Goal: Information Seeking & Learning: Check status

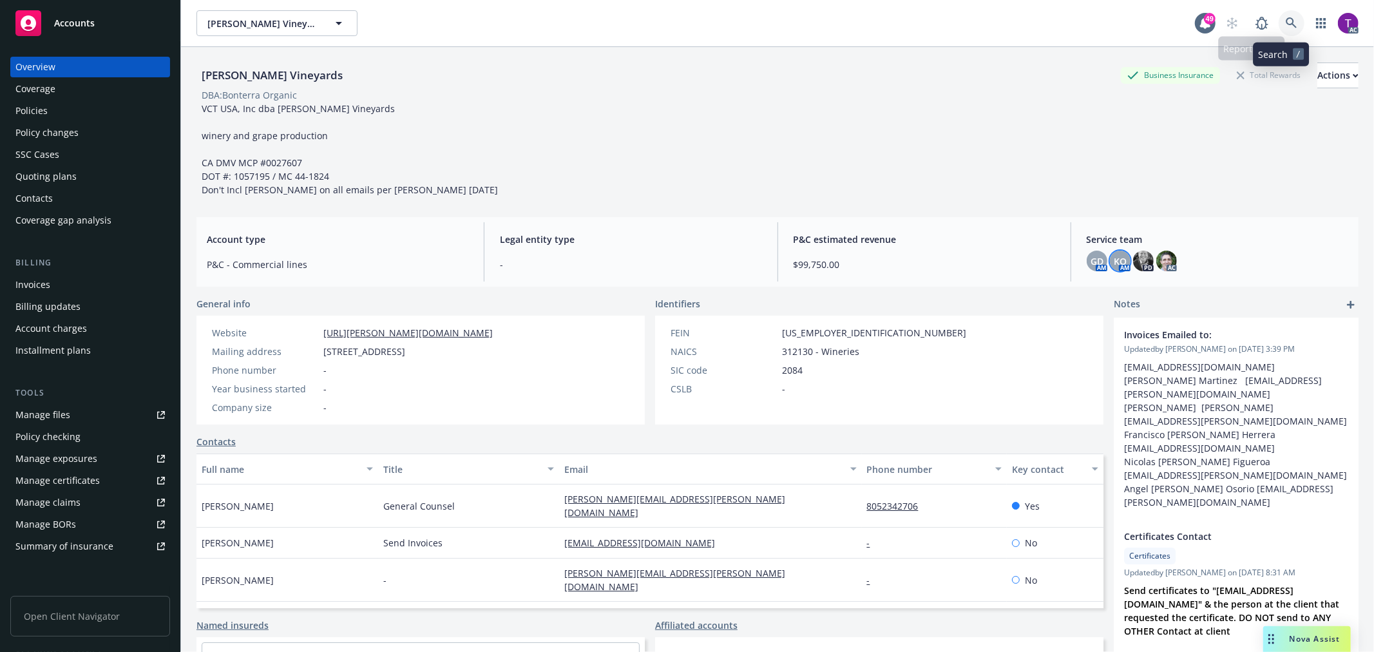
click at [1290, 30] on link at bounding box center [1291, 23] width 26 height 26
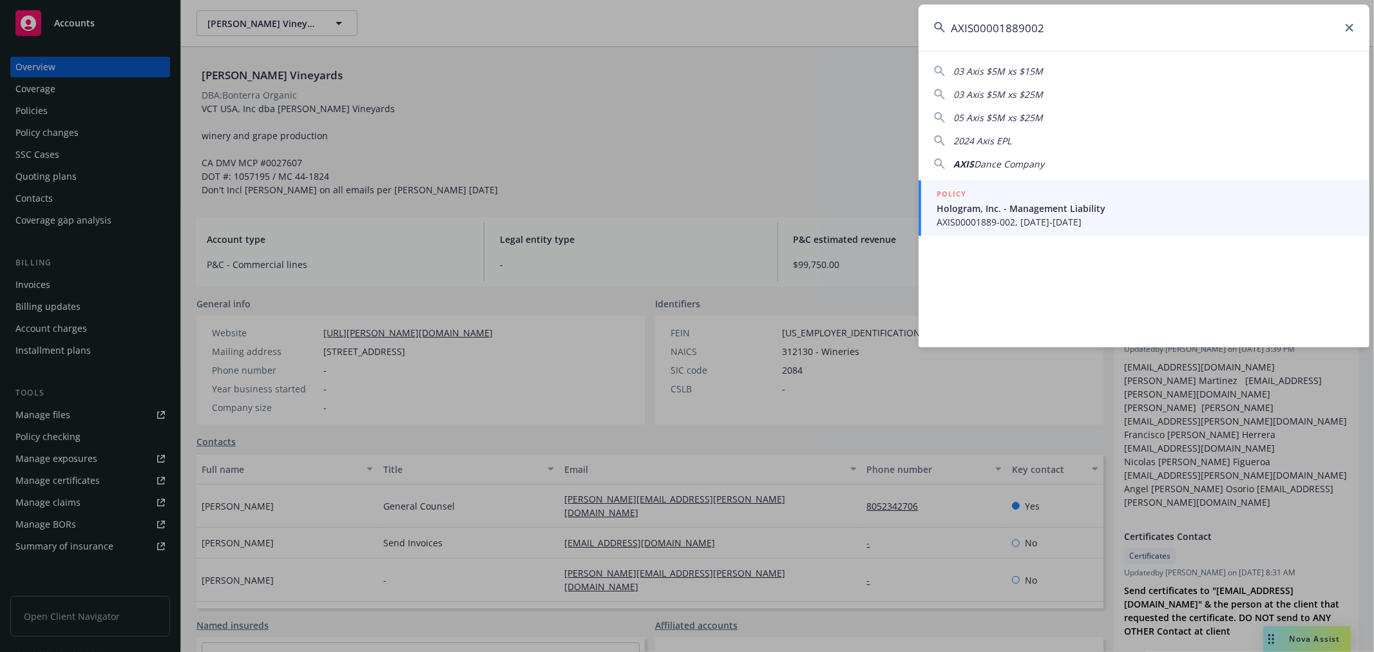
type input "AXIS00001889002"
click at [945, 205] on span "Hologram, Inc. - Management Liability" at bounding box center [1144, 209] width 417 height 14
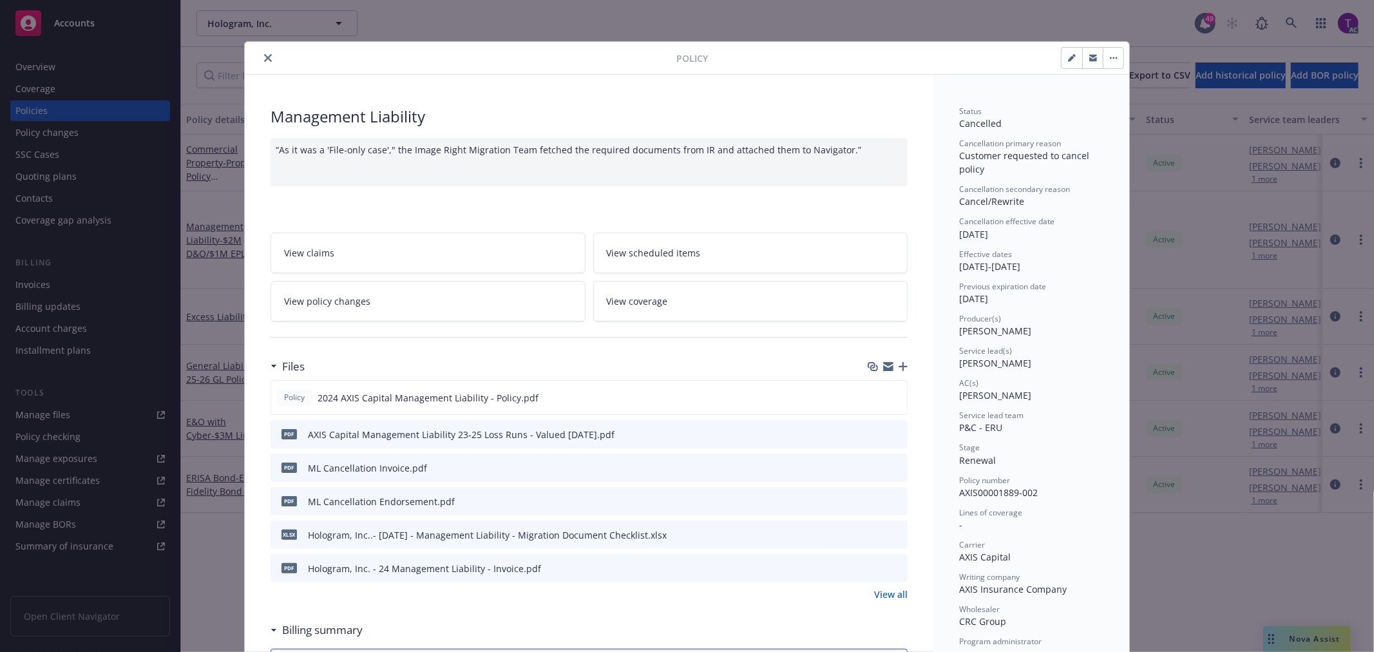
click at [891, 464] on icon "preview file" at bounding box center [895, 466] width 12 height 9
click at [264, 55] on icon "close" at bounding box center [268, 58] width 8 height 8
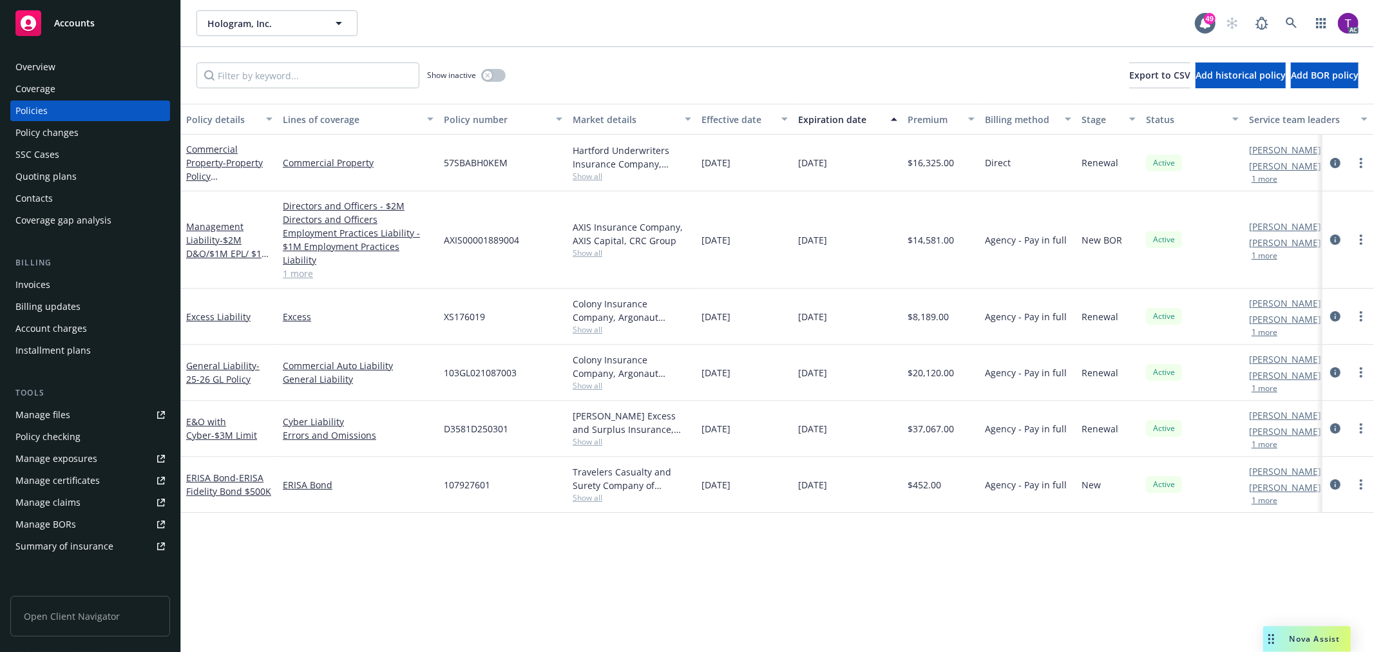
click at [52, 284] on div "Invoices" at bounding box center [89, 284] width 149 height 21
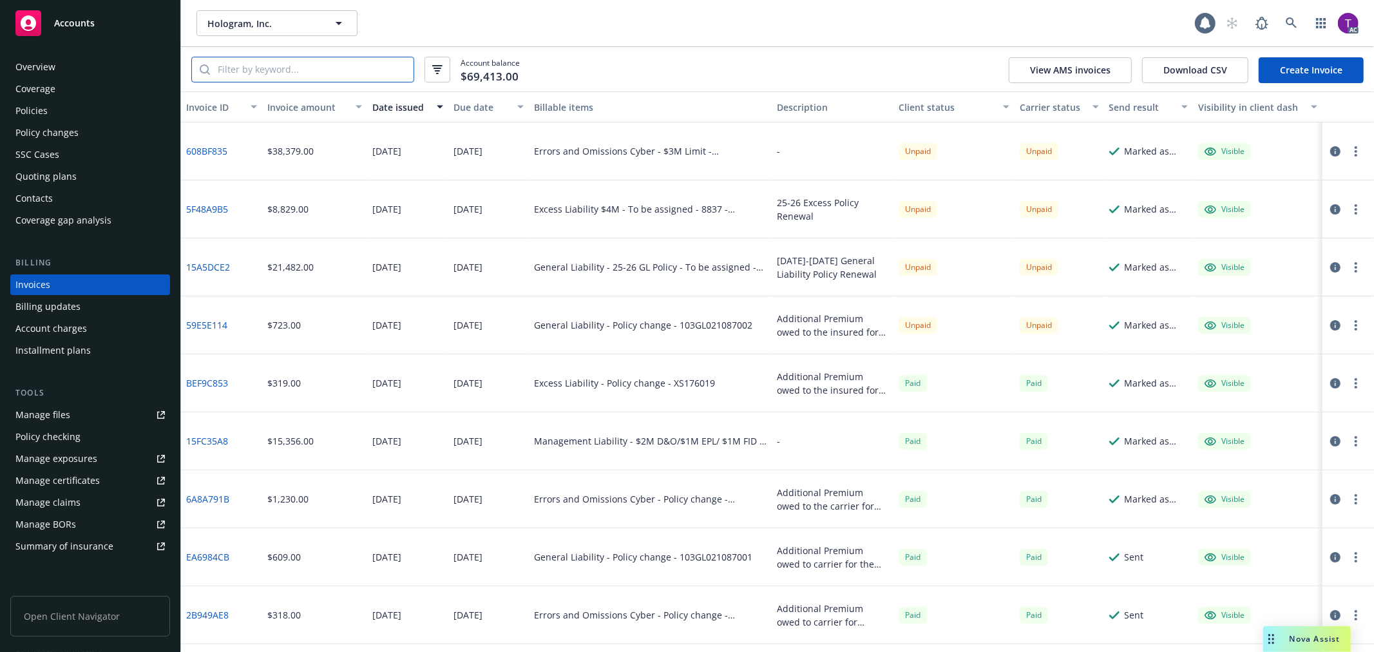
click at [314, 72] on input "search" at bounding box center [311, 69] width 203 height 24
paste input "AXIS00001889002"
type input "AXIS00001889002"
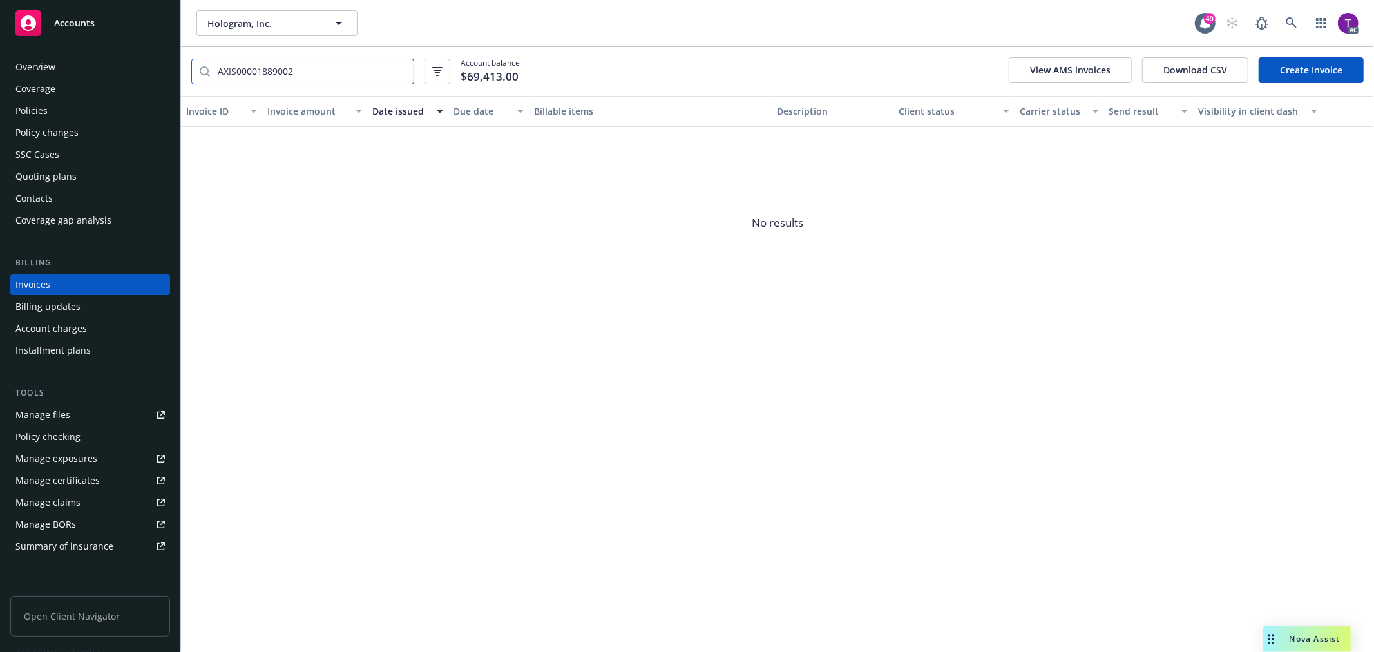
click at [398, 68] on input "AXIS00001889002" at bounding box center [311, 71] width 203 height 24
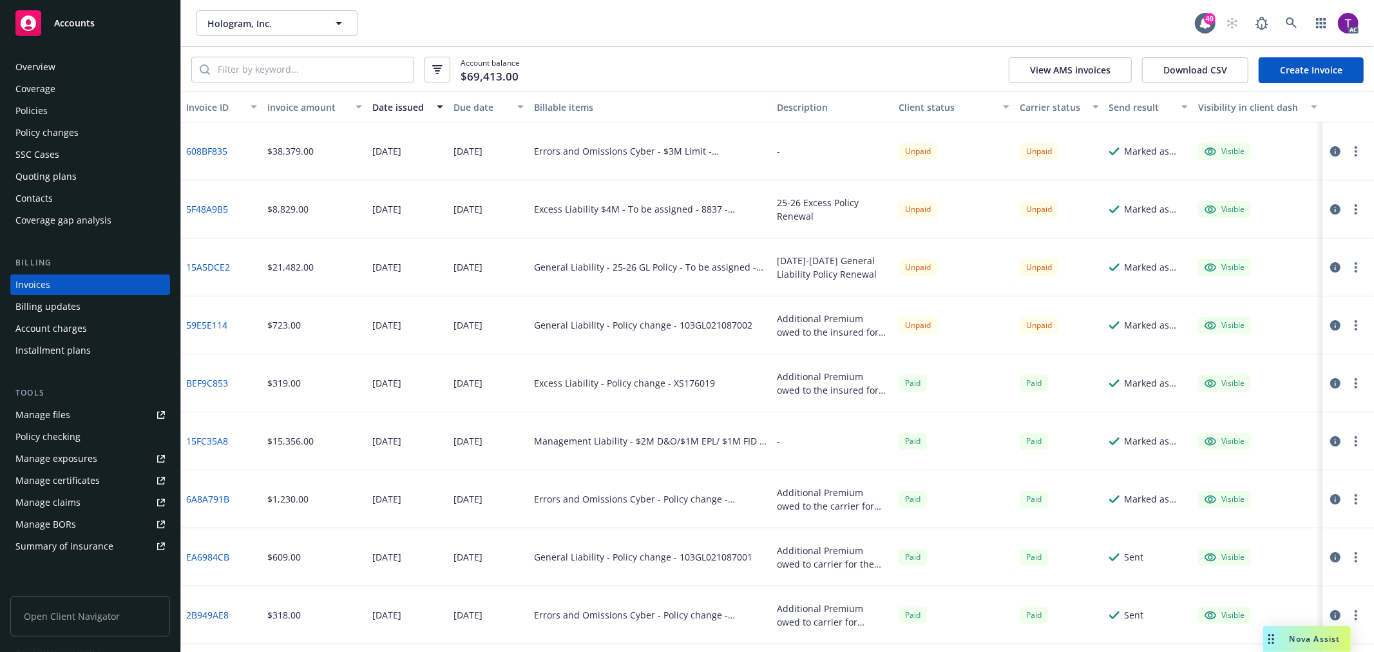
click at [311, 104] on div "Invoice amount" at bounding box center [307, 107] width 80 height 14
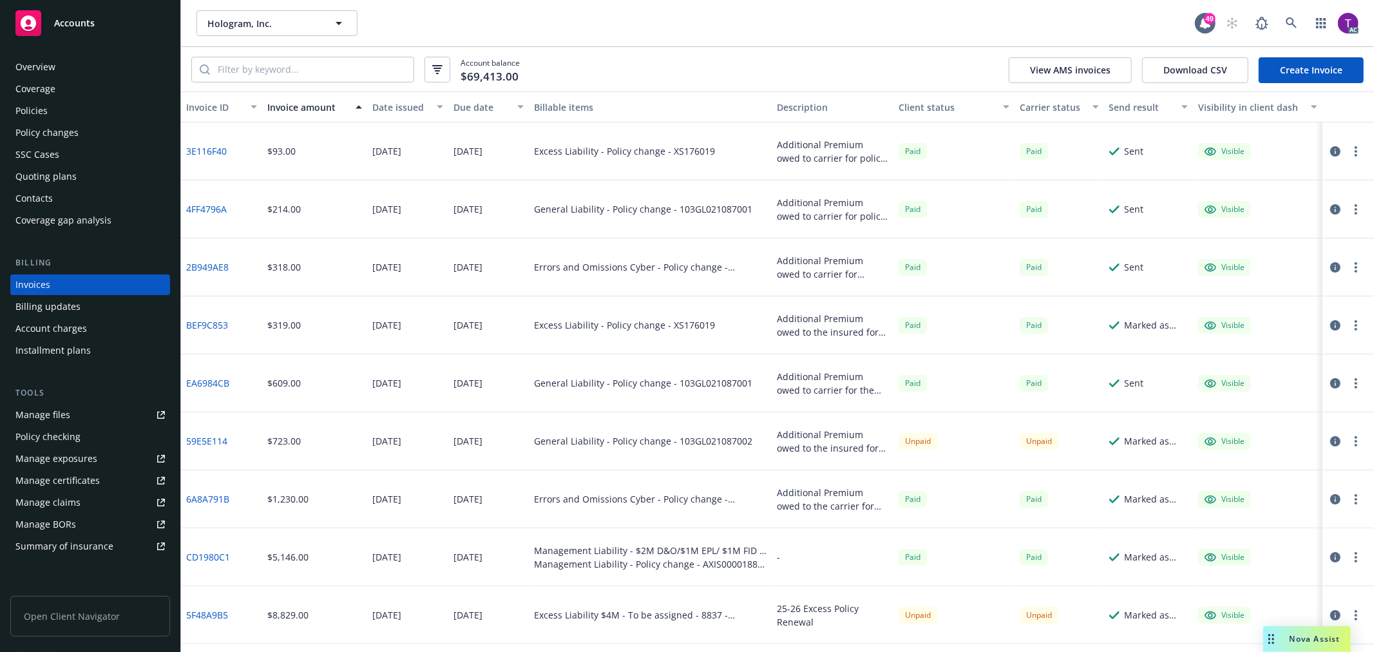
click at [49, 108] on div "Policies" at bounding box center [89, 110] width 149 height 21
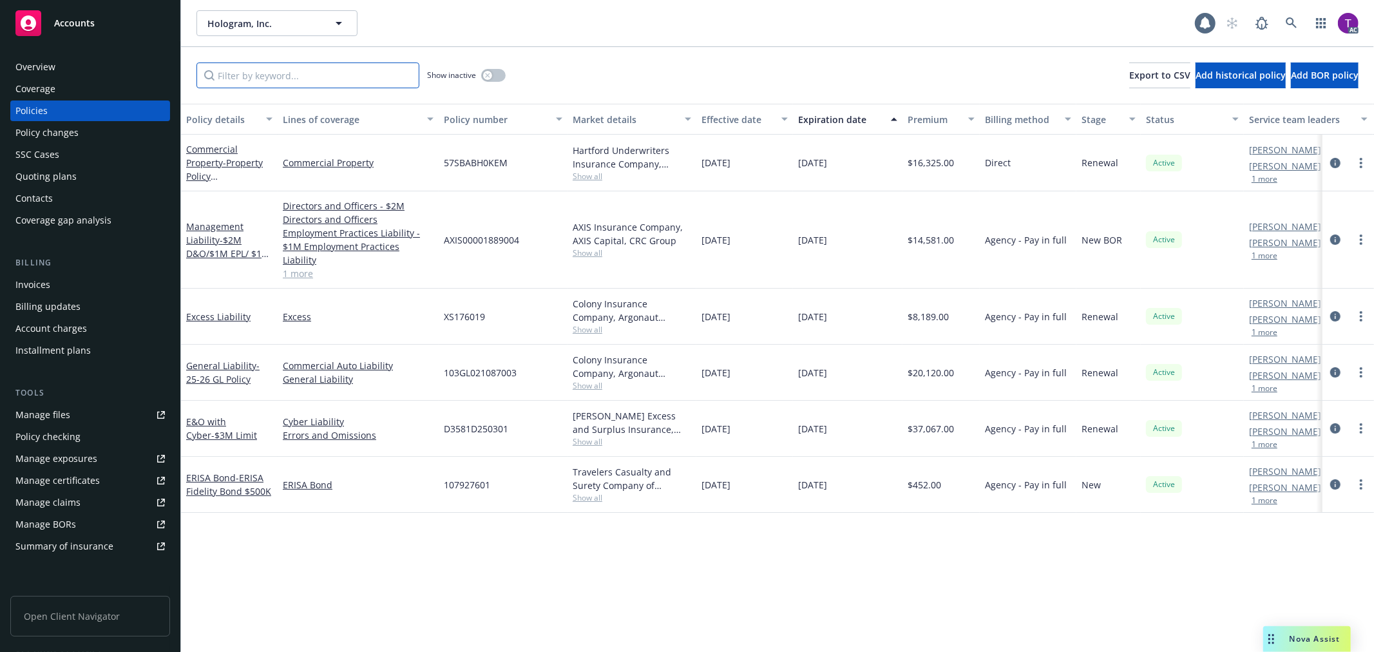
click at [282, 79] on input "Filter by keyword..." at bounding box center [307, 75] width 223 height 26
paste input "$8,588.80"
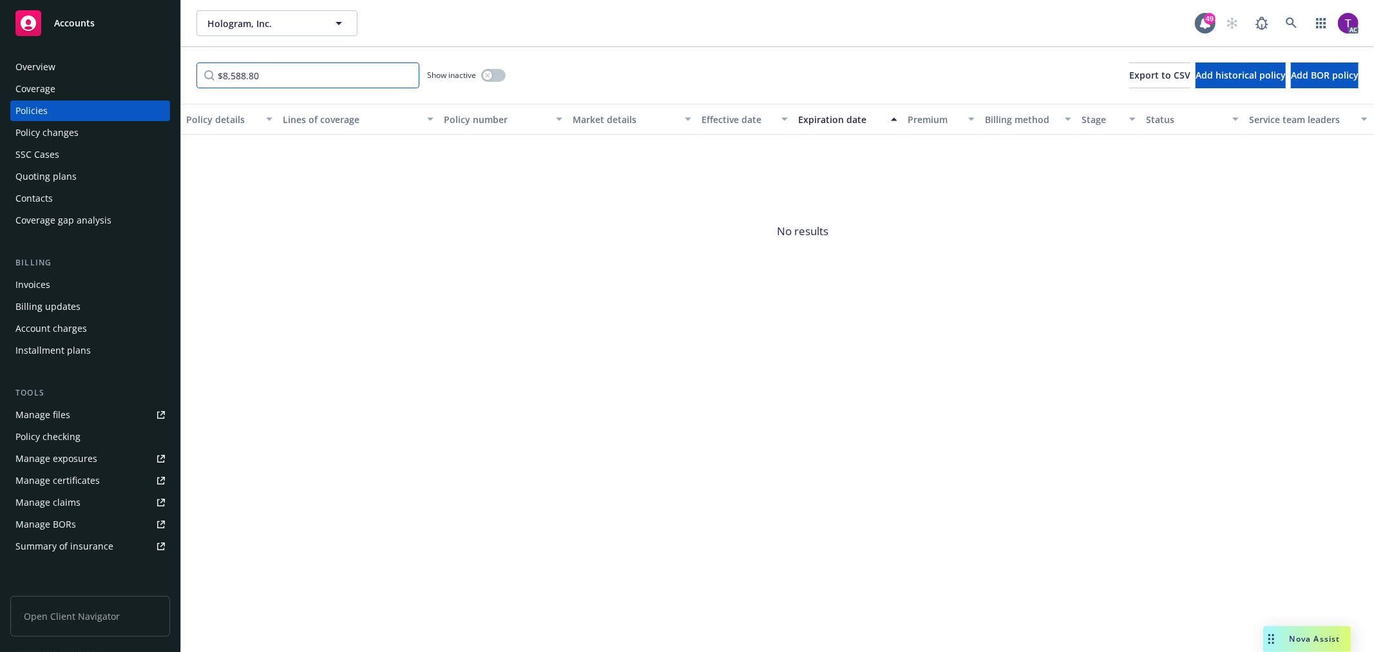
type input "$8,588.80"
click at [1301, 17] on link at bounding box center [1291, 23] width 26 height 26
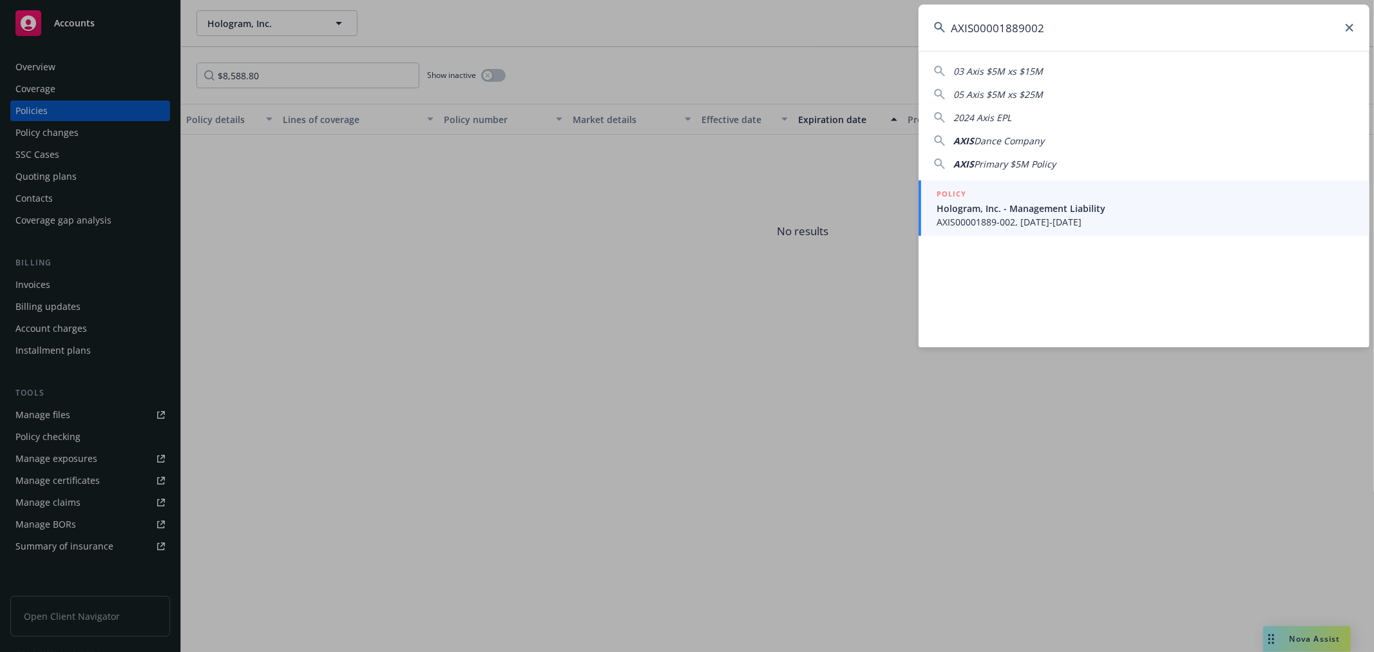
type input "AXIS00001889002"
click at [976, 209] on span "Hologram, Inc. - Management Liability" at bounding box center [1144, 209] width 417 height 14
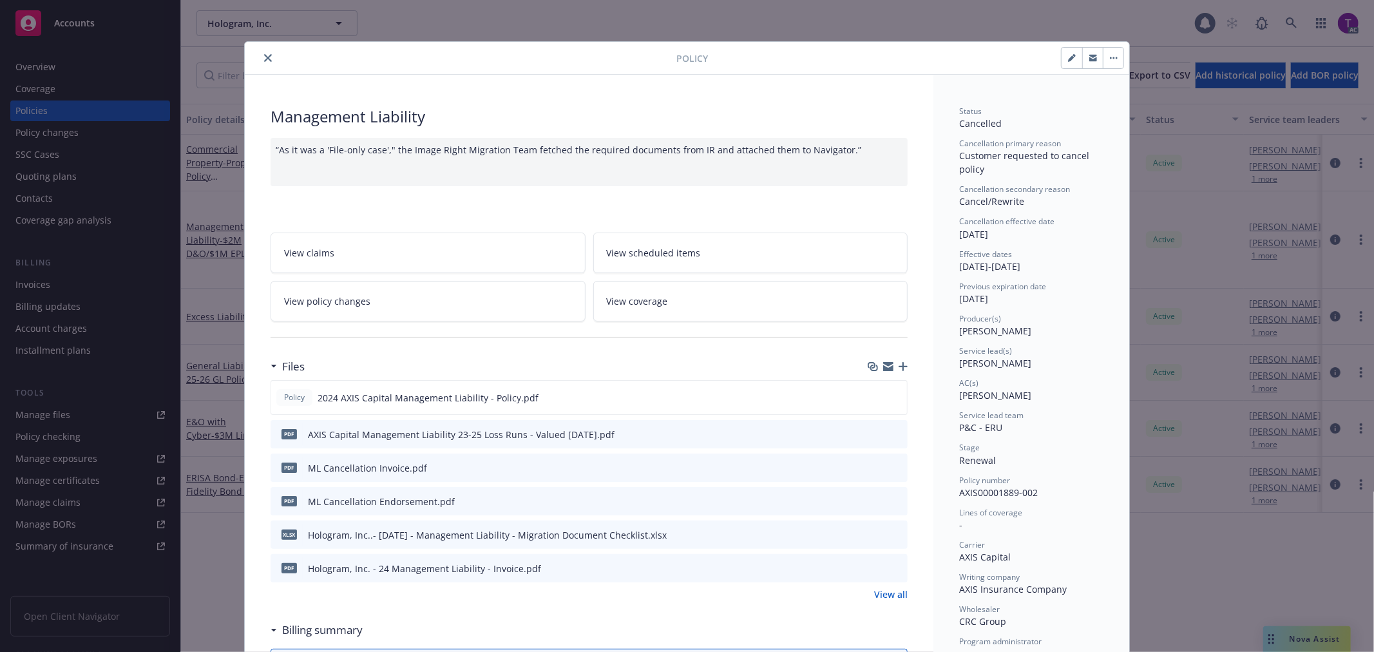
scroll to position [39, 0]
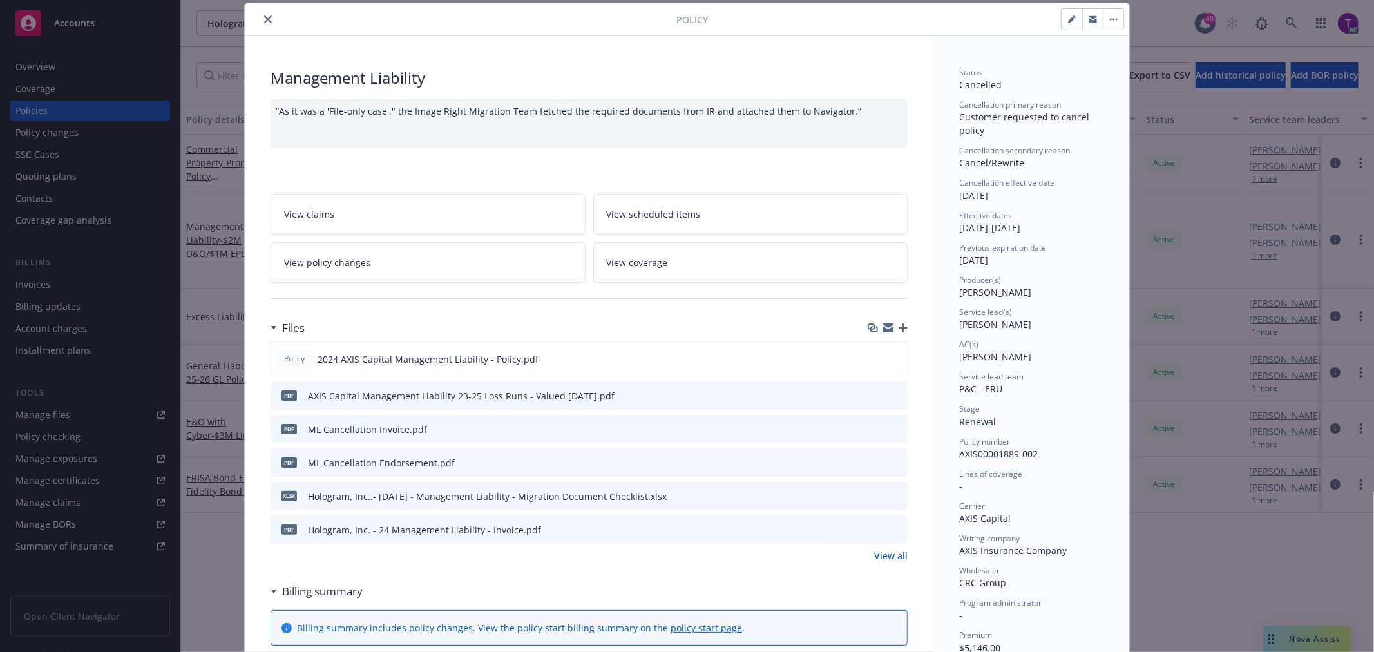
drag, startPoint x: 262, startPoint y: 17, endPoint x: 369, endPoint y: 3, distance: 107.8
click at [264, 17] on icon "close" at bounding box center [268, 19] width 8 height 8
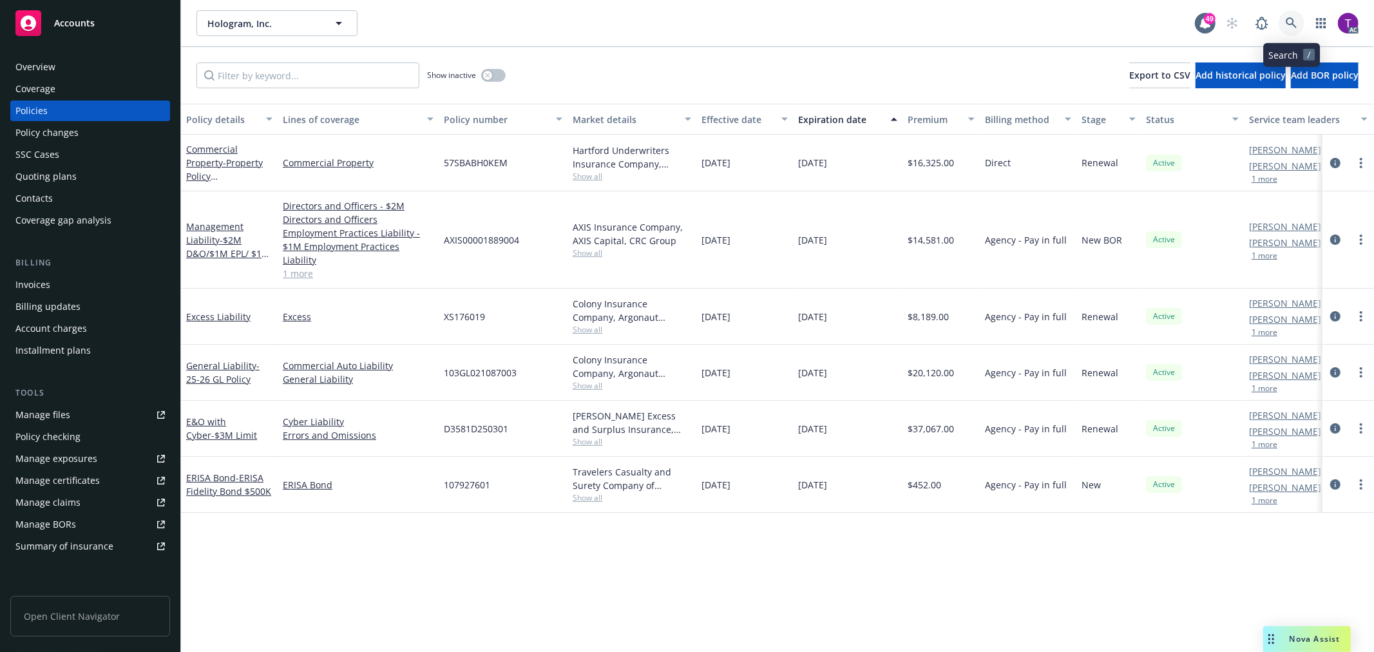
click at [1286, 12] on link at bounding box center [1291, 23] width 26 height 26
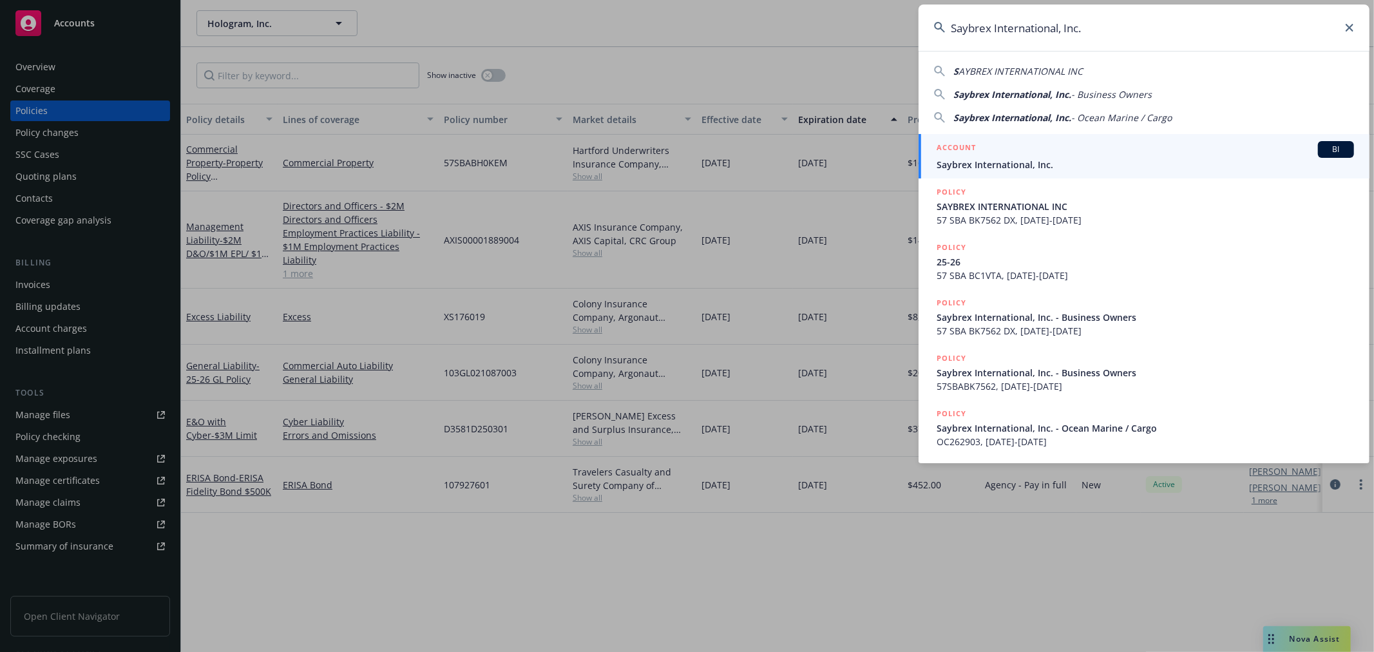
type input "Saybrex International, Inc."
click at [989, 166] on span "Saybrex International, Inc." at bounding box center [1144, 165] width 417 height 14
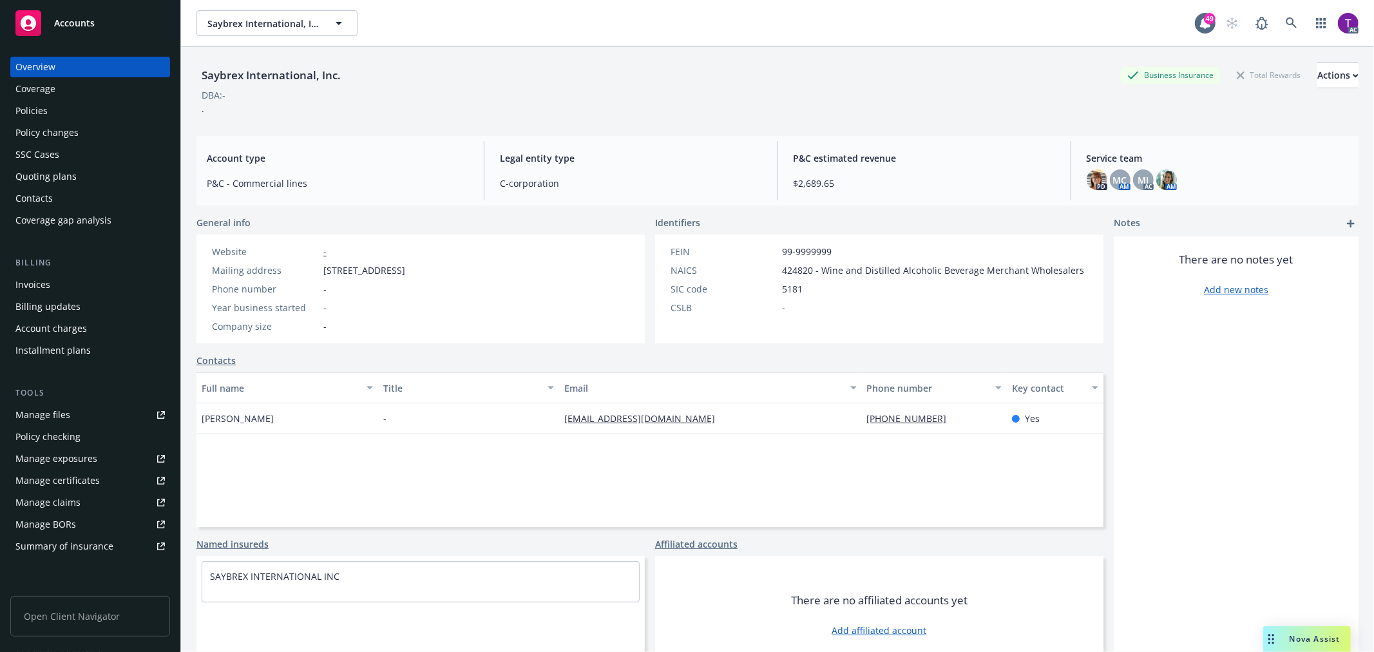
click at [53, 276] on div "Invoices" at bounding box center [89, 284] width 149 height 21
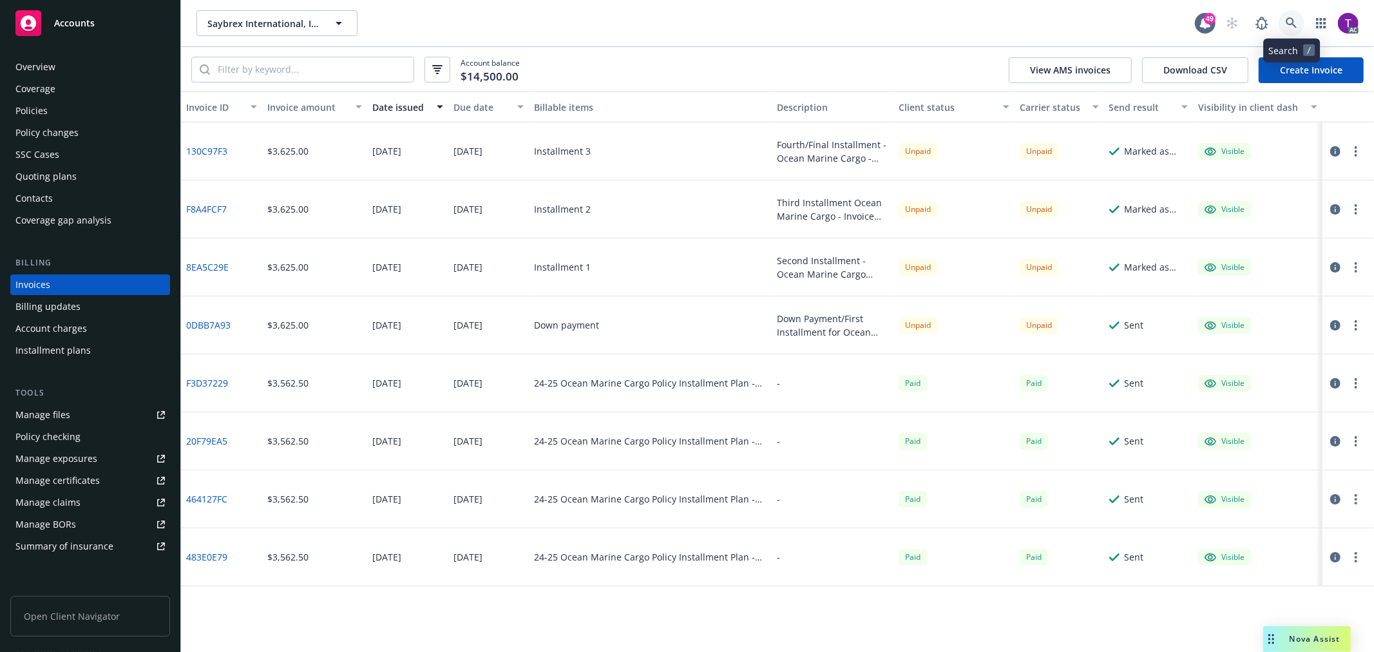
click at [1292, 20] on icon at bounding box center [1290, 22] width 11 height 11
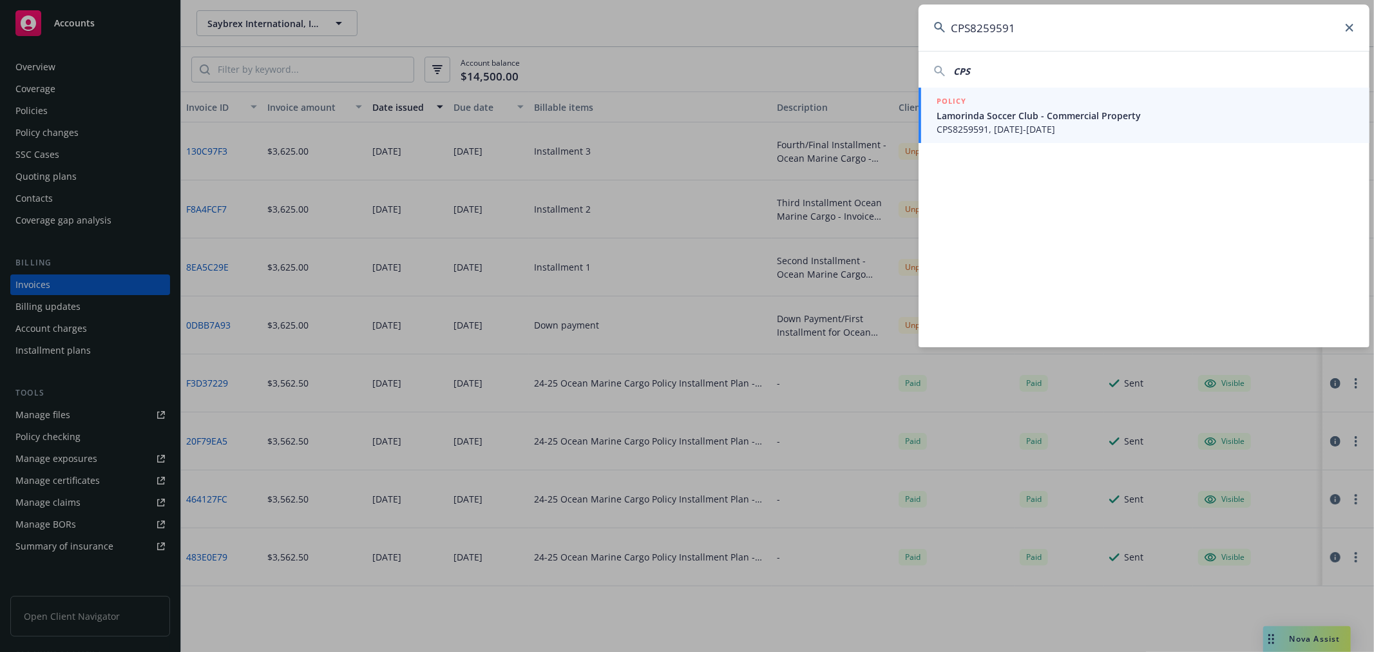
type input "CPS8259591"
click at [963, 118] on span "Lamorinda Soccer Club - Commercial Property" at bounding box center [1144, 116] width 417 height 14
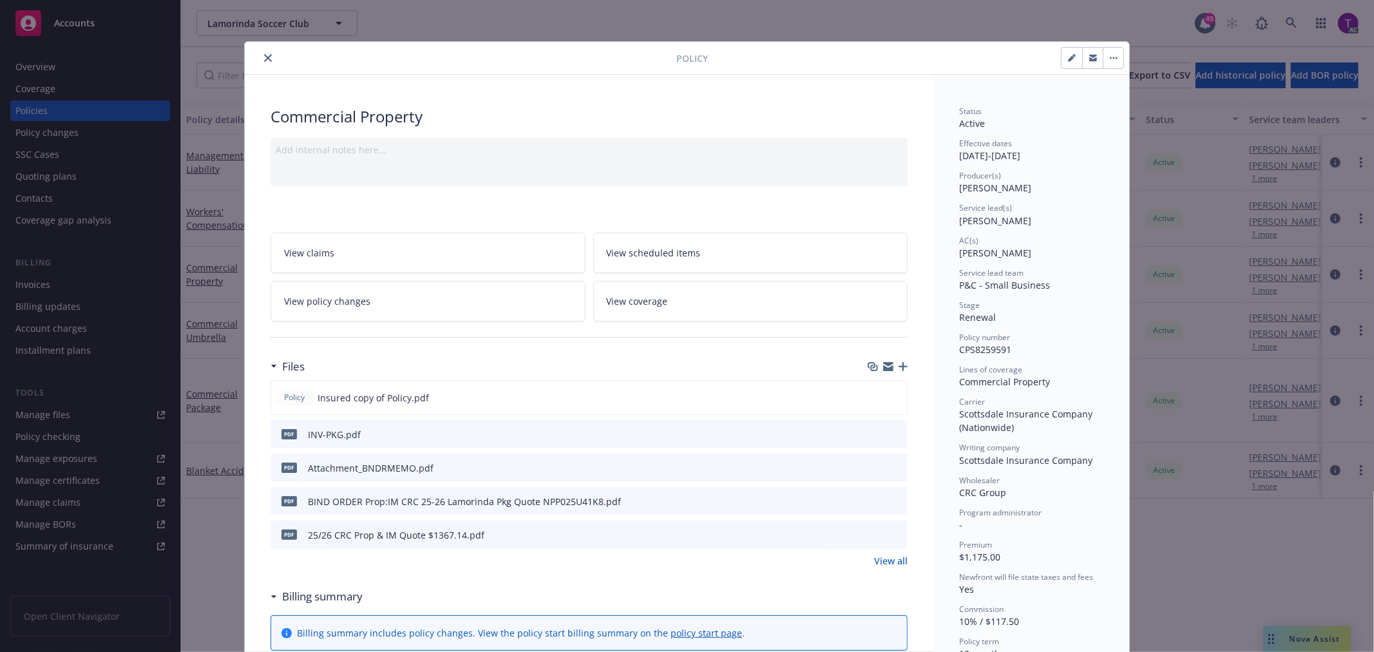
click at [265, 55] on icon "close" at bounding box center [268, 58] width 8 height 8
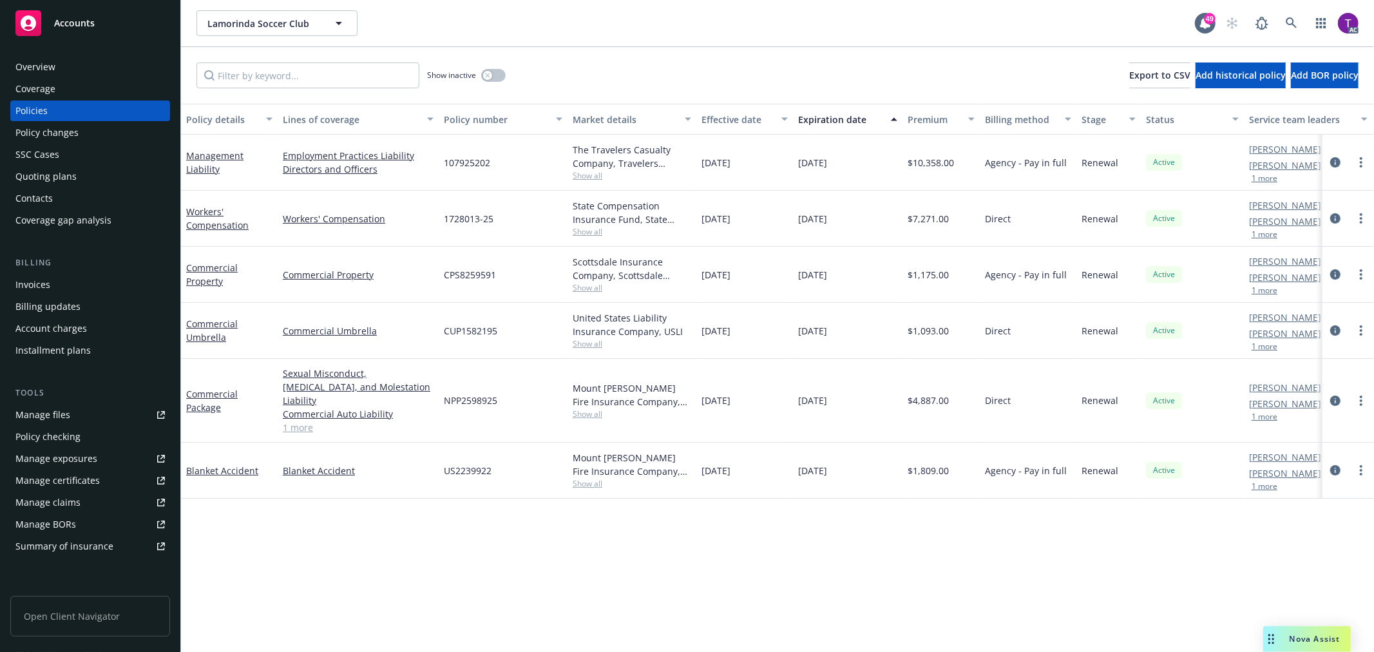
click at [86, 285] on div "Invoices" at bounding box center [89, 284] width 149 height 21
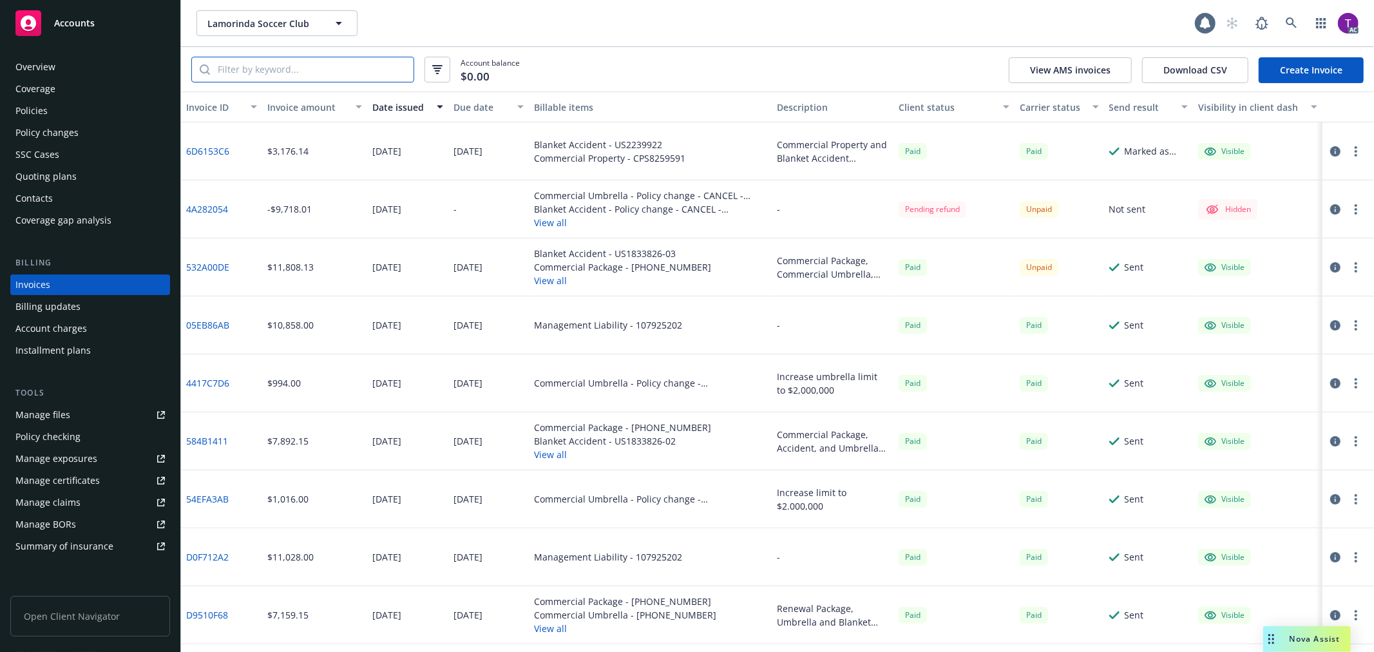
click at [285, 76] on input "search" at bounding box center [311, 69] width 203 height 24
paste input "CPS8259591"
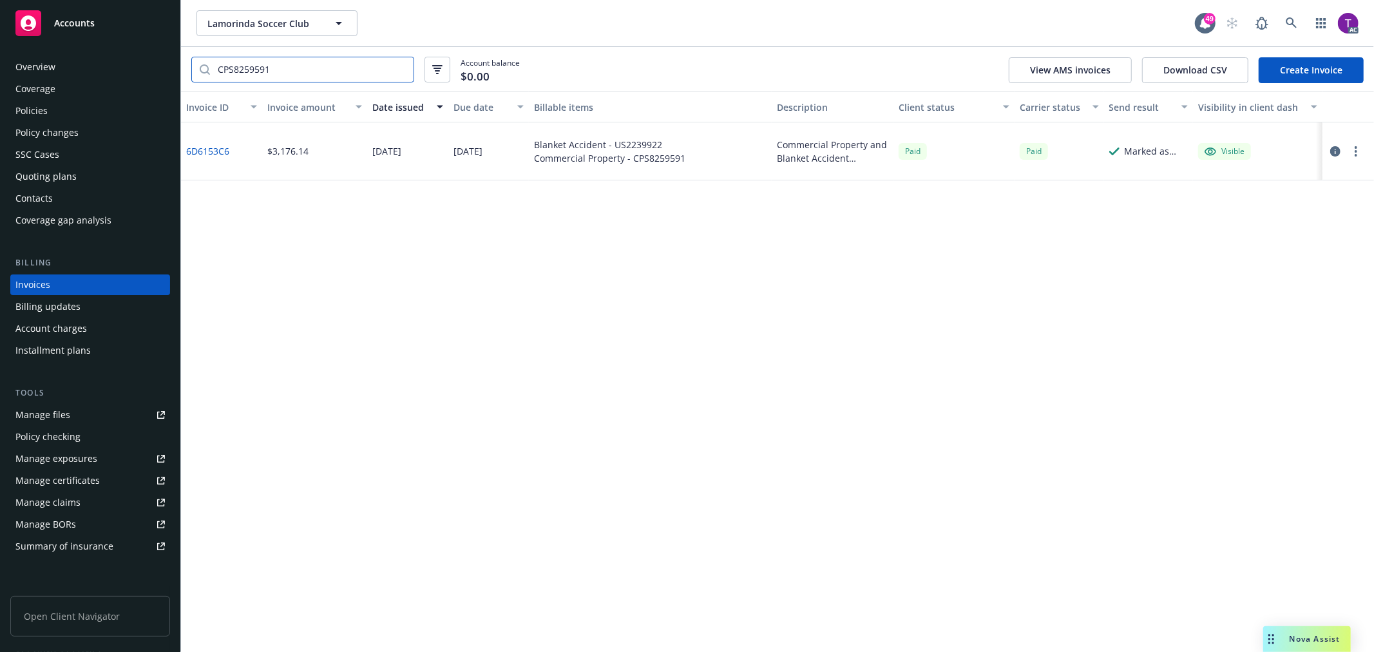
type input "CPS8259591"
click at [1287, 21] on icon at bounding box center [1290, 22] width 11 height 11
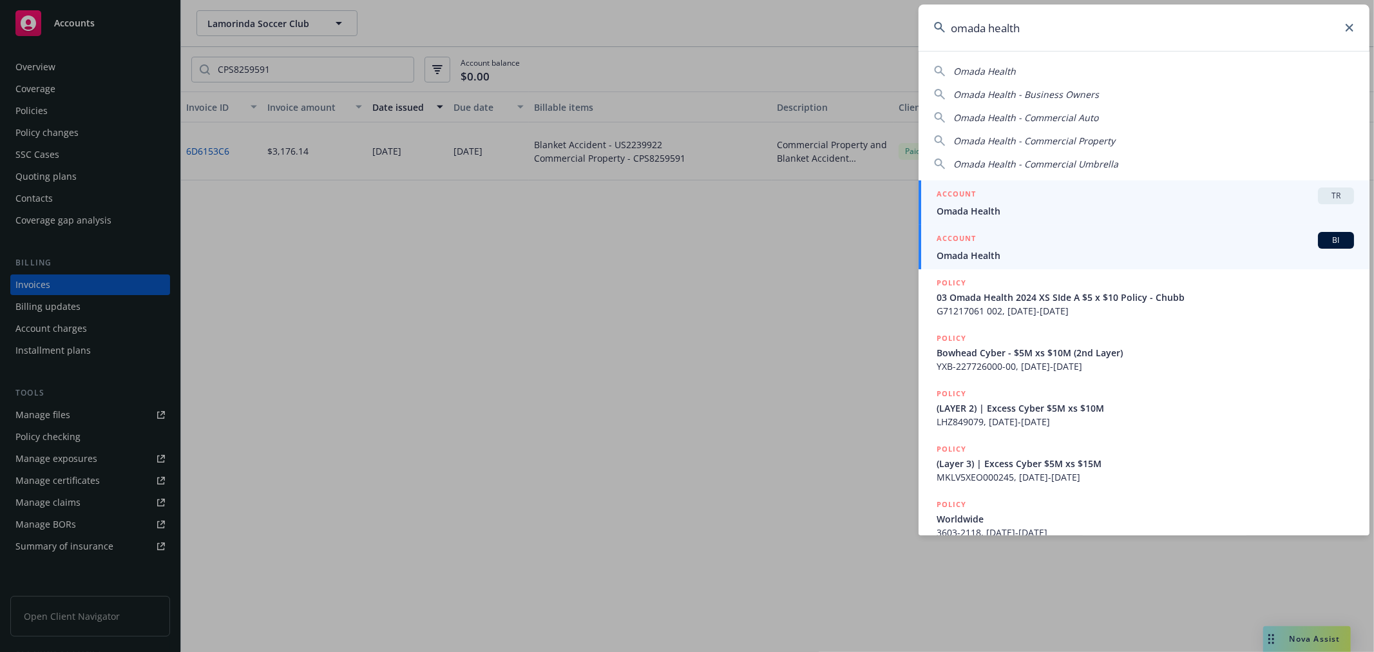
type input "omada health"
click at [977, 247] on div "ACCOUNT BI" at bounding box center [1144, 240] width 417 height 17
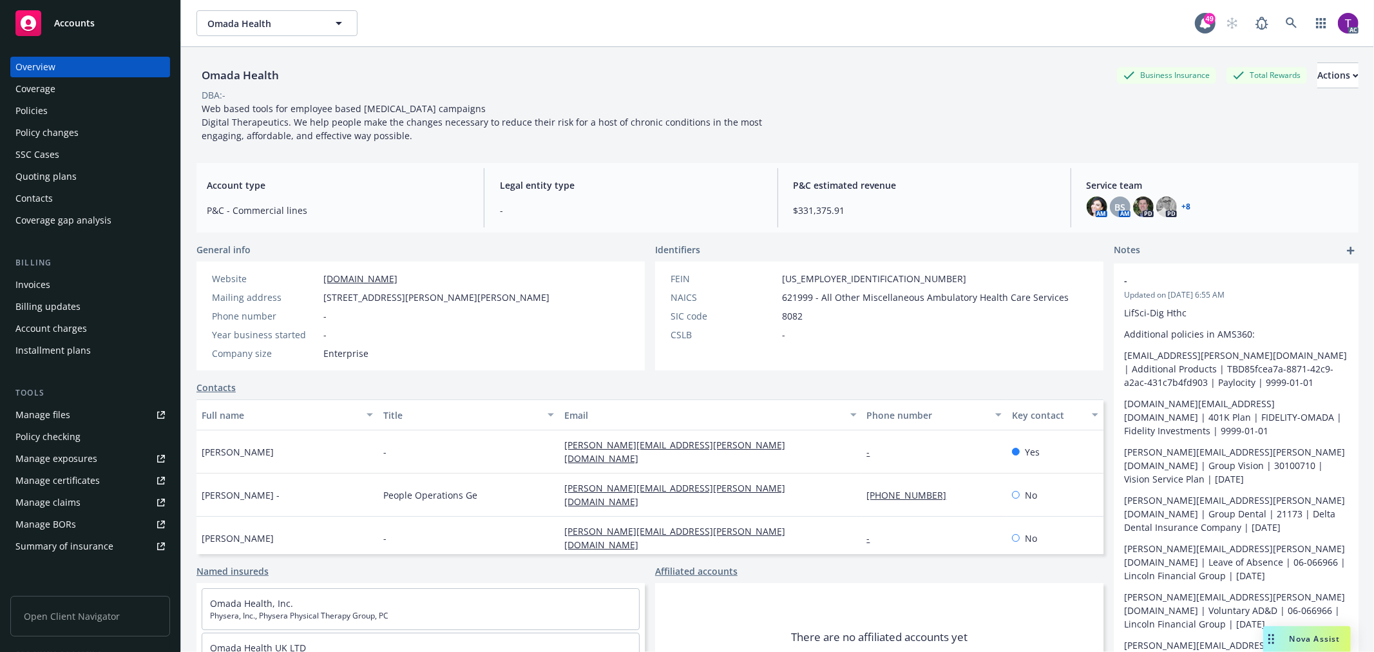
click at [1182, 209] on link "+ 8" at bounding box center [1186, 207] width 9 height 8
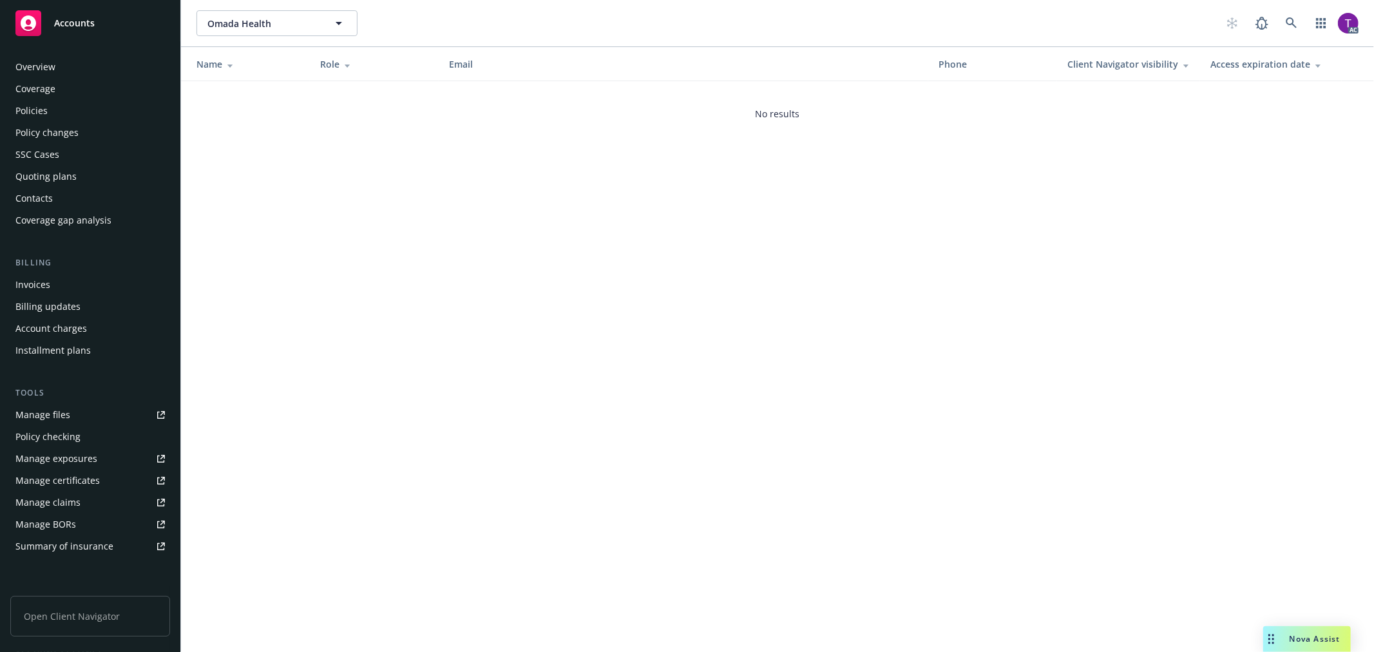
scroll to position [187, 0]
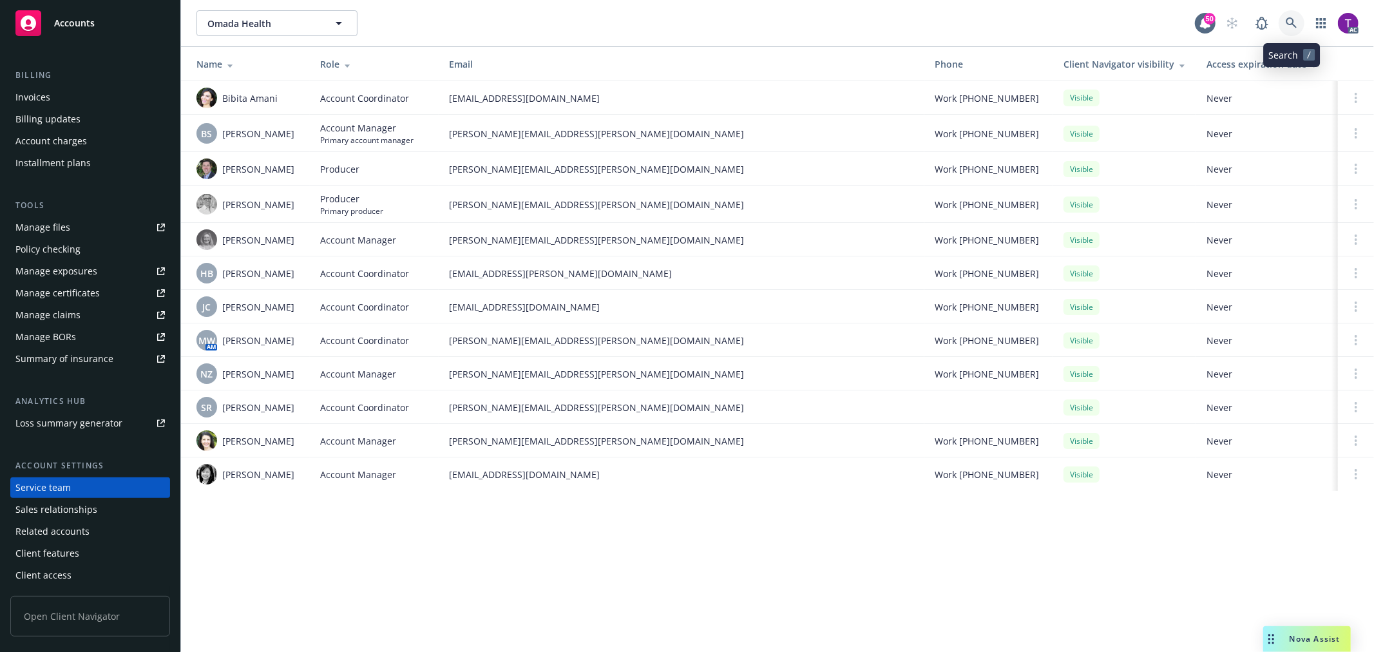
click at [1289, 21] on icon at bounding box center [1291, 23] width 12 height 12
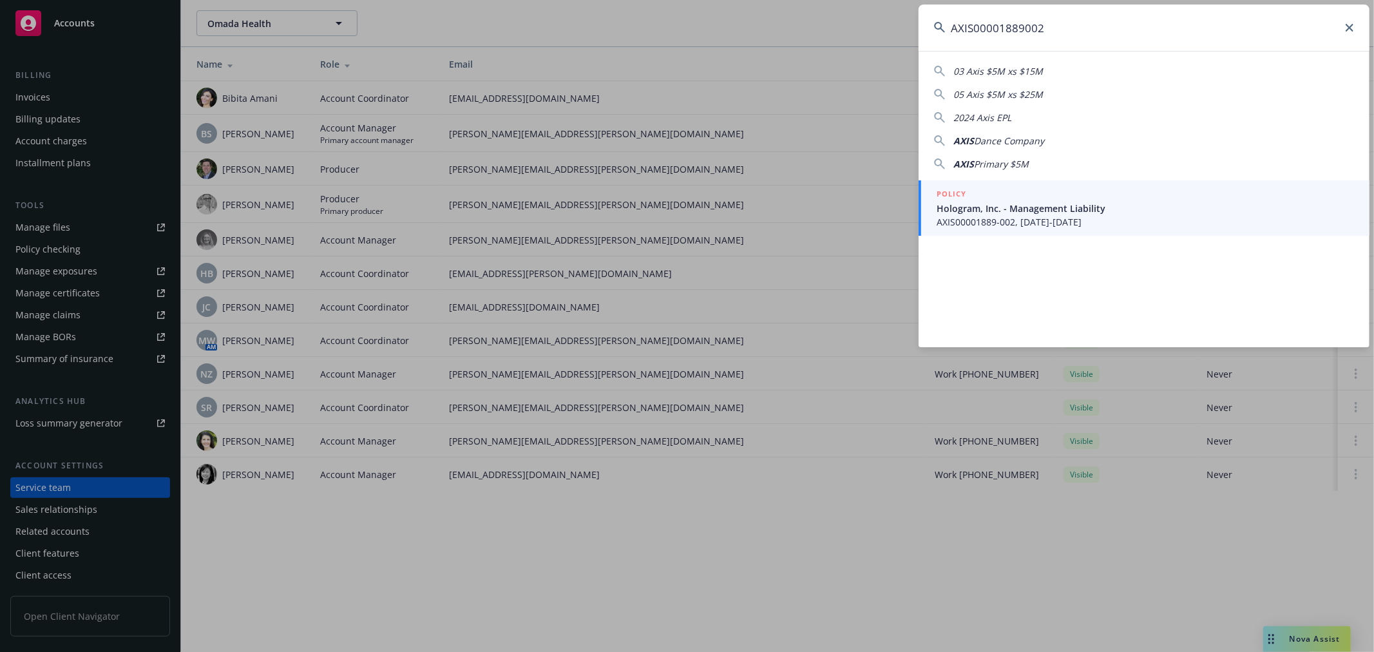
type input "AXIS00001889002"
click at [966, 218] on span "AXIS00001889-002, [DATE]-[DATE]" at bounding box center [1144, 222] width 417 height 14
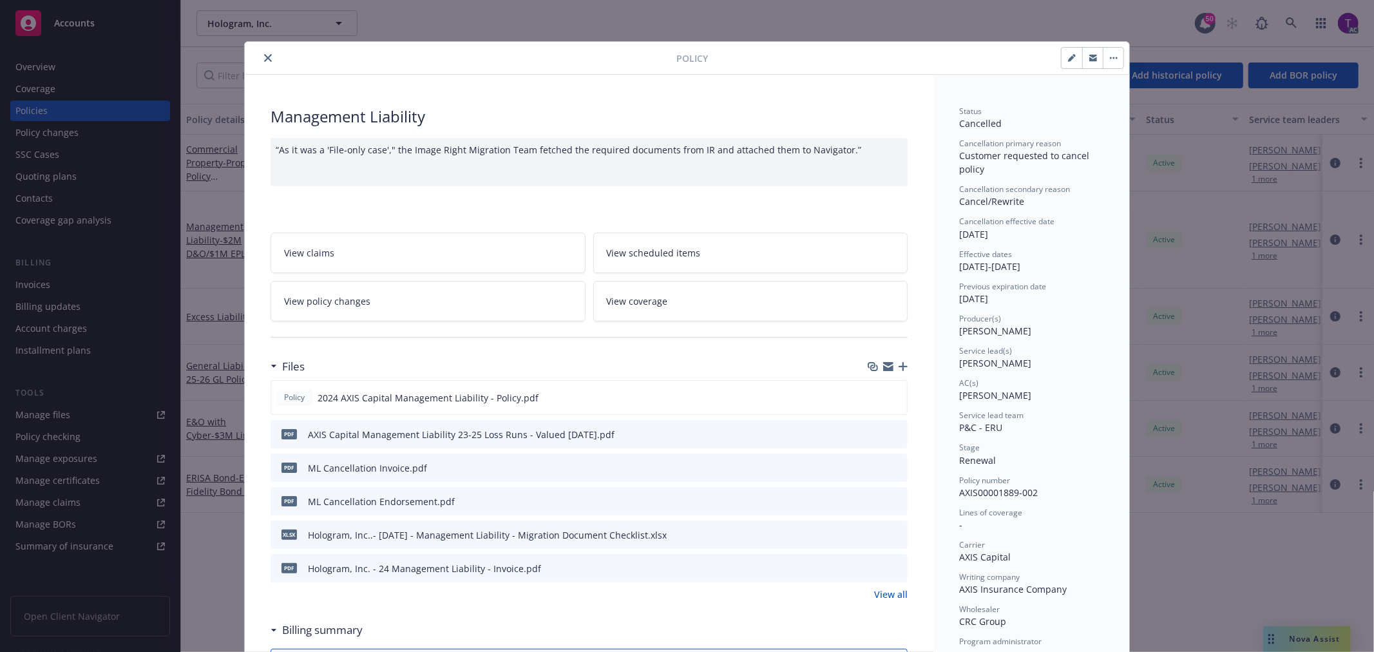
click at [264, 60] on icon "close" at bounding box center [268, 58] width 8 height 8
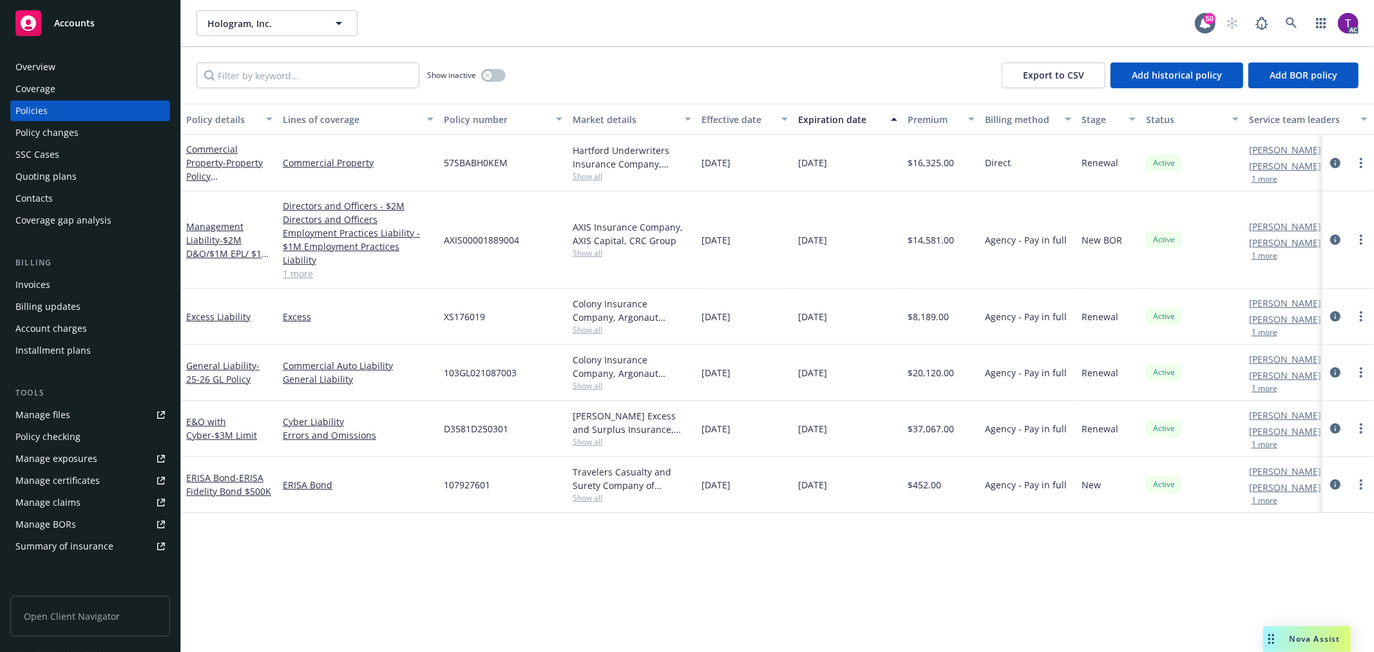
click at [85, 279] on div "Invoices" at bounding box center [89, 284] width 149 height 21
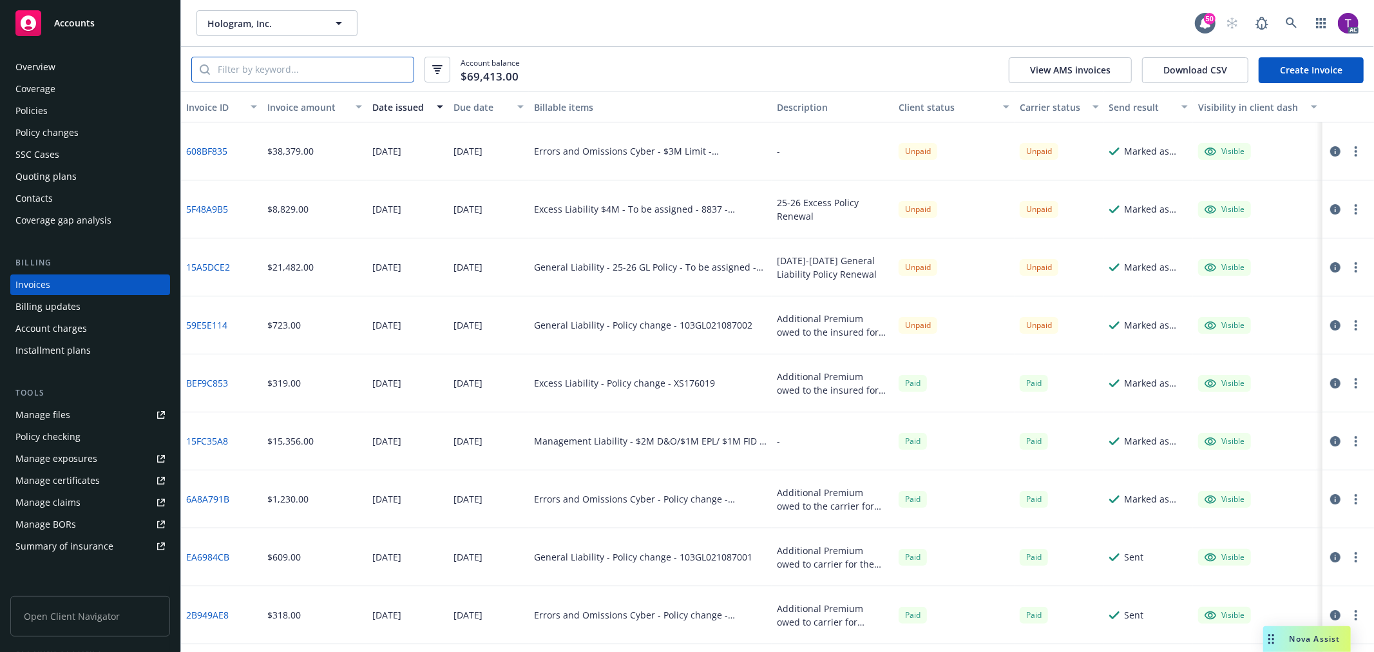
click at [277, 64] on input "search" at bounding box center [311, 69] width 203 height 24
paste input "CD1980C1"
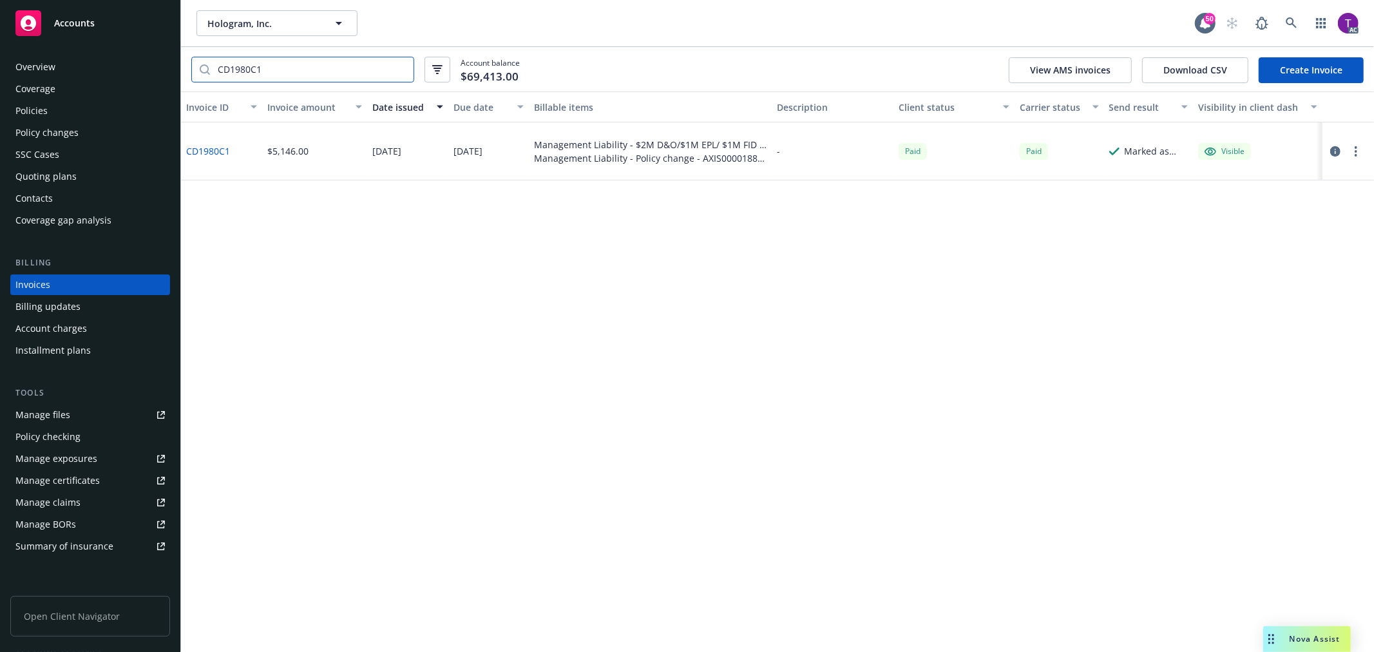
type input "CD1980C1"
click at [196, 150] on link "CD1980C1" at bounding box center [208, 151] width 44 height 14
click at [1333, 153] on icon "button" at bounding box center [1335, 151] width 10 height 10
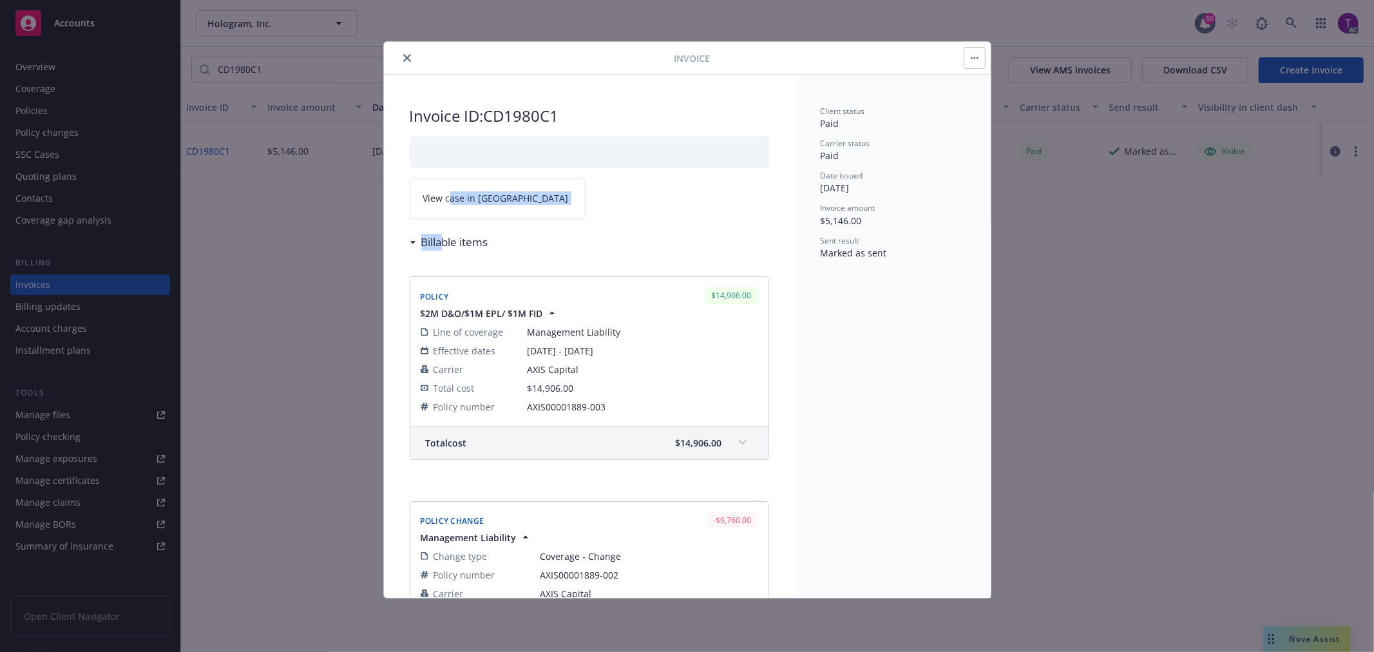
drag, startPoint x: 445, startPoint y: 235, endPoint x: 448, endPoint y: 223, distance: 12.5
click at [448, 223] on div "Invoice ID: CD1980C1 View case in SSC Billable items Policy $14,906.00 $2M D&O/…" at bounding box center [589, 536] width 411 height 922
click at [453, 198] on span "View case in SSC" at bounding box center [496, 198] width 146 height 14
click at [403, 58] on icon "close" at bounding box center [407, 58] width 8 height 8
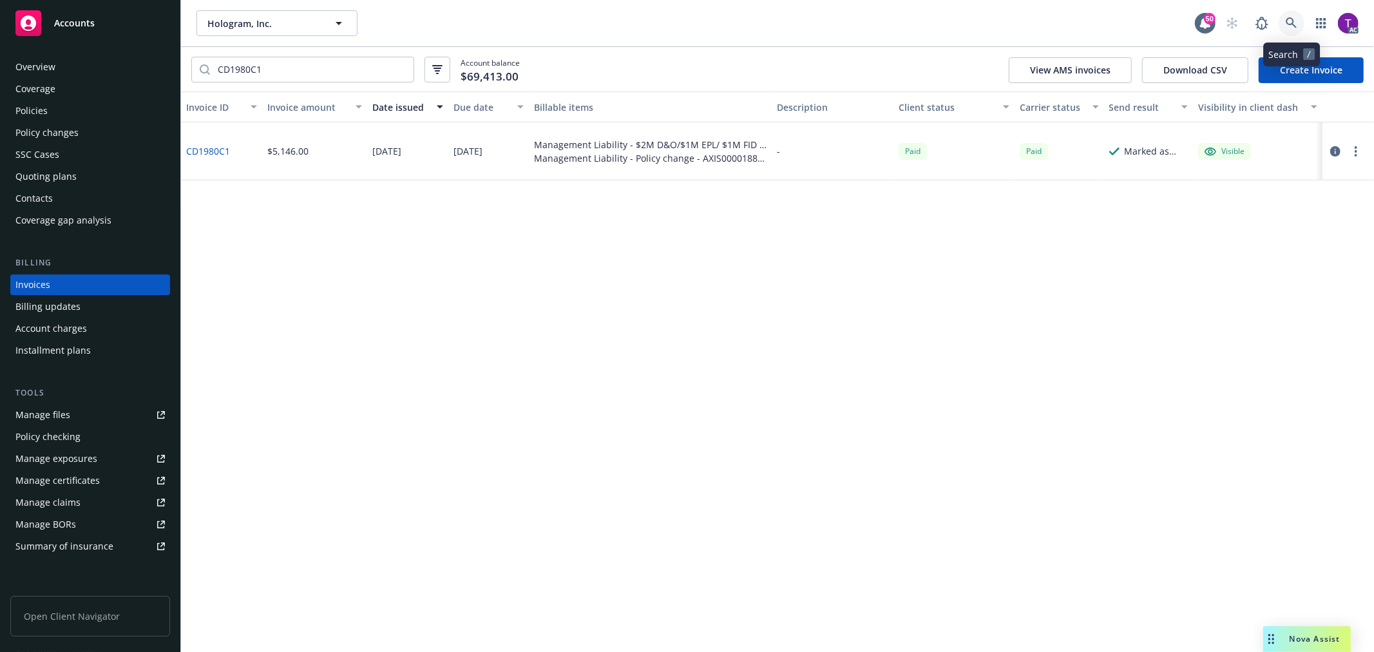
click at [1287, 24] on icon at bounding box center [1291, 23] width 12 height 12
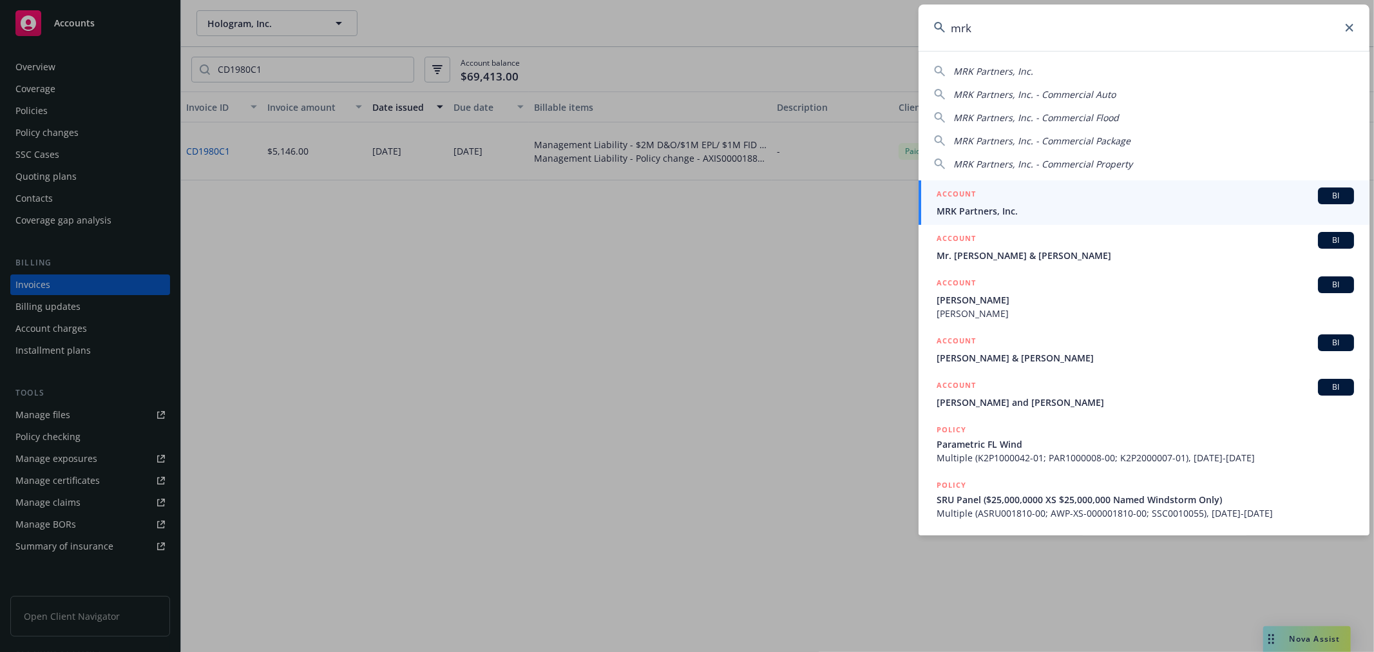
type input "mrk"
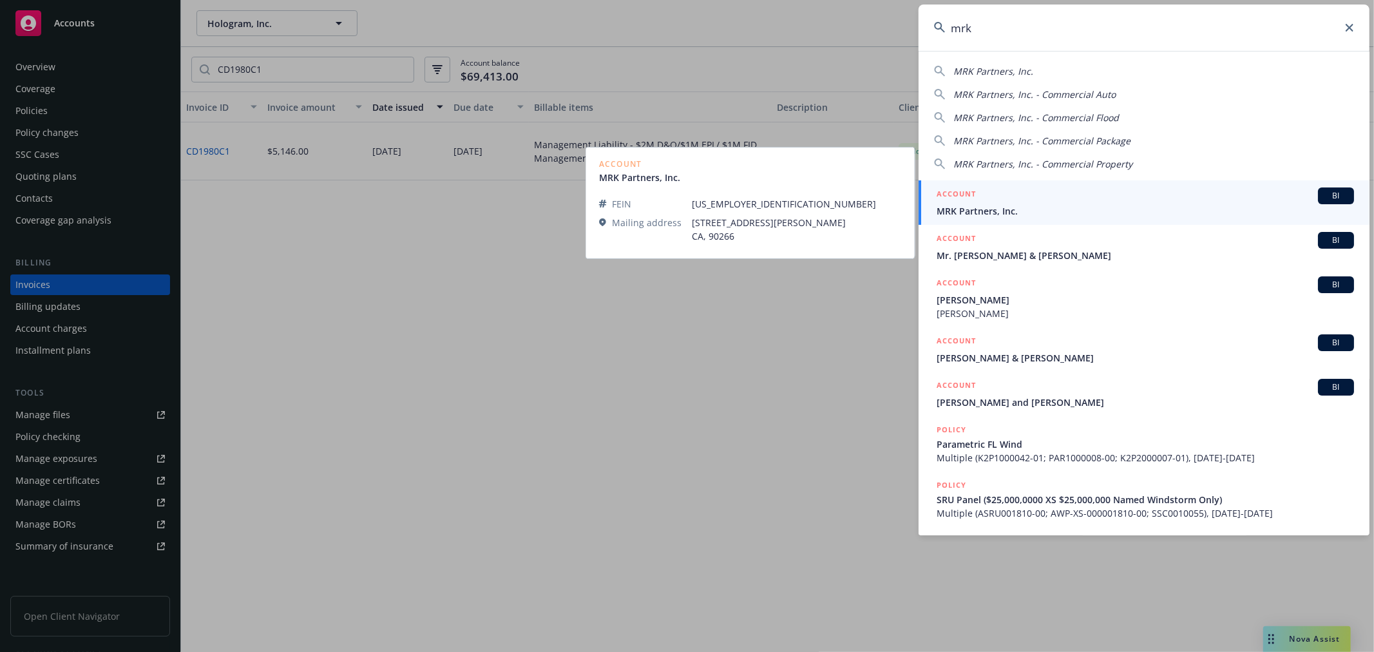
click at [990, 209] on span "MRK Partners, Inc." at bounding box center [1144, 211] width 417 height 14
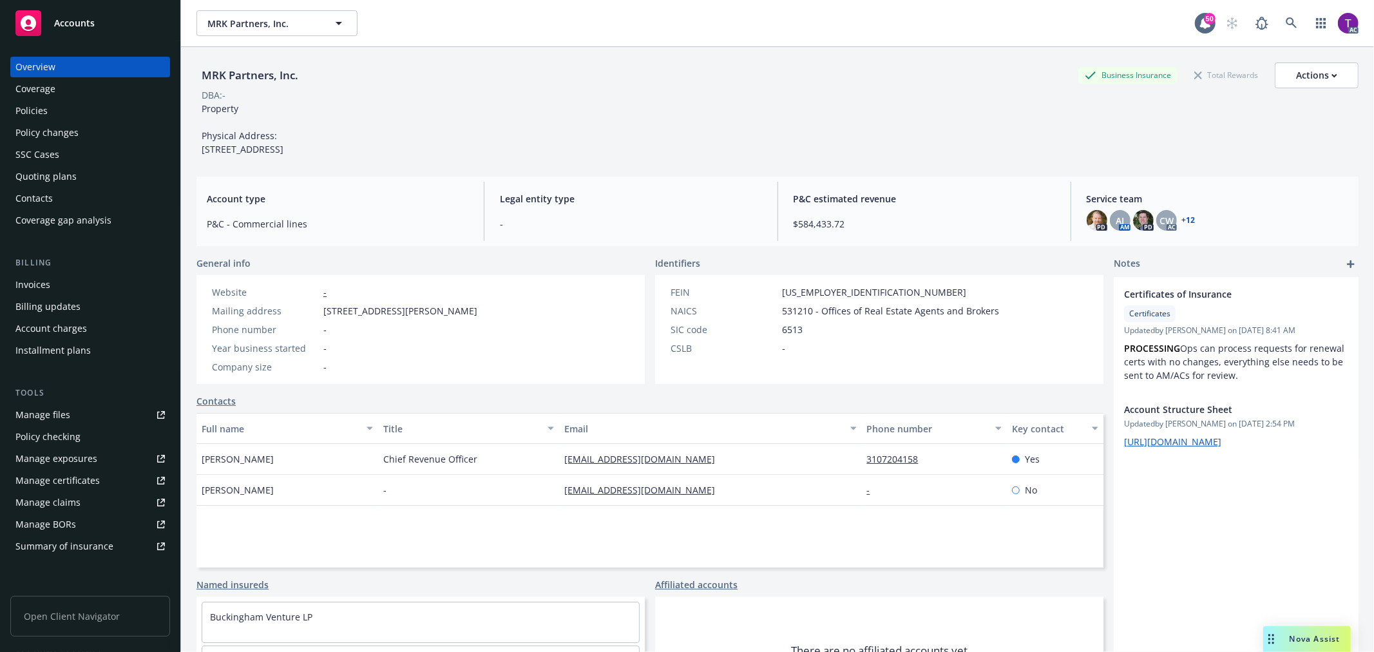
click at [66, 287] on div "Invoices" at bounding box center [89, 284] width 149 height 21
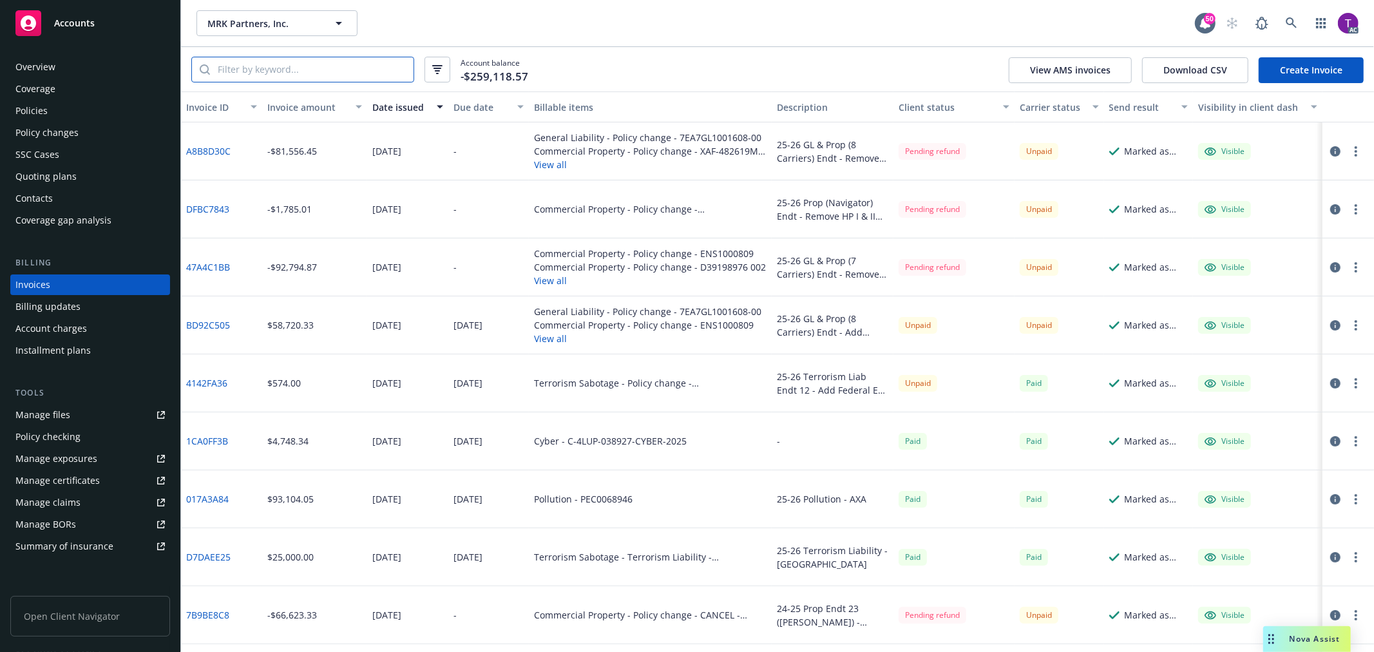
click at [316, 71] on input "search" at bounding box center [311, 69] width 203 height 24
paste input "BD92C505"
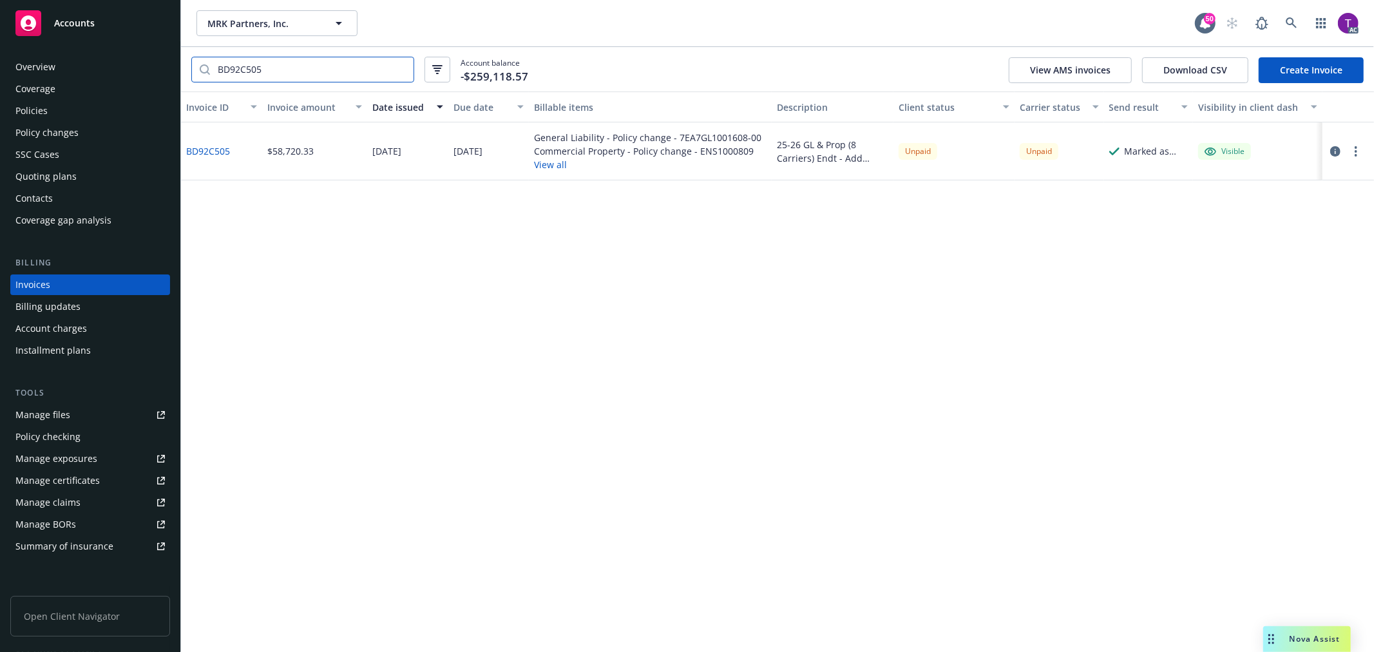
type input "BD92C505"
click at [216, 152] on link "BD92C505" at bounding box center [208, 151] width 44 height 14
click at [37, 283] on div "Invoices" at bounding box center [32, 284] width 35 height 21
click at [401, 69] on input "BD92C505" at bounding box center [311, 69] width 203 height 24
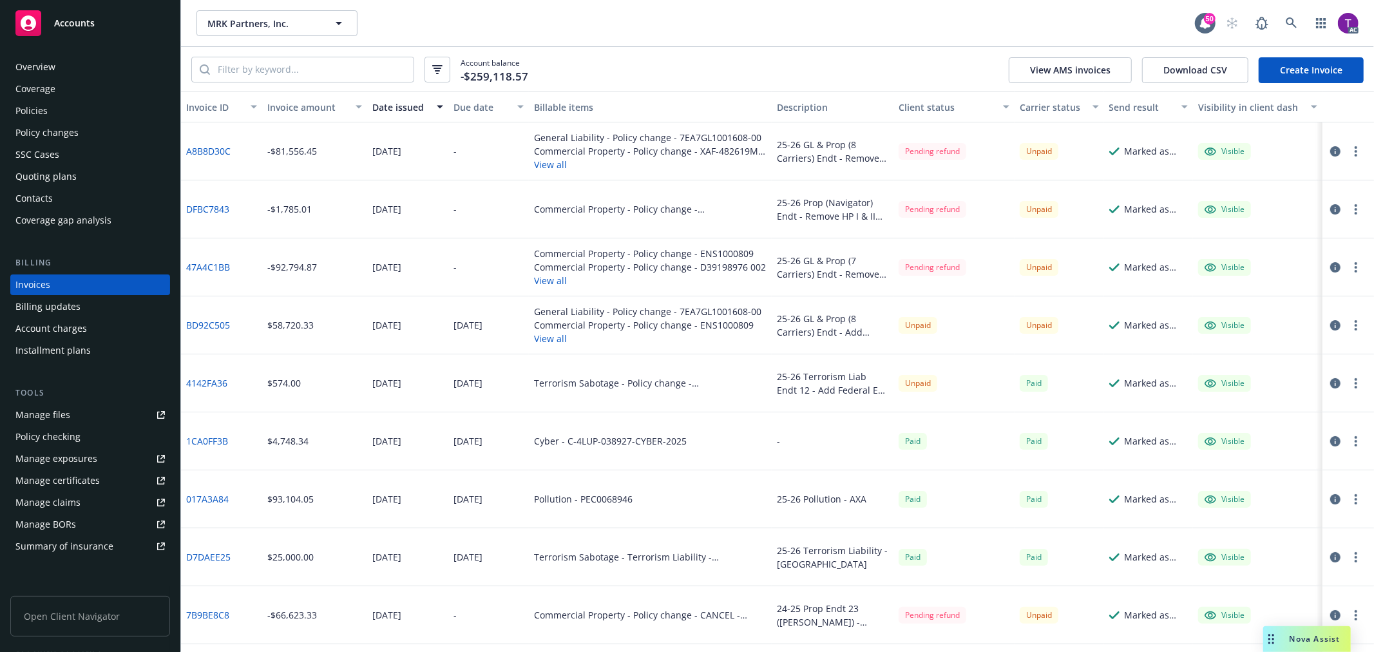
click at [34, 285] on div "Invoices" at bounding box center [32, 284] width 35 height 21
click at [1295, 21] on icon at bounding box center [1291, 23] width 12 height 12
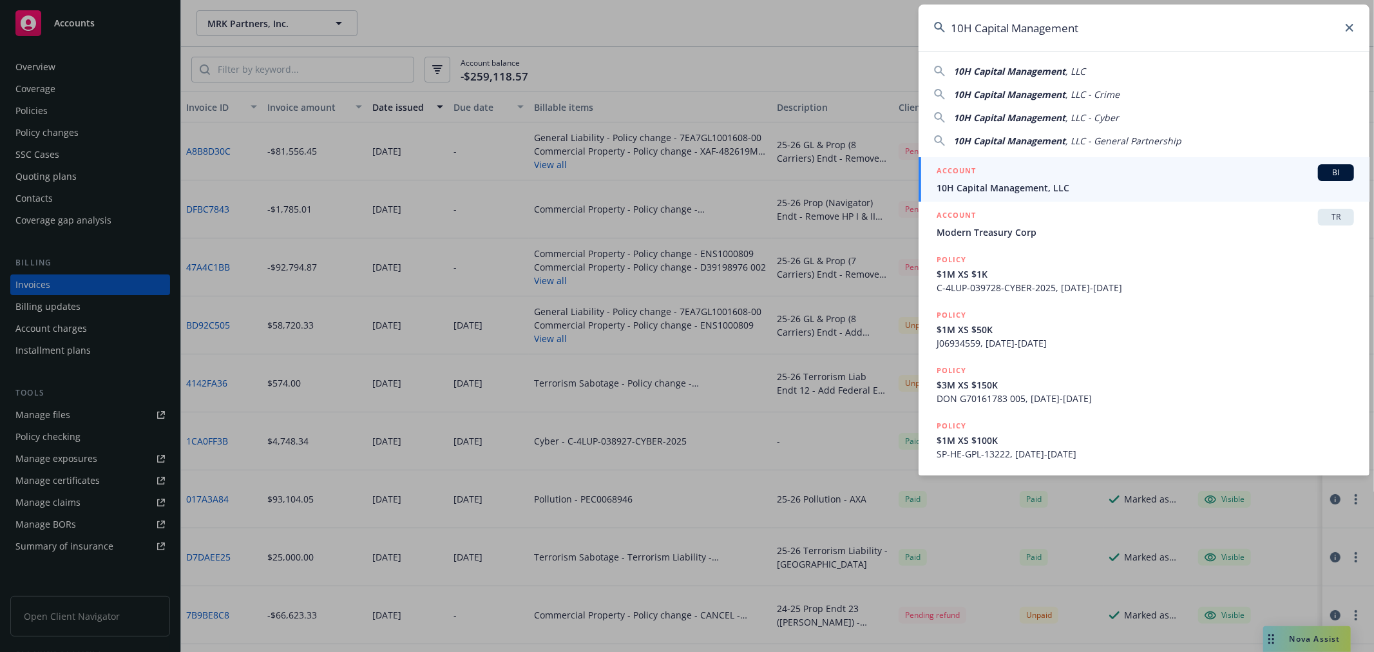
type input "10H Capital Management"
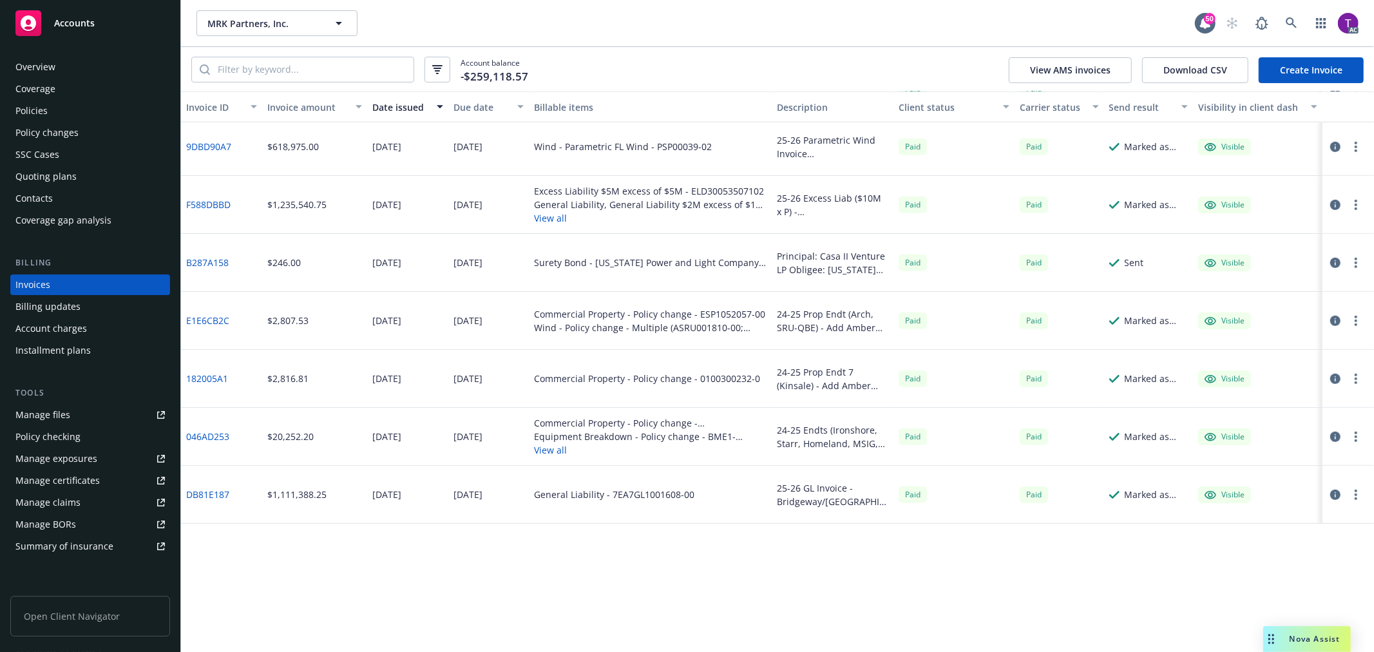
scroll to position [206, 0]
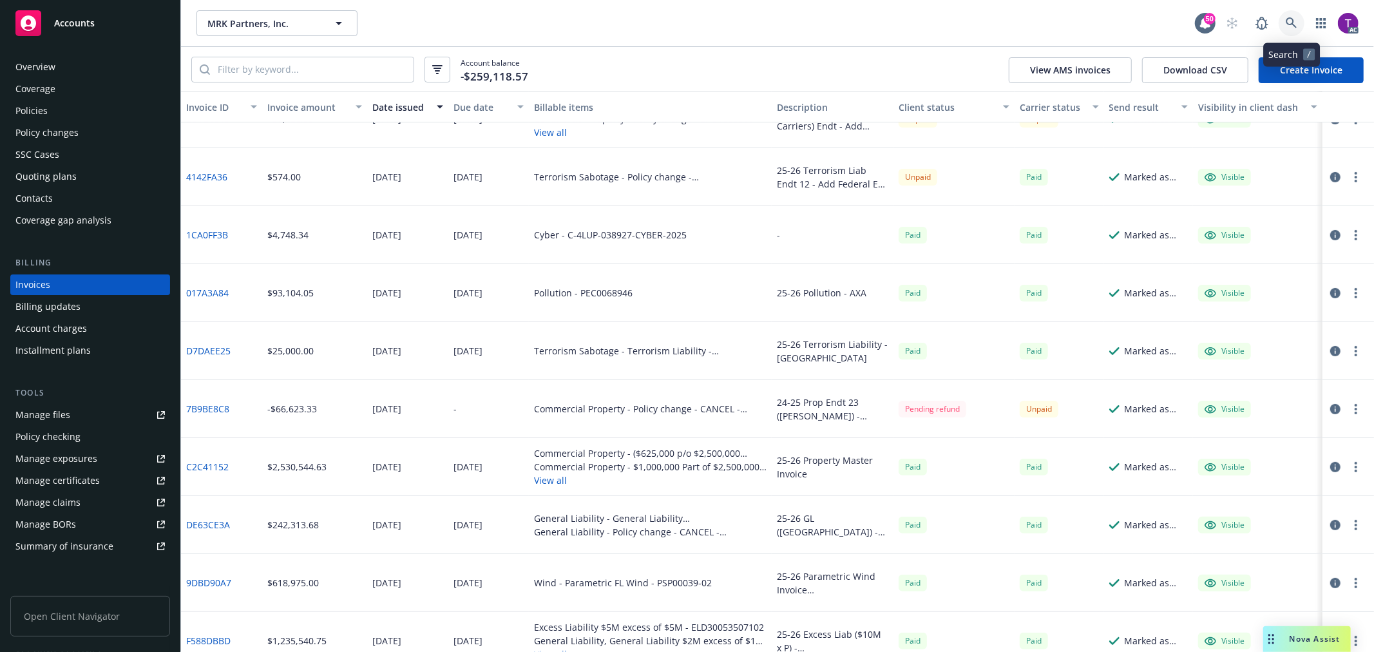
click at [1296, 23] on icon at bounding box center [1291, 23] width 12 height 12
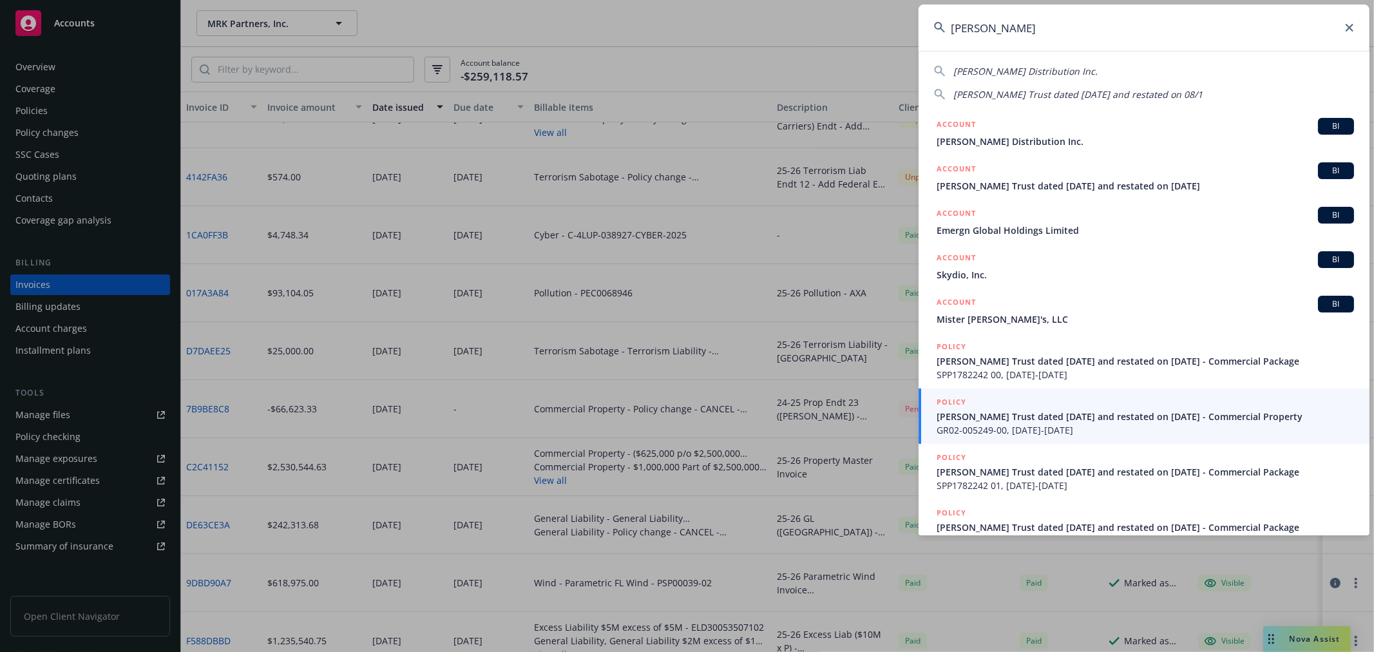
drag, startPoint x: 1003, startPoint y: 39, endPoint x: 923, endPoint y: 29, distance: 80.4
click at [923, 29] on input "mistry" at bounding box center [1143, 28] width 451 height 46
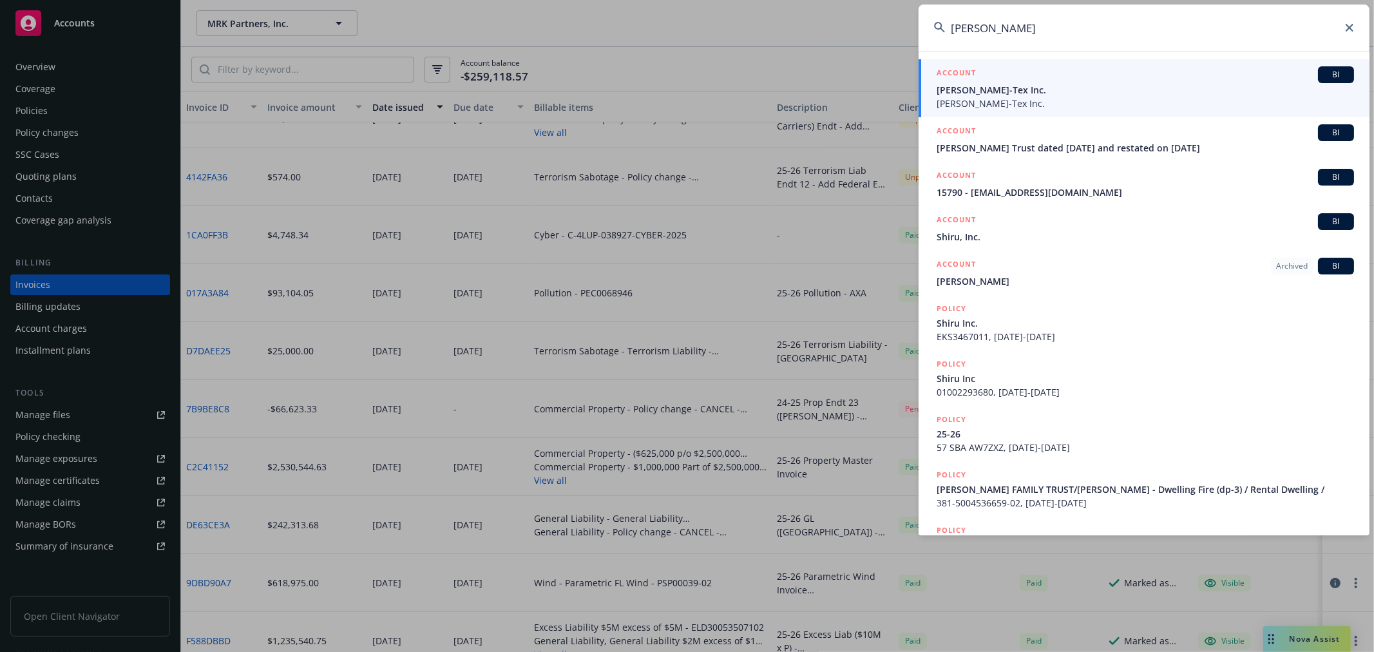
type input "[PERSON_NAME]"
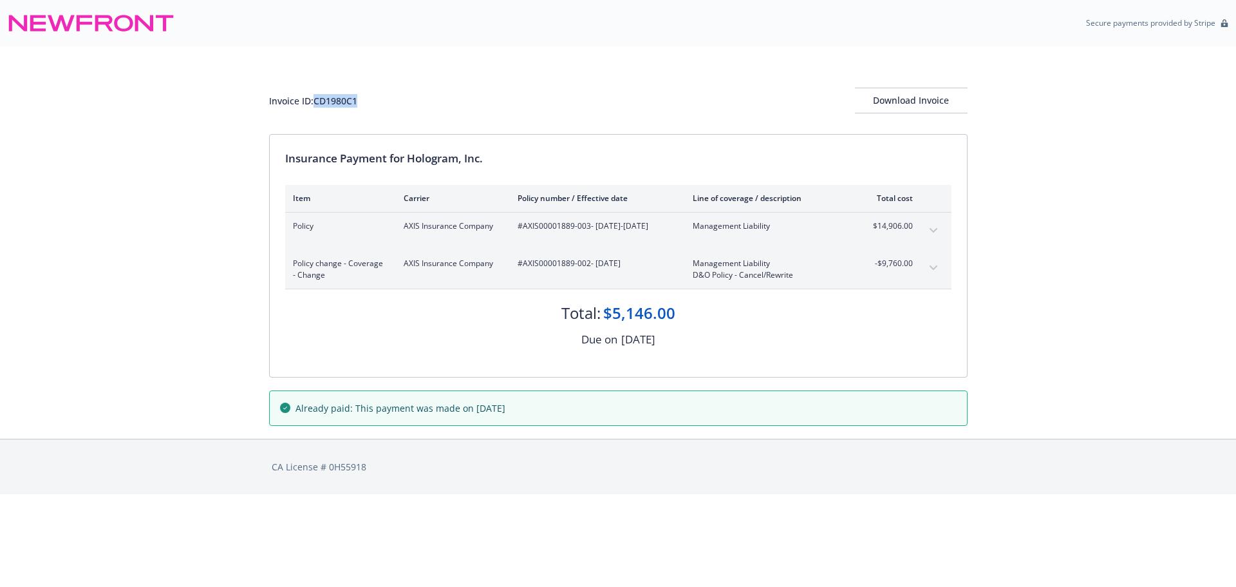
drag, startPoint x: 368, startPoint y: 105, endPoint x: 317, endPoint y: 102, distance: 51.6
click at [317, 102] on div "Invoice ID: CD1980C1 Download Invoice" at bounding box center [618, 101] width 699 height 26
copy div "CD1980C1"
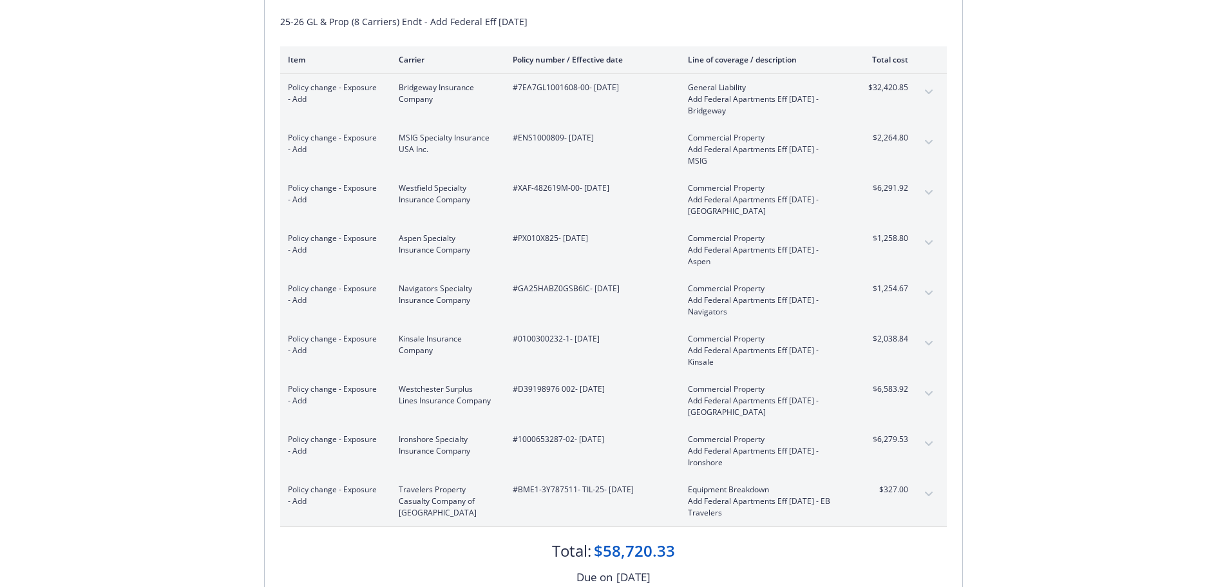
scroll to position [184, 0]
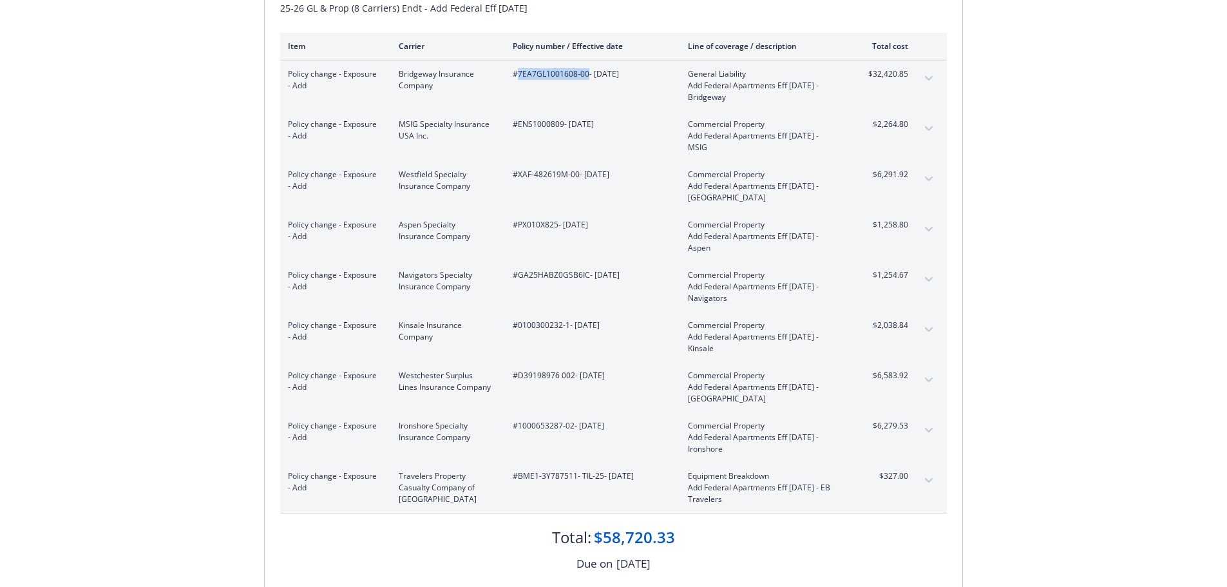
drag, startPoint x: 587, startPoint y: 77, endPoint x: 516, endPoint y: 79, distance: 71.5
click at [516, 79] on span "#7EA7GL1001608-00 - 06/30/2025" at bounding box center [590, 74] width 155 height 12
drag, startPoint x: 560, startPoint y: 130, endPoint x: 516, endPoint y: 130, distance: 43.1
click at [516, 130] on div "#ENS1000809 - 06/30/2025" at bounding box center [590, 135] width 155 height 35
copy span "ENS1000809"
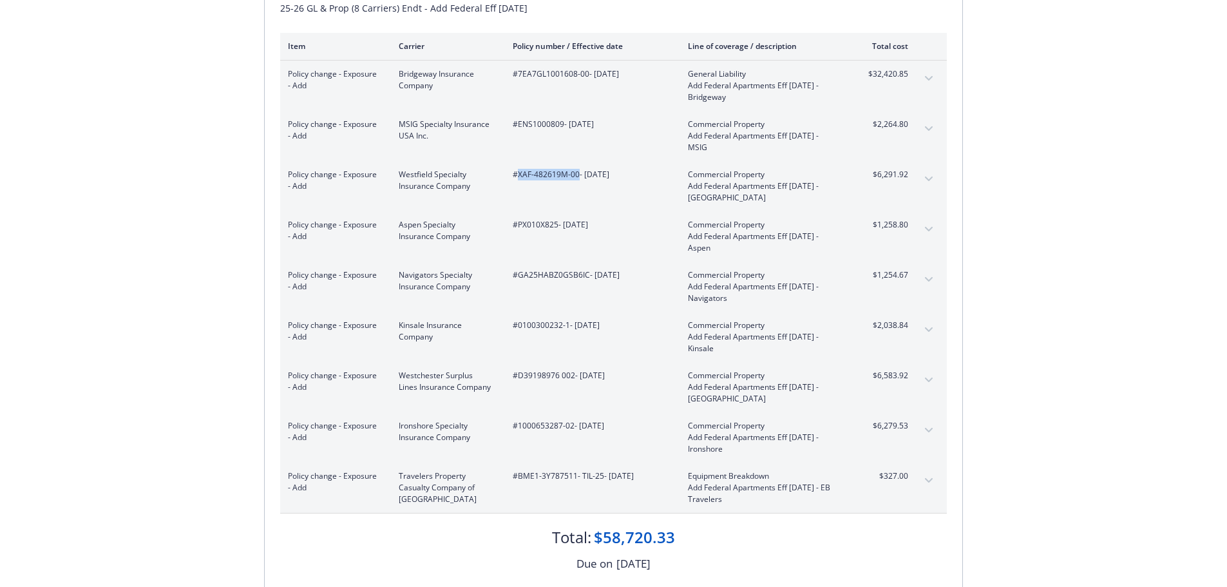
drag, startPoint x: 578, startPoint y: 175, endPoint x: 518, endPoint y: 175, distance: 59.9
click at [518, 175] on span "#XAF-482619M-00 - 06/30/2025" at bounding box center [590, 175] width 155 height 12
copy span "XAF-482619M-00"
drag, startPoint x: 563, startPoint y: 126, endPoint x: 516, endPoint y: 125, distance: 47.0
click at [516, 125] on span "#ENS1000809 - 06/30/2025" at bounding box center [590, 124] width 155 height 12
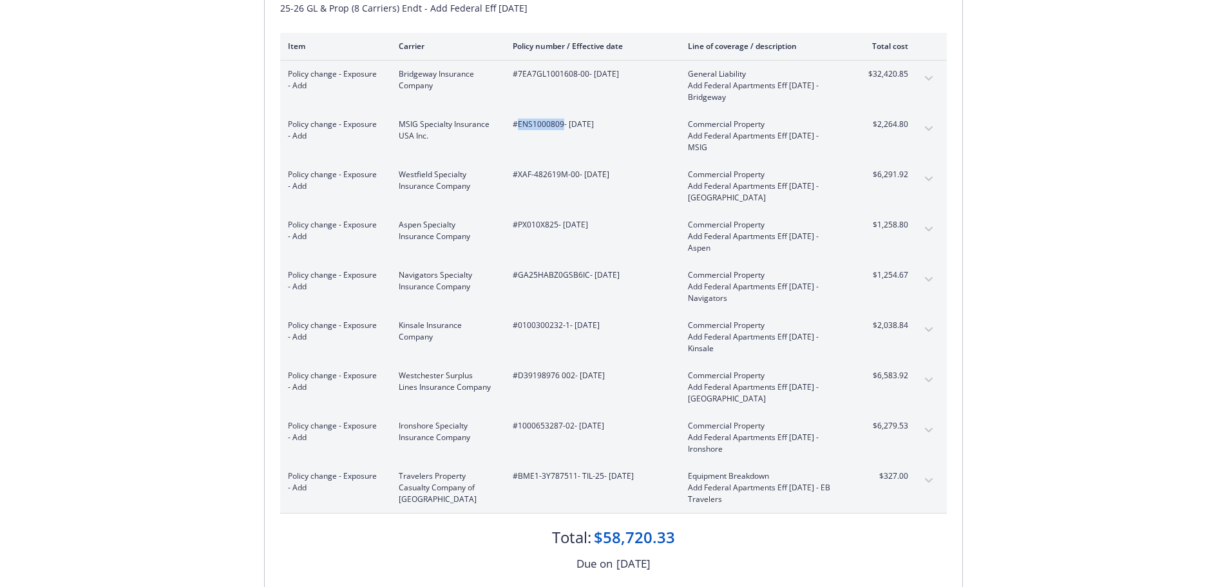
copy span "ENS1000809"
drag, startPoint x: 557, startPoint y: 225, endPoint x: 517, endPoint y: 222, distance: 40.0
click at [517, 222] on span "#PX010X825 - 06/30/2025" at bounding box center [590, 225] width 155 height 12
copy span "PX010X825"
drag, startPoint x: 587, startPoint y: 279, endPoint x: 520, endPoint y: 286, distance: 67.9
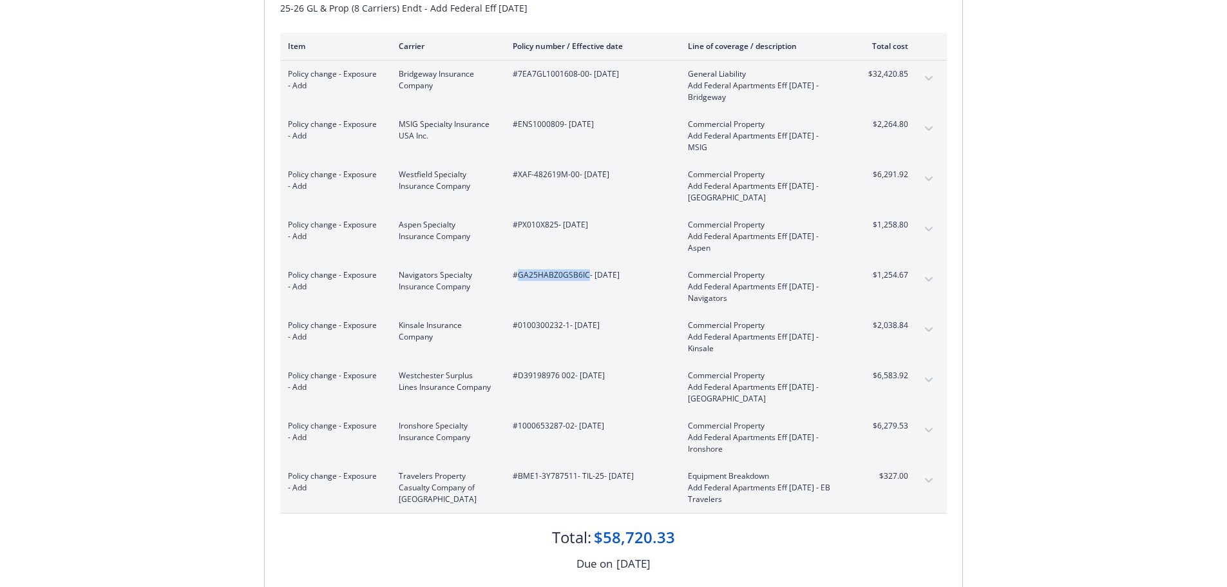
click at [520, 286] on div "#GA25HABZ0GSB6IC - 06/30/2025" at bounding box center [590, 286] width 155 height 35
copy span "GA25HABZ0GSB6IC"
drag, startPoint x: 569, startPoint y: 326, endPoint x: 517, endPoint y: 325, distance: 51.5
click at [517, 325] on span "#0100300232-1 - 06/30/2025" at bounding box center [590, 325] width 155 height 12
copy span "0100300232-1"
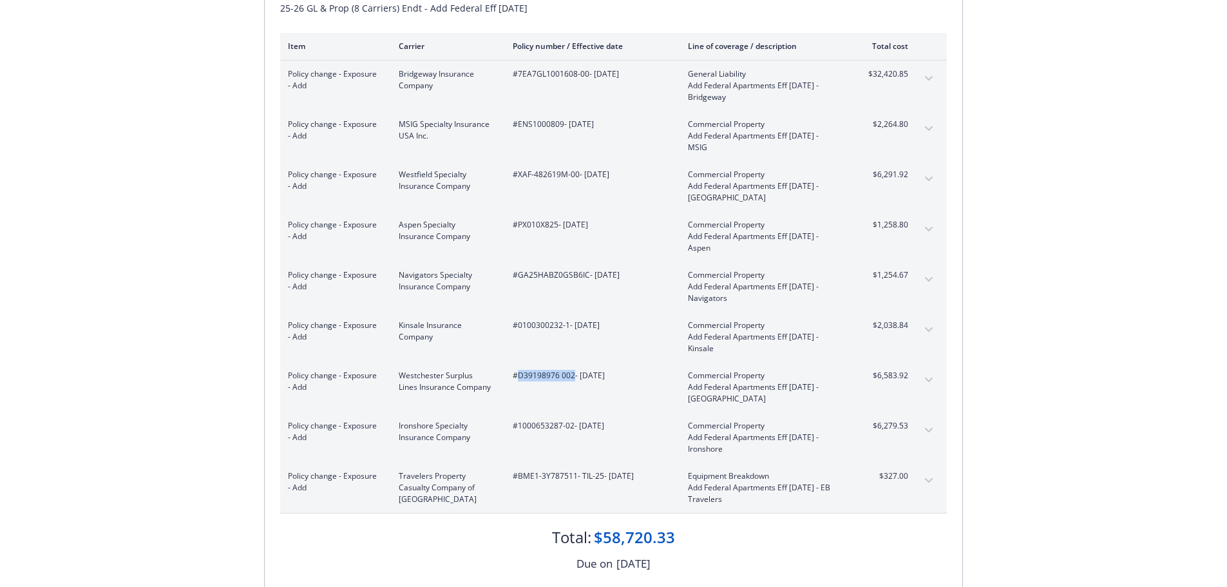
drag, startPoint x: 573, startPoint y: 375, endPoint x: 519, endPoint y: 377, distance: 54.2
click at [519, 377] on span "#D39198976 002 - 06/30/2025" at bounding box center [590, 376] width 155 height 12
copy span "D39198976 002"
drag, startPoint x: 572, startPoint y: 428, endPoint x: 518, endPoint y: 428, distance: 54.1
click at [518, 428] on span "#1000653287-02 - 06/30/2025" at bounding box center [590, 426] width 155 height 12
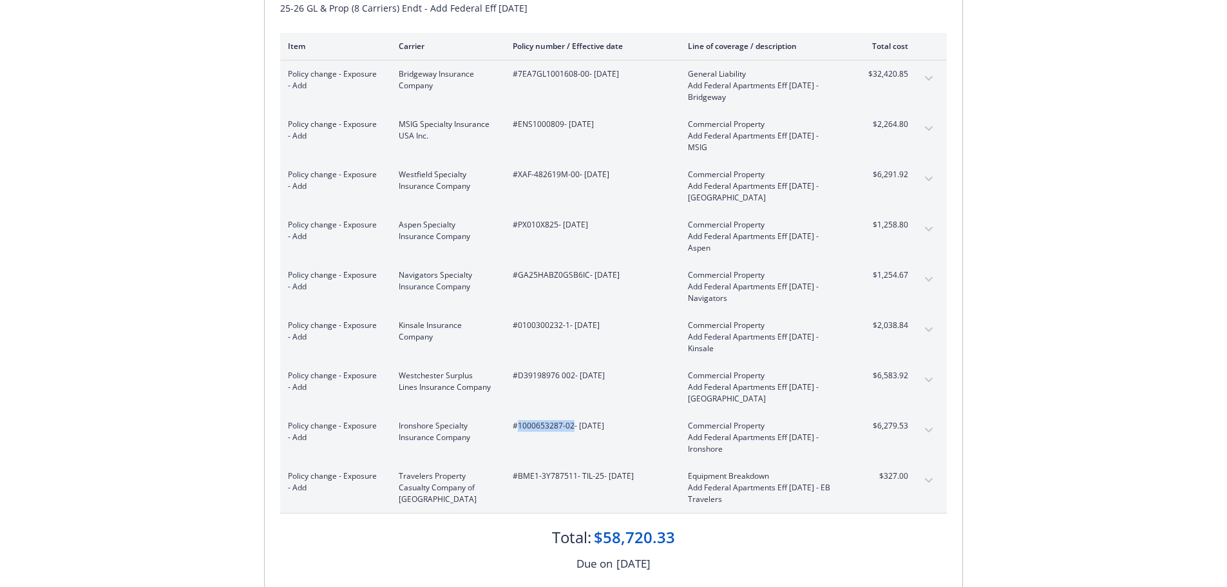
copy span "1000653287-02"
drag, startPoint x: 601, startPoint y: 477, endPoint x: 521, endPoint y: 478, distance: 80.5
click at [520, 478] on span "#BME1-3Y787511- TIL-25 - 06/30/2025" at bounding box center [590, 476] width 155 height 12
copy span "ME1-3Y787511- TIL-25"
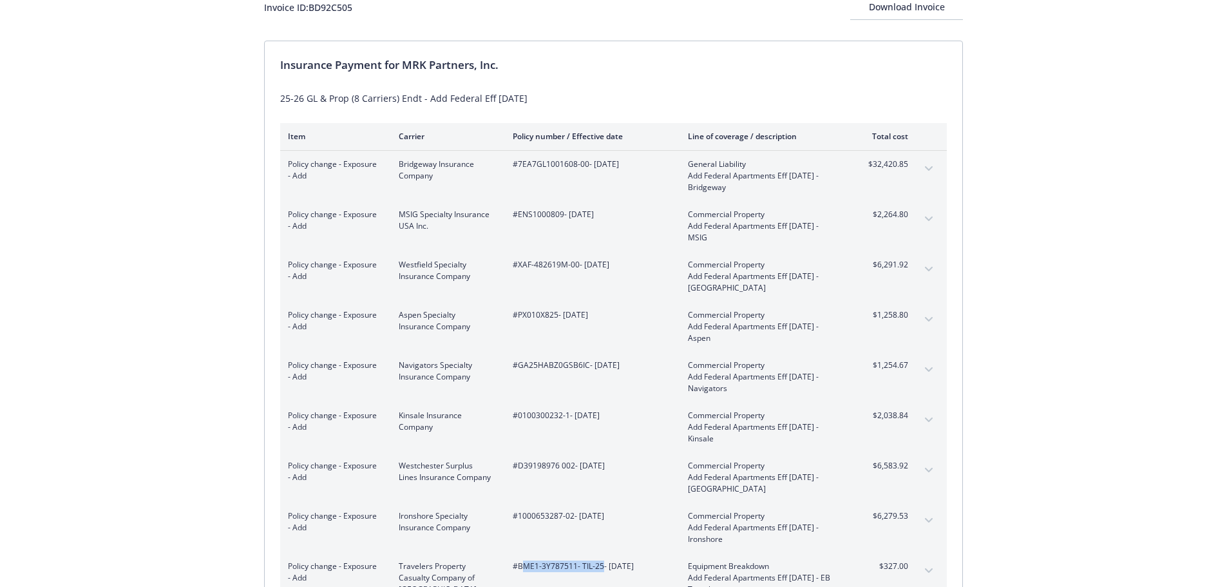
scroll to position [0, 0]
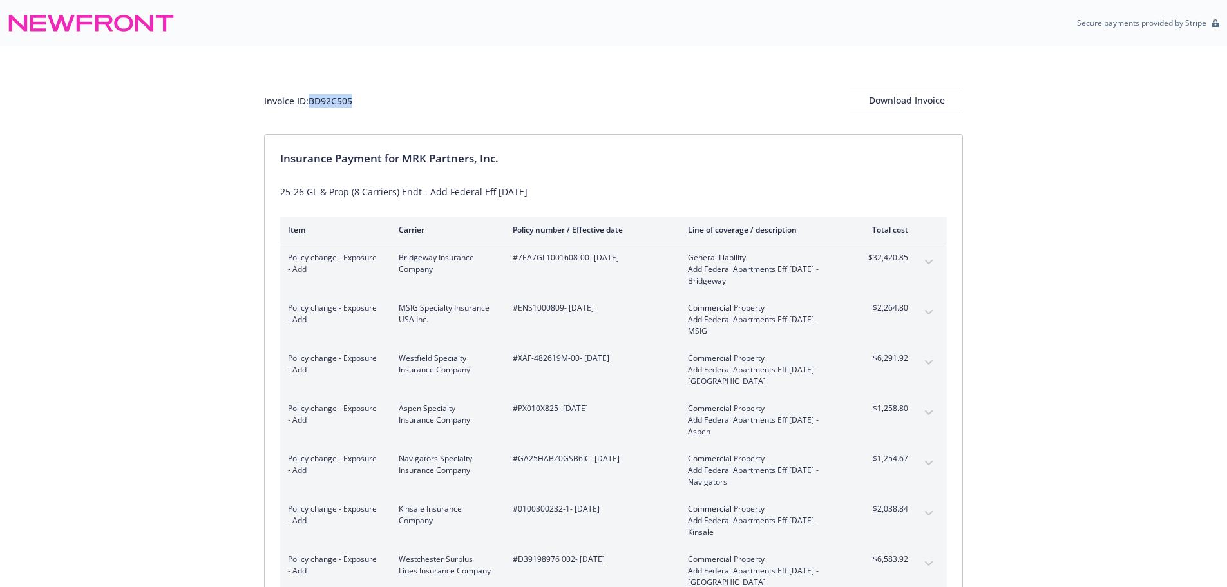
drag, startPoint x: 378, startPoint y: 104, endPoint x: 311, endPoint y: 108, distance: 67.0
click at [311, 108] on div "Invoice ID: BD92C505 Download Invoice" at bounding box center [613, 101] width 699 height 26
copy div "BD92C505"
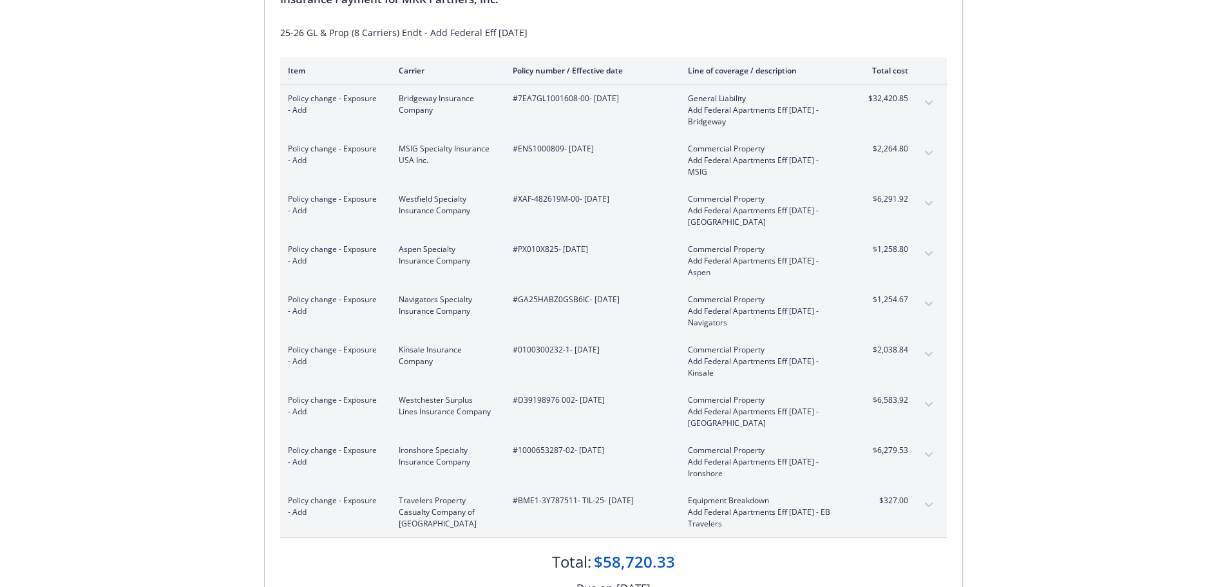
scroll to position [153, 0]
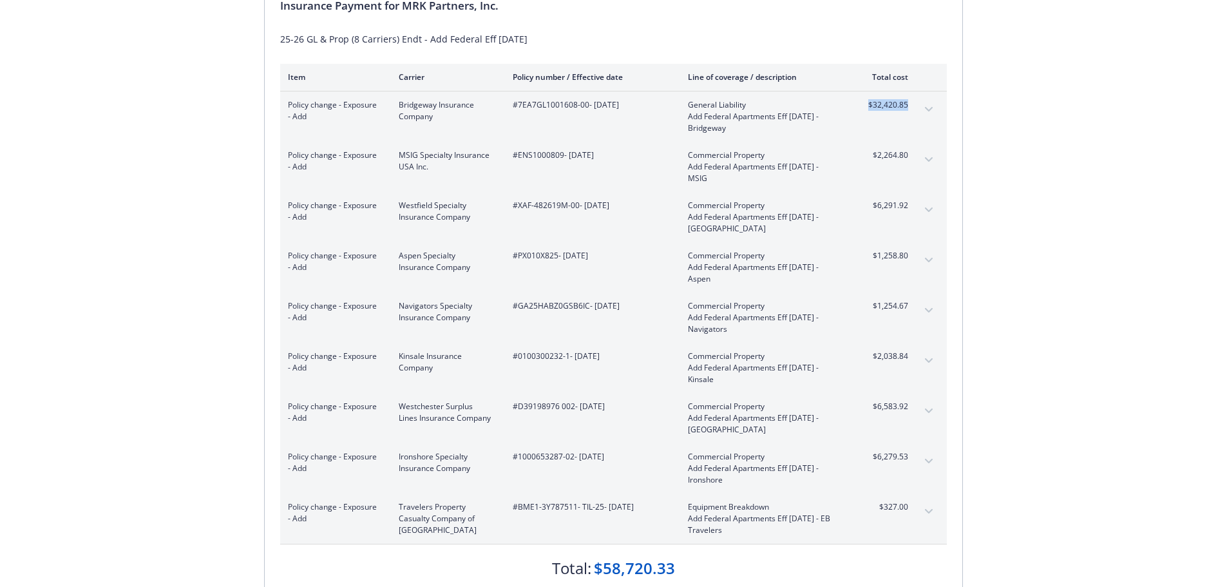
drag, startPoint x: 909, startPoint y: 107, endPoint x: 868, endPoint y: 113, distance: 41.0
click at [868, 113] on div "Policy change - Exposure - Add Bridgeway Insurance Company #7EA7GL1001608-00 - …" at bounding box center [613, 116] width 666 height 50
drag, startPoint x: 912, startPoint y: 162, endPoint x: 871, endPoint y: 158, distance: 40.8
click at [871, 158] on div "Policy change - Exposure - Add MSIG Specialty Insurance USA Inc. #ENS1000809 - …" at bounding box center [613, 167] width 666 height 50
drag, startPoint x: 914, startPoint y: 209, endPoint x: 867, endPoint y: 204, distance: 47.2
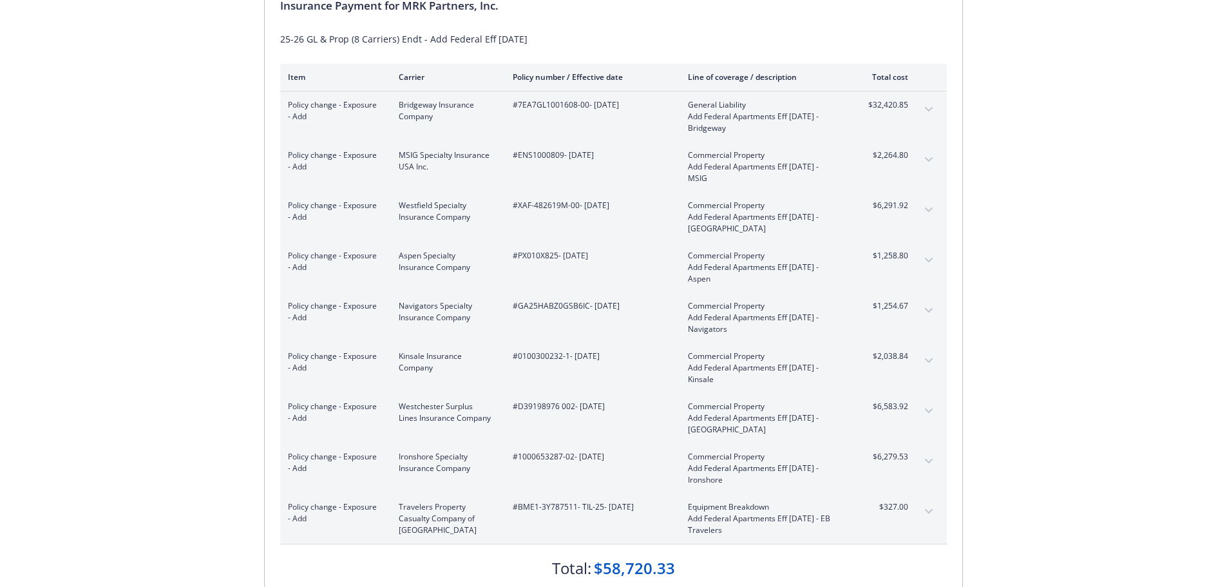
click at [867, 204] on div "Policy change - Exposure - Add Westfield Specialty Insurance Company #XAF-48261…" at bounding box center [613, 217] width 666 height 50
drag, startPoint x: 892, startPoint y: 207, endPoint x: 909, endPoint y: 210, distance: 16.9
click at [909, 210] on div "Policy change - Exposure - Add Westfield Specialty Insurance Company #XAF-48261…" at bounding box center [613, 217] width 666 height 50
click at [902, 259] on span "$1,258.80" at bounding box center [884, 256] width 48 height 12
drag, startPoint x: 912, startPoint y: 256, endPoint x: 871, endPoint y: 257, distance: 40.6
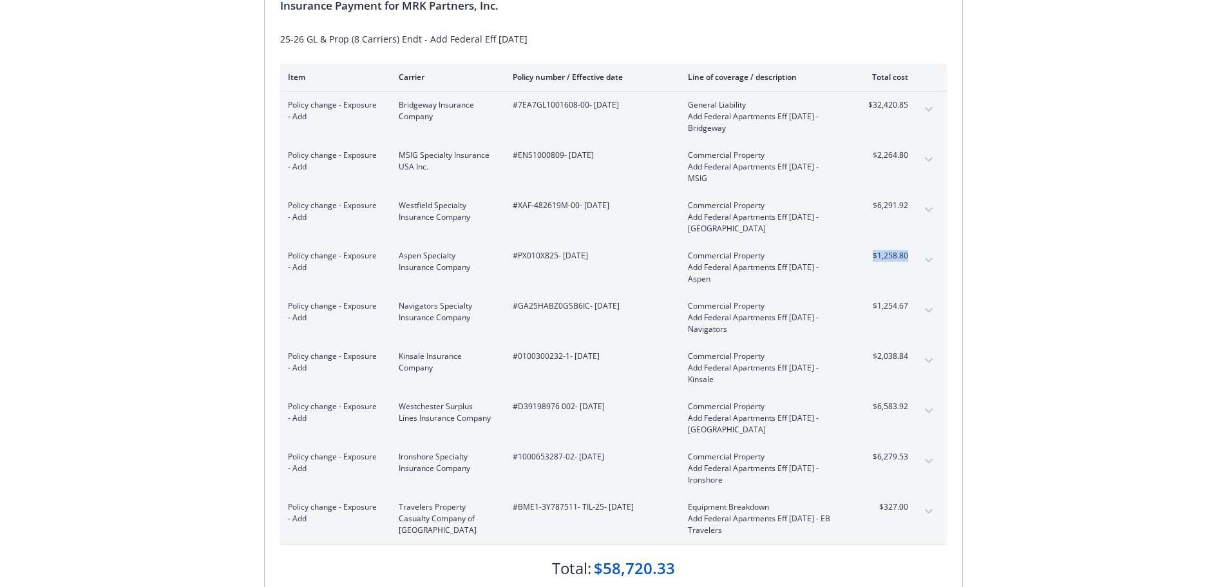
click at [869, 257] on div "Policy change - Exposure - Add Aspen Specialty Insurance Company #PX010X825 - 0…" at bounding box center [613, 267] width 666 height 50
drag, startPoint x: 909, startPoint y: 302, endPoint x: 864, endPoint y: 305, distance: 45.8
click at [864, 305] on div "Policy change - Exposure - Add Navigators Specialty Insurance Company #GA25HABZ…" at bounding box center [613, 317] width 666 height 50
drag, startPoint x: 909, startPoint y: 354, endPoint x: 862, endPoint y: 359, distance: 47.4
click at [862, 359] on div "Policy change - Exposure - Add Kinsale Insurance Company #0100300232-1 - 06/30/…" at bounding box center [613, 368] width 666 height 50
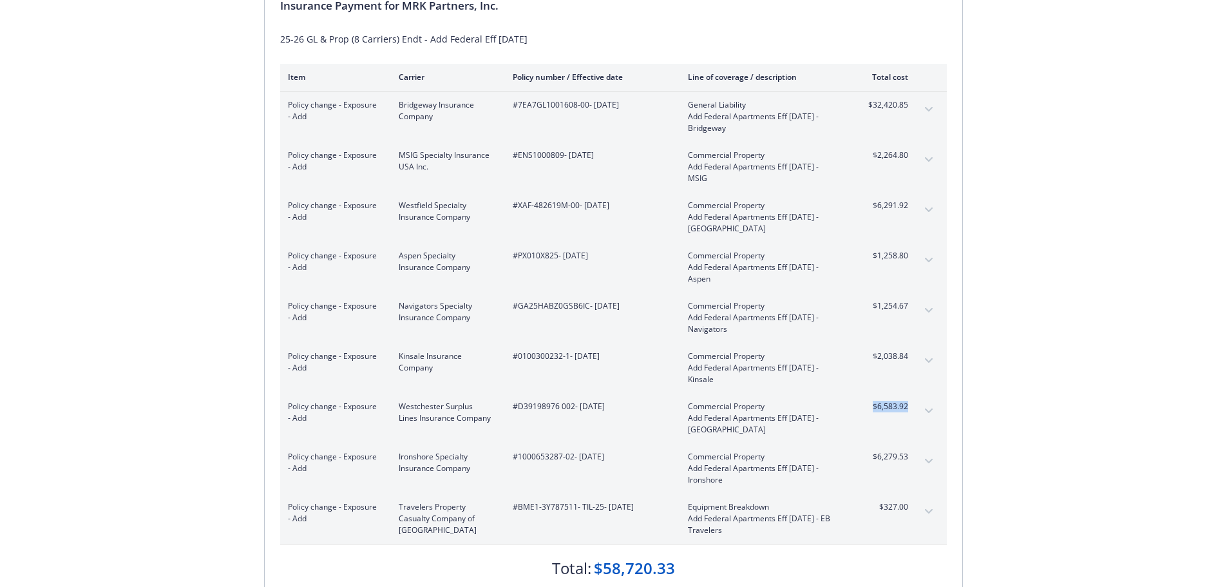
drag, startPoint x: 912, startPoint y: 412, endPoint x: 864, endPoint y: 402, distance: 50.0
click at [864, 402] on div "Policy change - Exposure - Add Westchester Surplus Lines Insurance Company #D39…" at bounding box center [613, 418] width 666 height 50
drag, startPoint x: 909, startPoint y: 457, endPoint x: 872, endPoint y: 457, distance: 36.7
click at [872, 457] on div "Policy change - Exposure - Add Ironshore Specialty Insurance Company #100065328…" at bounding box center [613, 468] width 666 height 50
drag, startPoint x: 914, startPoint y: 501, endPoint x: 873, endPoint y: 518, distance: 45.1
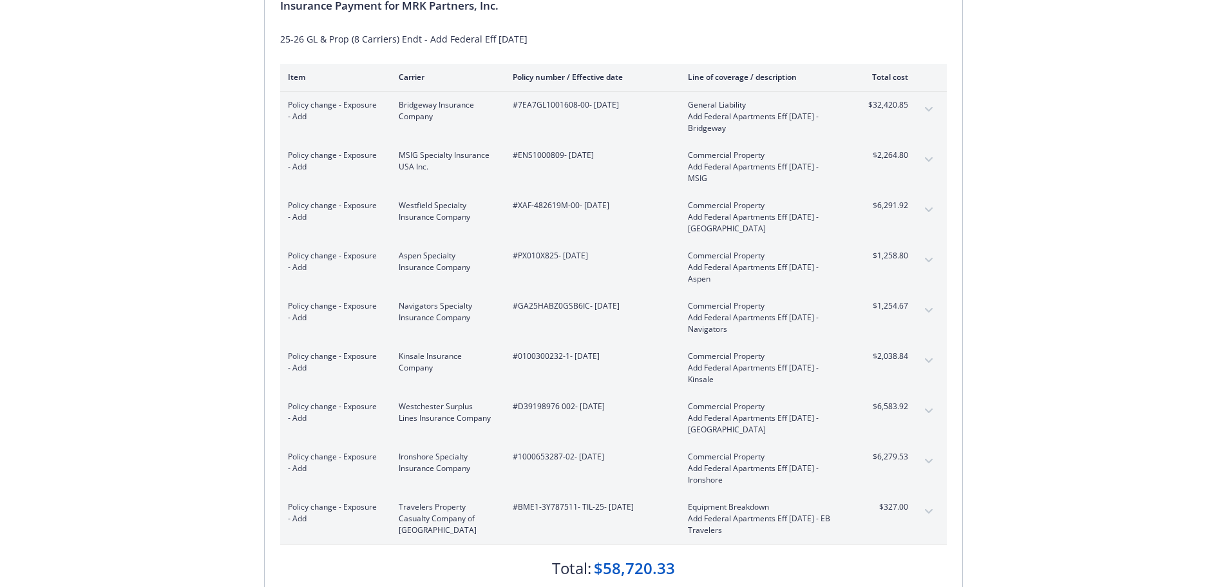
click at [873, 518] on div "Policy change - Exposure - Add Travelers Property Casualty Company of America #…" at bounding box center [613, 518] width 666 height 50
drag, startPoint x: 880, startPoint y: 512, endPoint x: 909, endPoint y: 513, distance: 29.0
click at [909, 513] on div "Policy change - Exposure - Add Travelers Property Casualty Company of America #…" at bounding box center [613, 518] width 666 height 50
click at [934, 158] on button "expand content" at bounding box center [928, 159] width 21 height 21
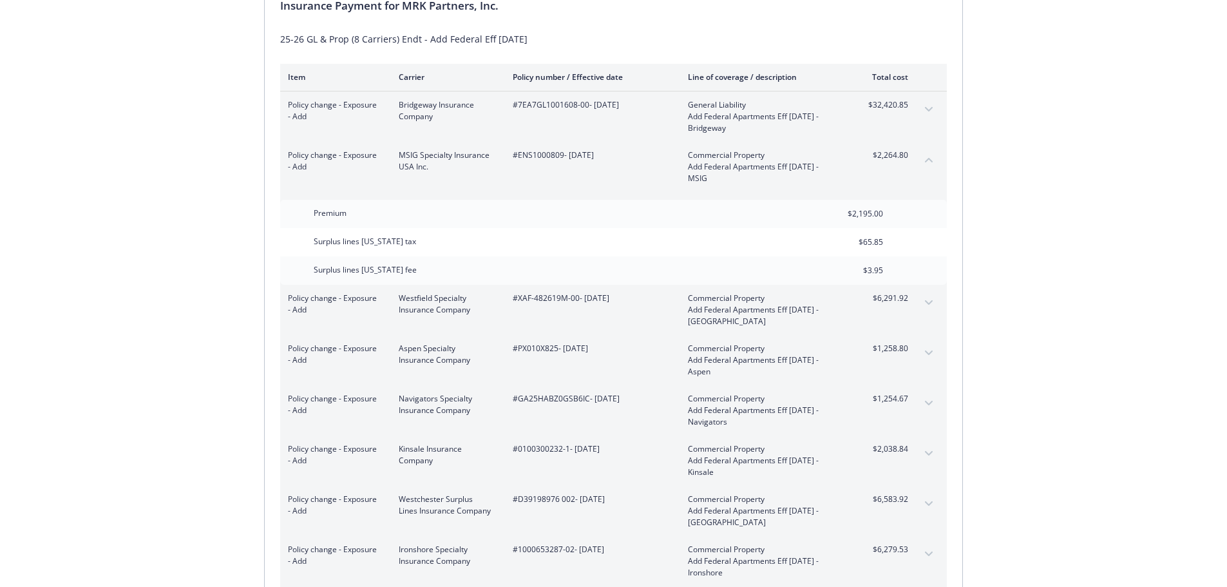
click at [930, 158] on icon "collapse content" at bounding box center [929, 159] width 8 height 5
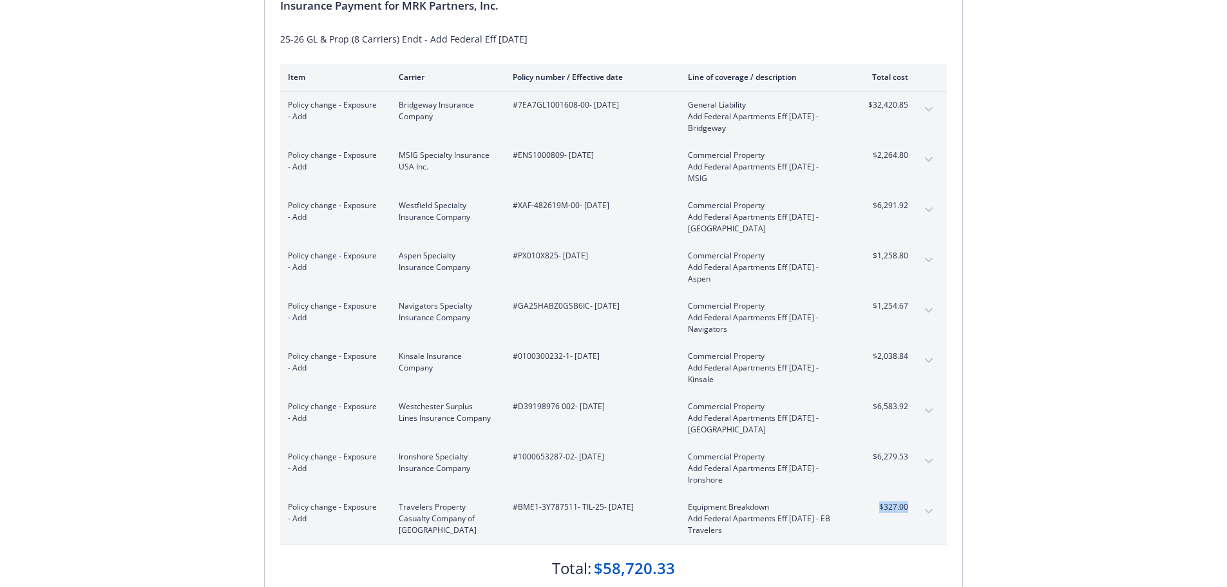
click at [935, 208] on button "expand content" at bounding box center [928, 210] width 21 height 21
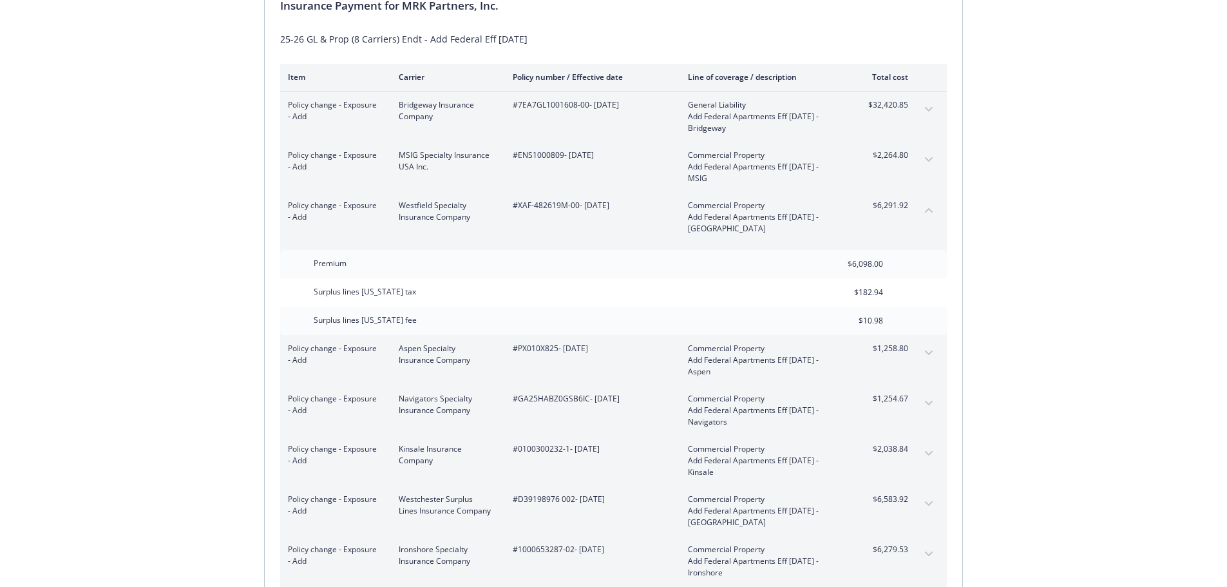
click at [928, 451] on icon "expand content" at bounding box center [929, 453] width 8 height 5
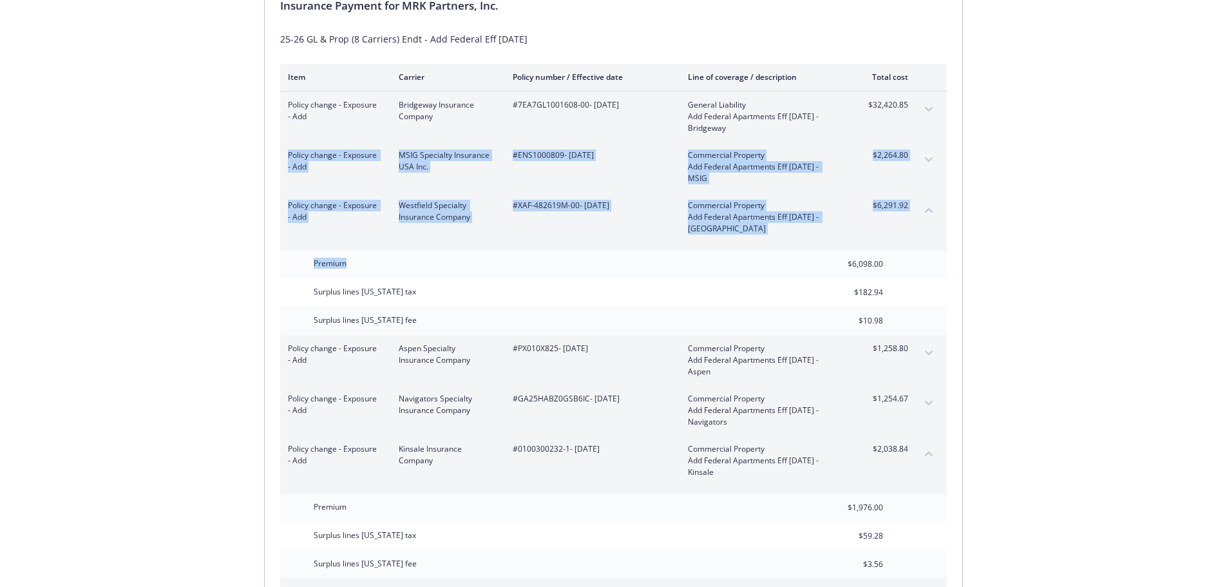
drag, startPoint x: 1218, startPoint y: 134, endPoint x: 1236, endPoint y: 267, distance: 133.8
click at [1226, 272] on html "Secure payments provided by Stripe Invoice ID: BD92C505 Download Invoice Insura…" at bounding box center [613, 478] width 1227 height 1262
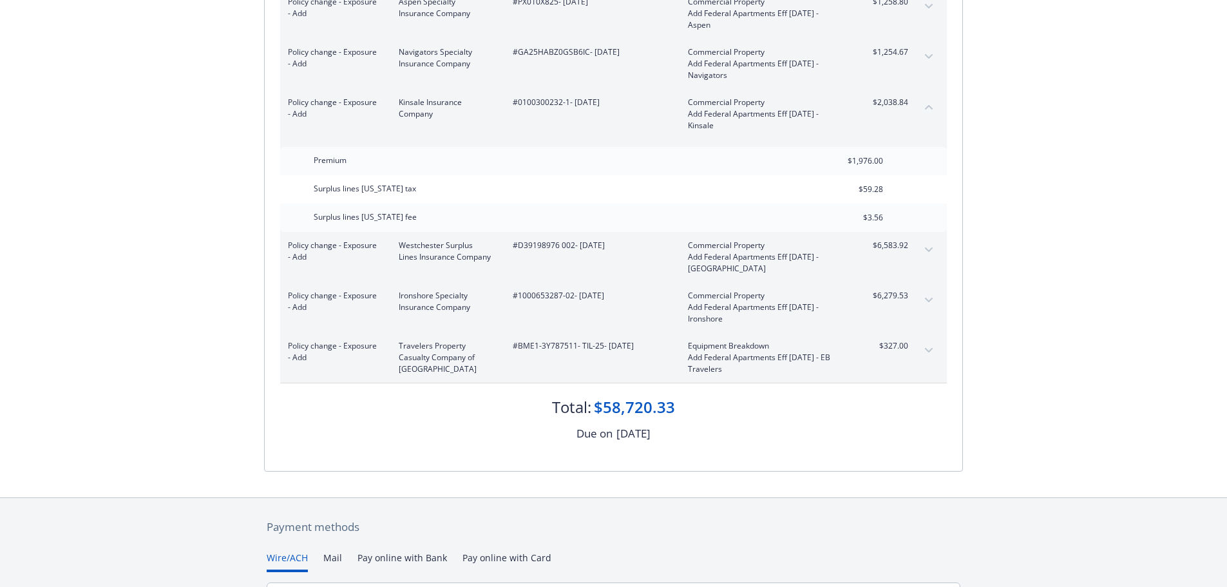
scroll to position [500, 0]
click at [927, 300] on icon "expand content" at bounding box center [929, 298] width 8 height 5
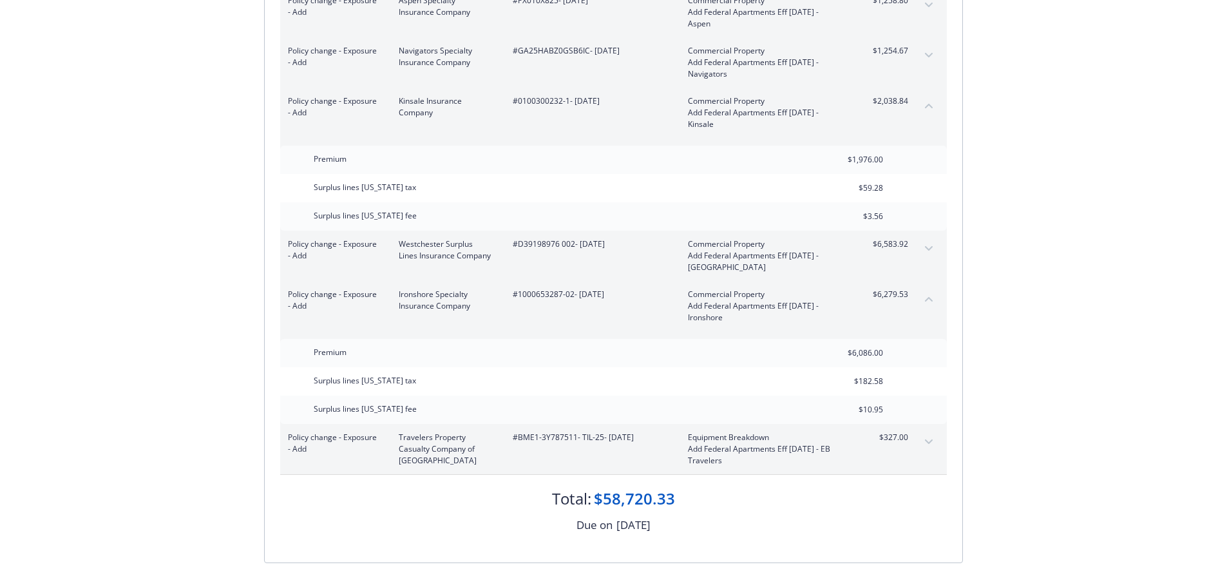
click at [578, 436] on span "#BME1-3Y787511- TIL-25 - 06/30/2025" at bounding box center [590, 437] width 155 height 12
drag, startPoint x: 602, startPoint y: 438, endPoint x: 519, endPoint y: 439, distance: 83.1
click at [519, 439] on span "#BME1-3Y787511- TIL-25 - 06/30/2025" at bounding box center [590, 437] width 155 height 12
click at [936, 439] on button "expand content" at bounding box center [928, 441] width 21 height 21
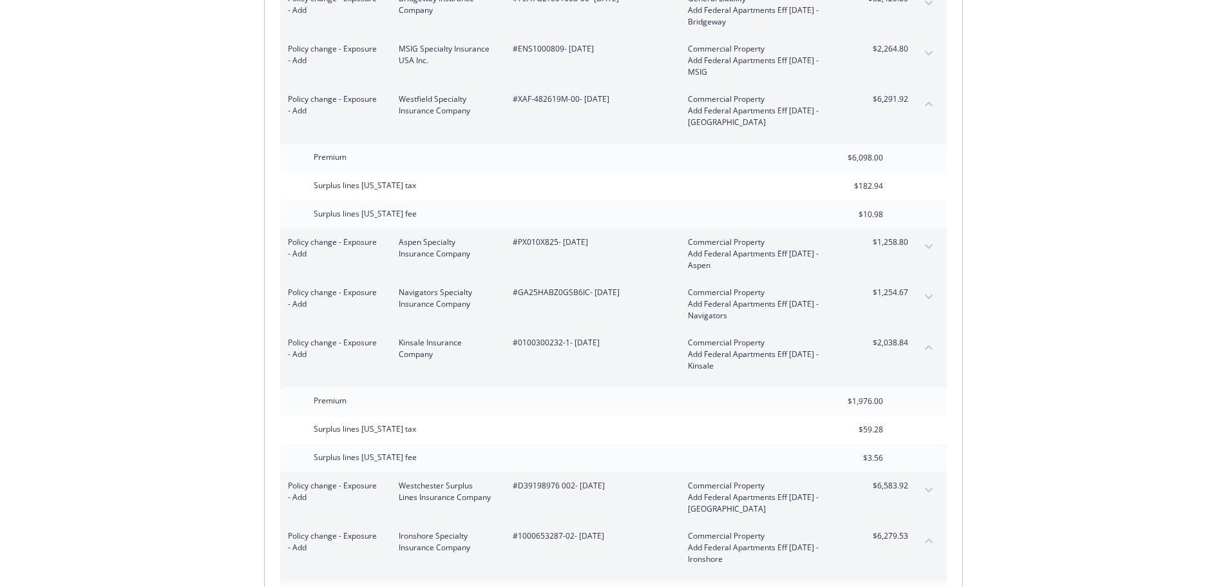
scroll to position [0, 0]
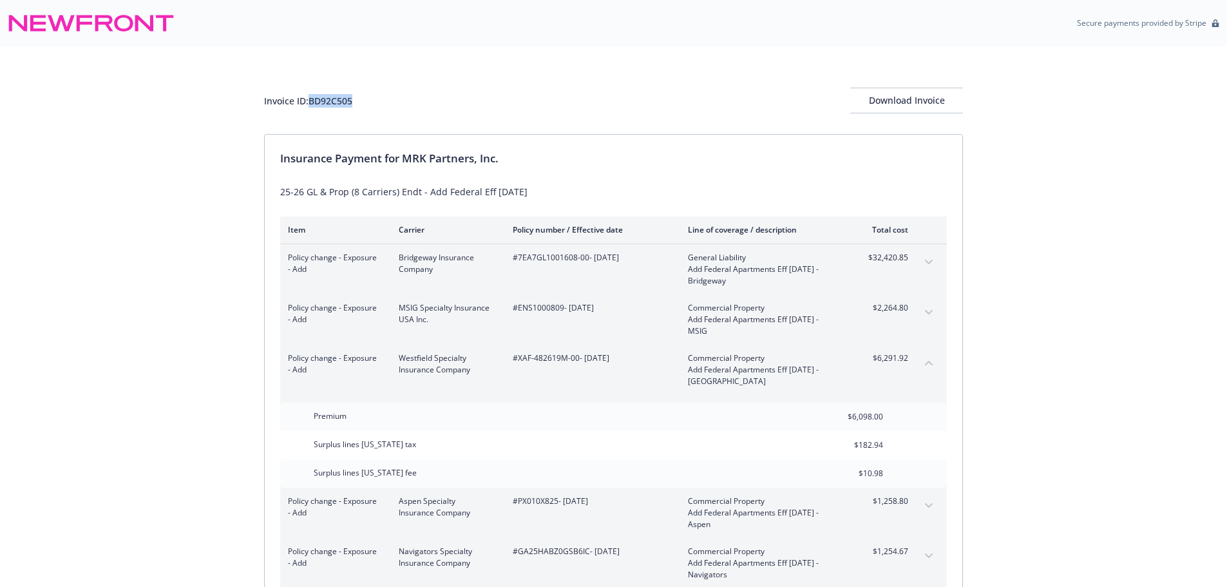
drag, startPoint x: 363, startPoint y: 109, endPoint x: 312, endPoint y: 93, distance: 53.2
click at [312, 93] on div "Invoice ID: BD92C505 Download Invoice" at bounding box center [613, 101] width 699 height 26
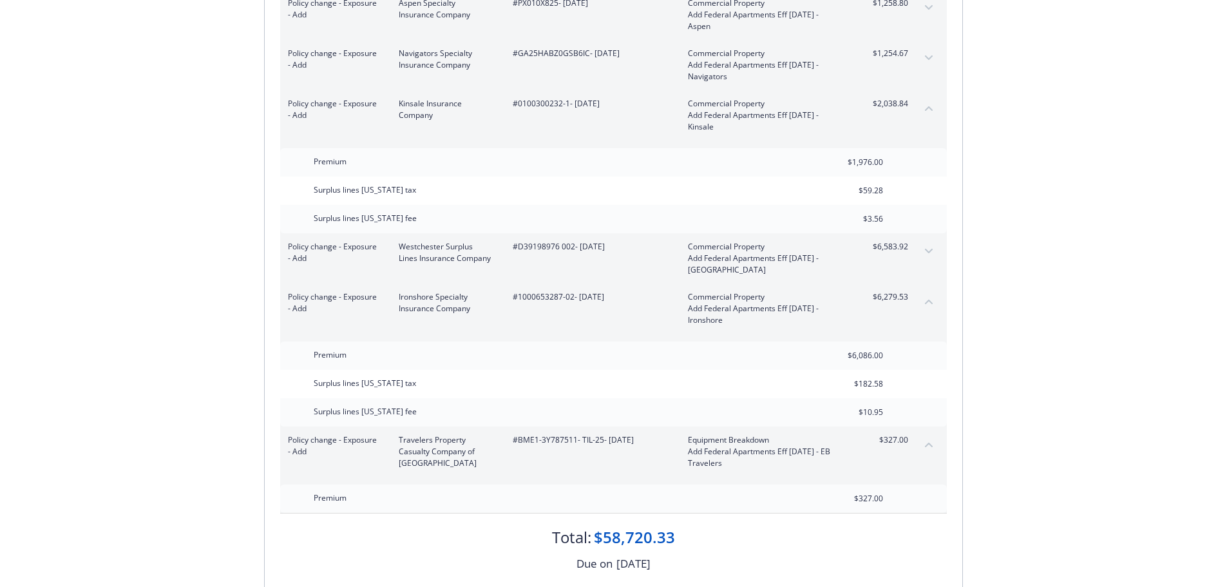
scroll to position [528, 0]
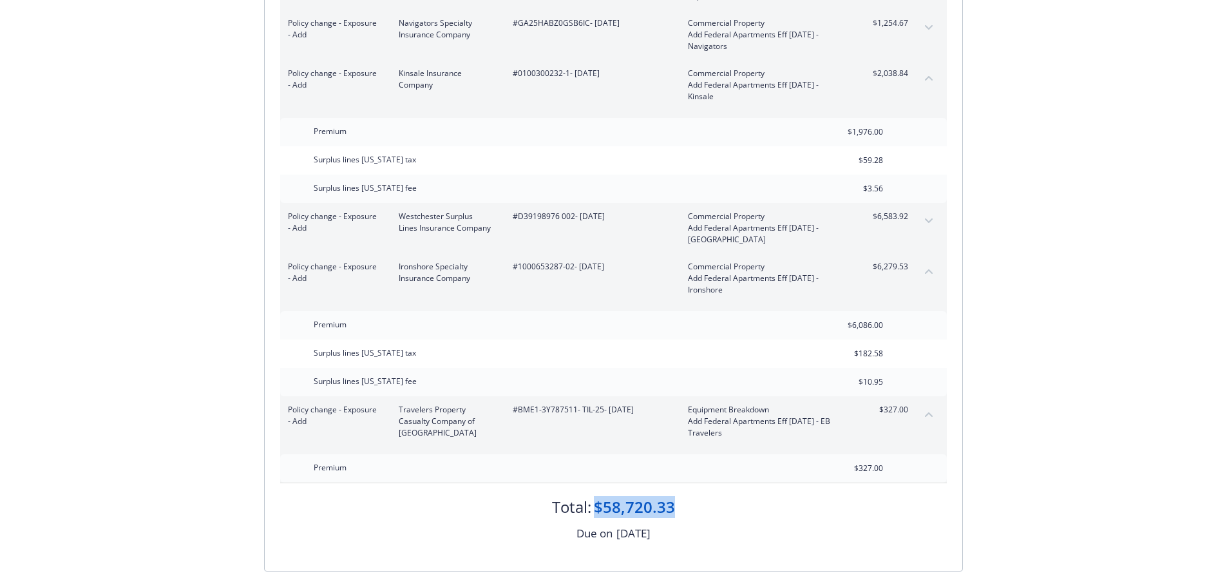
drag, startPoint x: 693, startPoint y: 517, endPoint x: 596, endPoint y: 516, distance: 96.6
click at [596, 516] on div "Total: $58,720.33" at bounding box center [613, 500] width 666 height 35
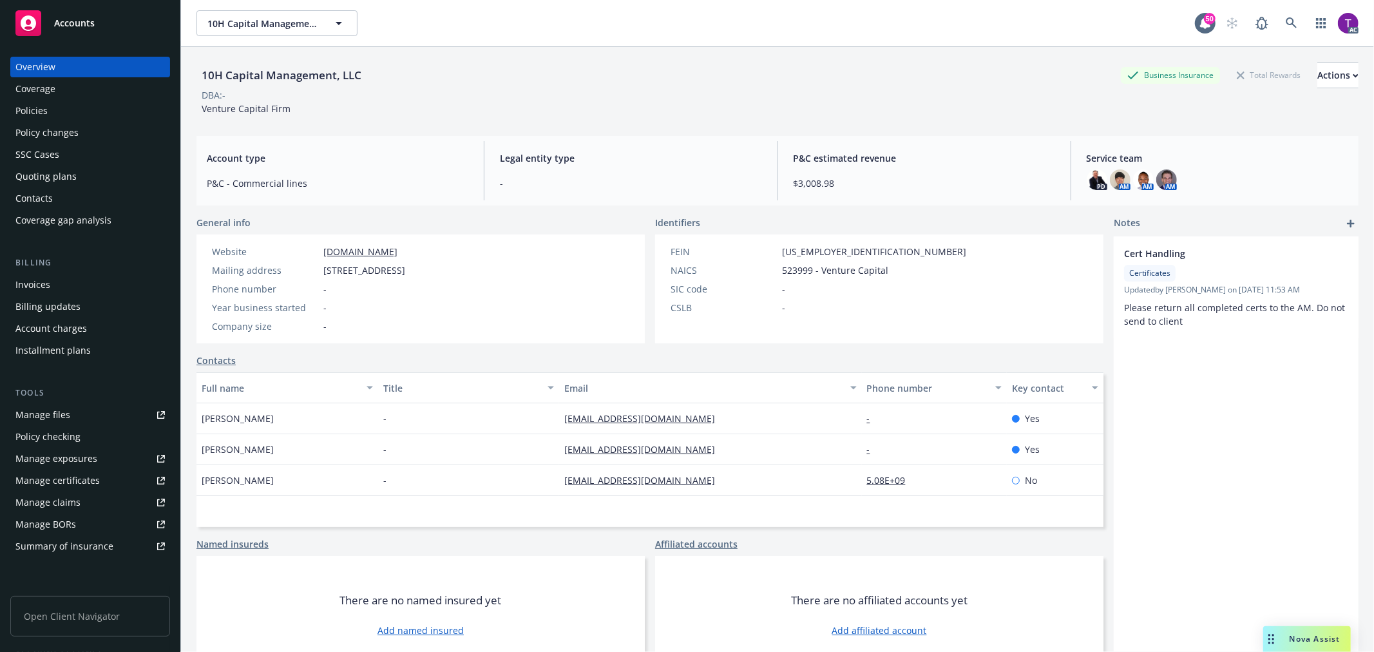
click at [30, 287] on div "Invoices" at bounding box center [32, 284] width 35 height 21
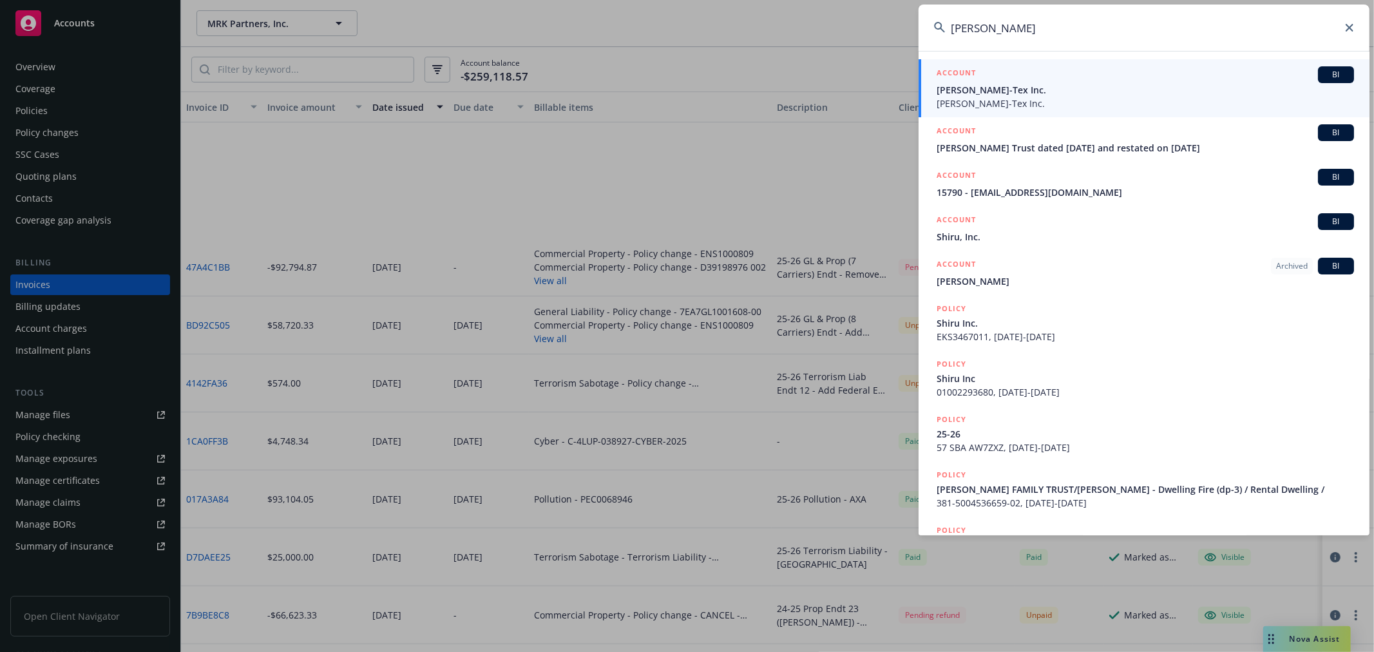
scroll to position [206, 0]
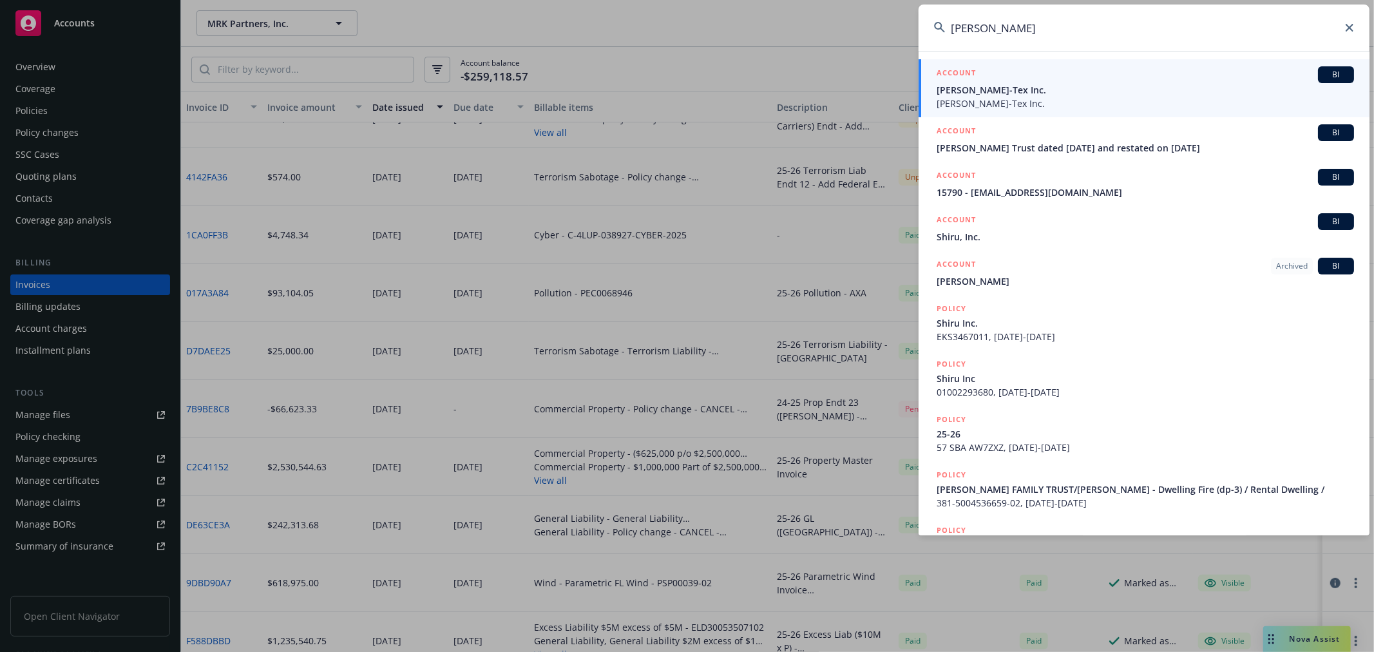
drag, startPoint x: 1014, startPoint y: 42, endPoint x: 806, endPoint y: 0, distance: 212.2
click at [807, 1] on div "[PERSON_NAME] ACCOUNT BI [PERSON_NAME]-Tex Inc. [PERSON_NAME]-Tex Inc. ACCOUNT …" at bounding box center [687, 326] width 1374 height 652
type input "7EA7GL1001608-00"
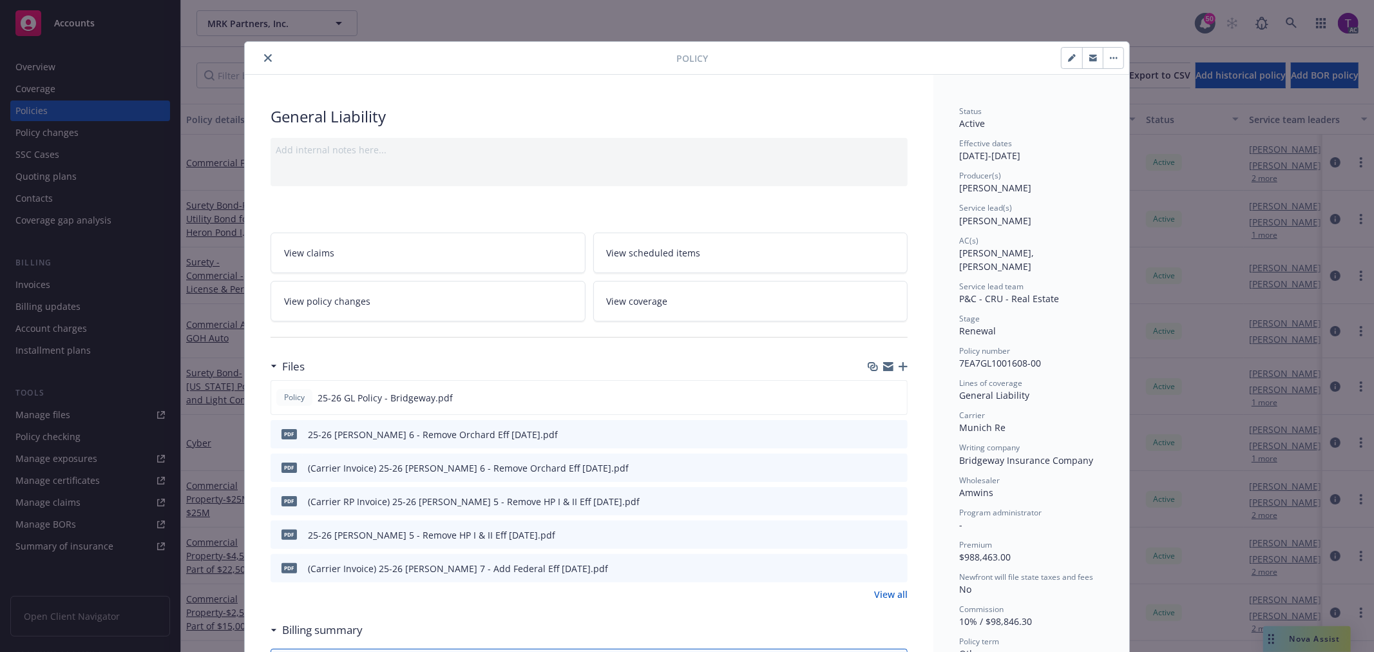
click at [893, 429] on icon "preview file" at bounding box center [895, 433] width 12 height 9
click at [890, 466] on icon "preview file" at bounding box center [895, 466] width 12 height 9
drag, startPoint x: 261, startPoint y: 55, endPoint x: 287, endPoint y: 82, distance: 36.9
click at [264, 55] on icon "close" at bounding box center [268, 58] width 8 height 8
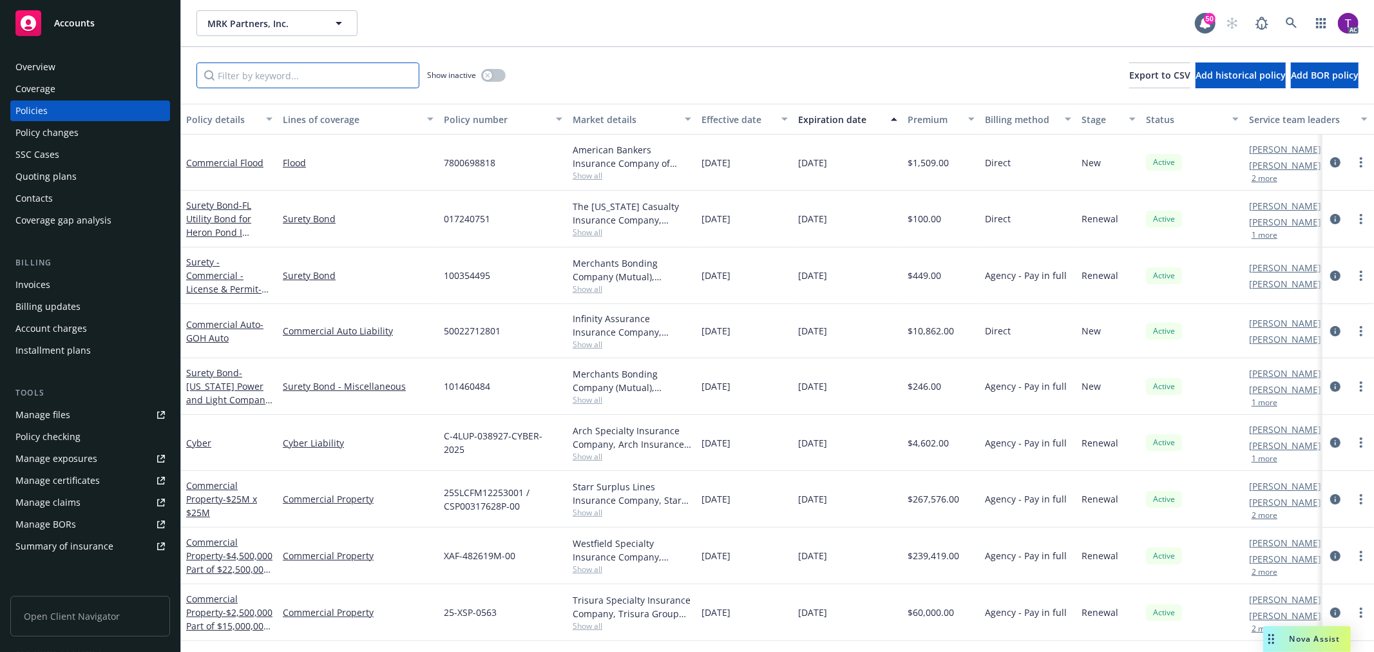
click at [303, 71] on input "Filter by keyword..." at bounding box center [307, 75] width 223 height 26
paste input "ENS1000809"
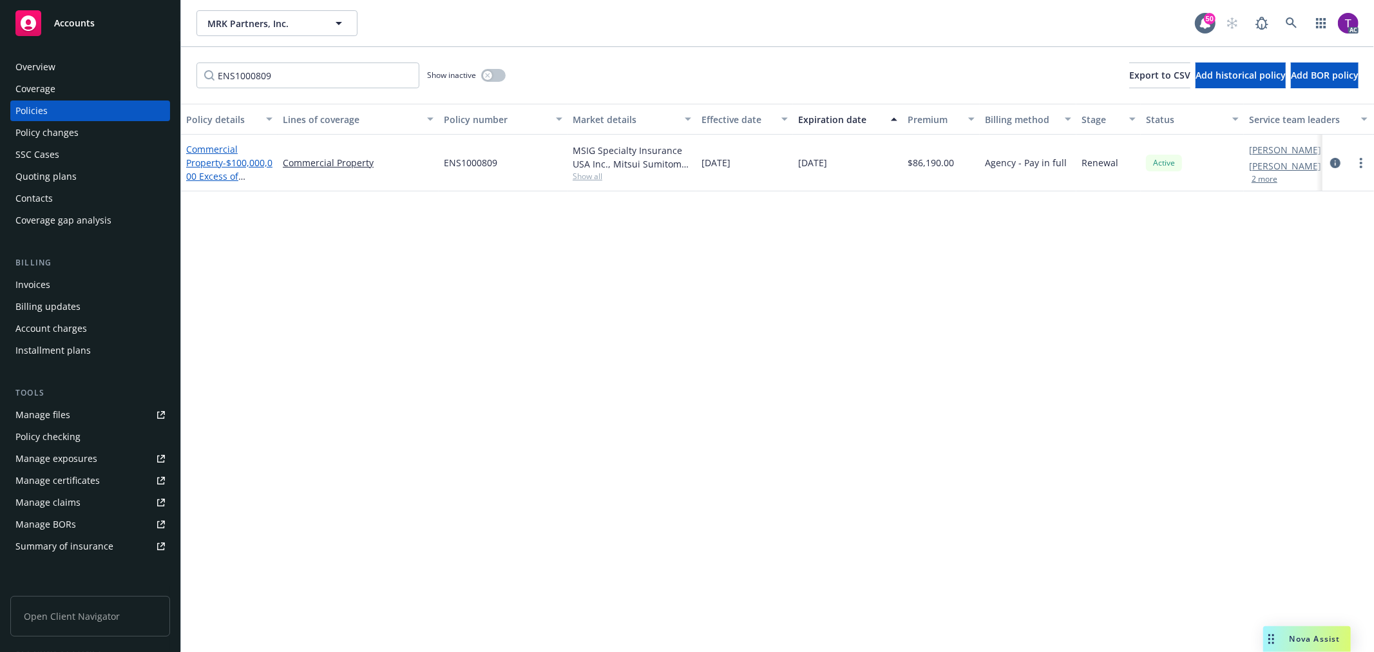
click at [234, 178] on span "- $100,000,000 Excess of $100,000,000" at bounding box center [229, 175] width 86 height 39
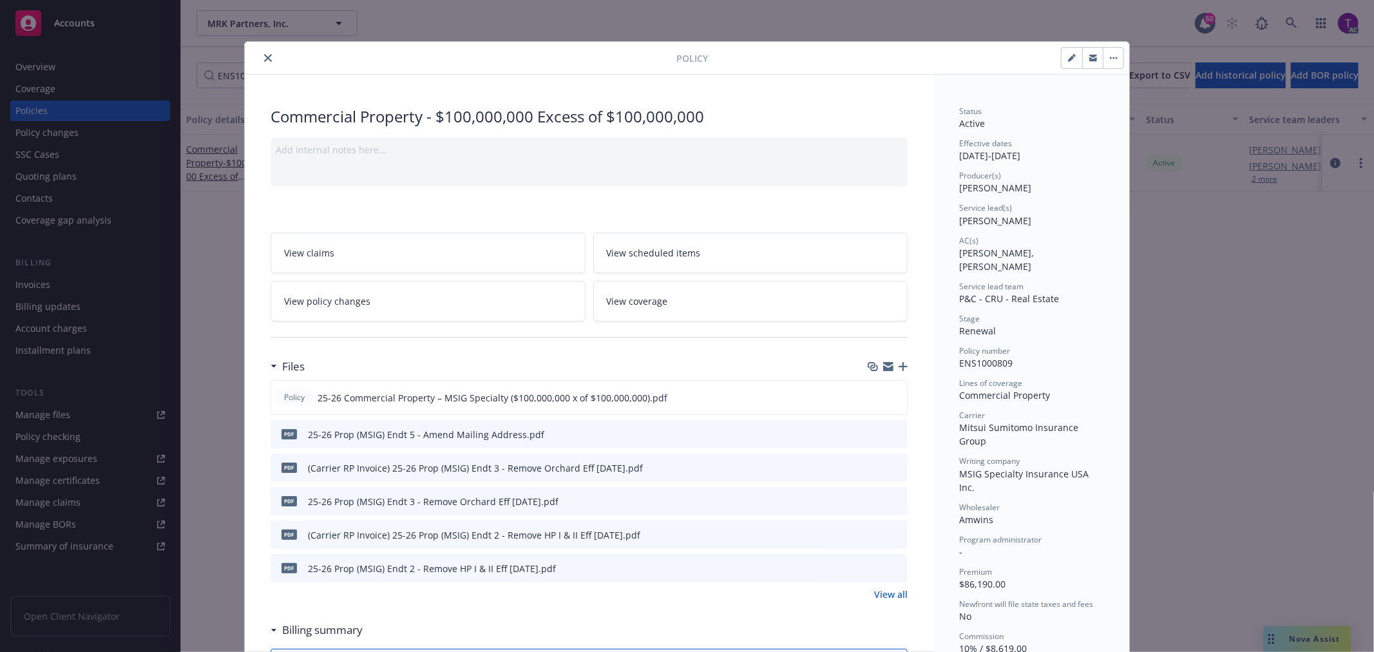
click at [267, 56] on button "close" at bounding box center [267, 57] width 15 height 15
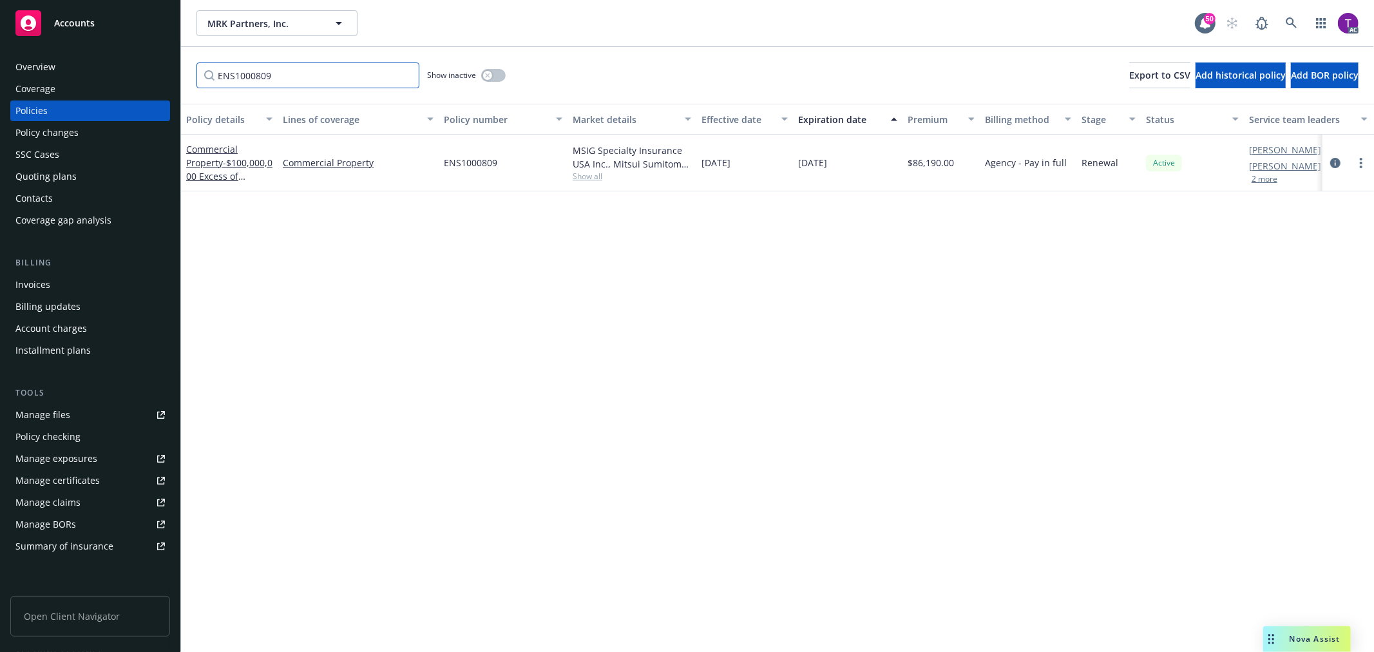
drag, startPoint x: 283, startPoint y: 71, endPoint x: 135, endPoint y: 49, distance: 149.8
click at [135, 49] on div "Accounts Overview Coverage Policies Policy changes SSC Cases Quoting plans Cont…" at bounding box center [687, 326] width 1374 height 652
paste input "XAF-482619M-00"
click at [194, 173] on span "- $4,500,000 Part of $22,500,000 Excess of $2,500,000" at bounding box center [229, 182] width 86 height 53
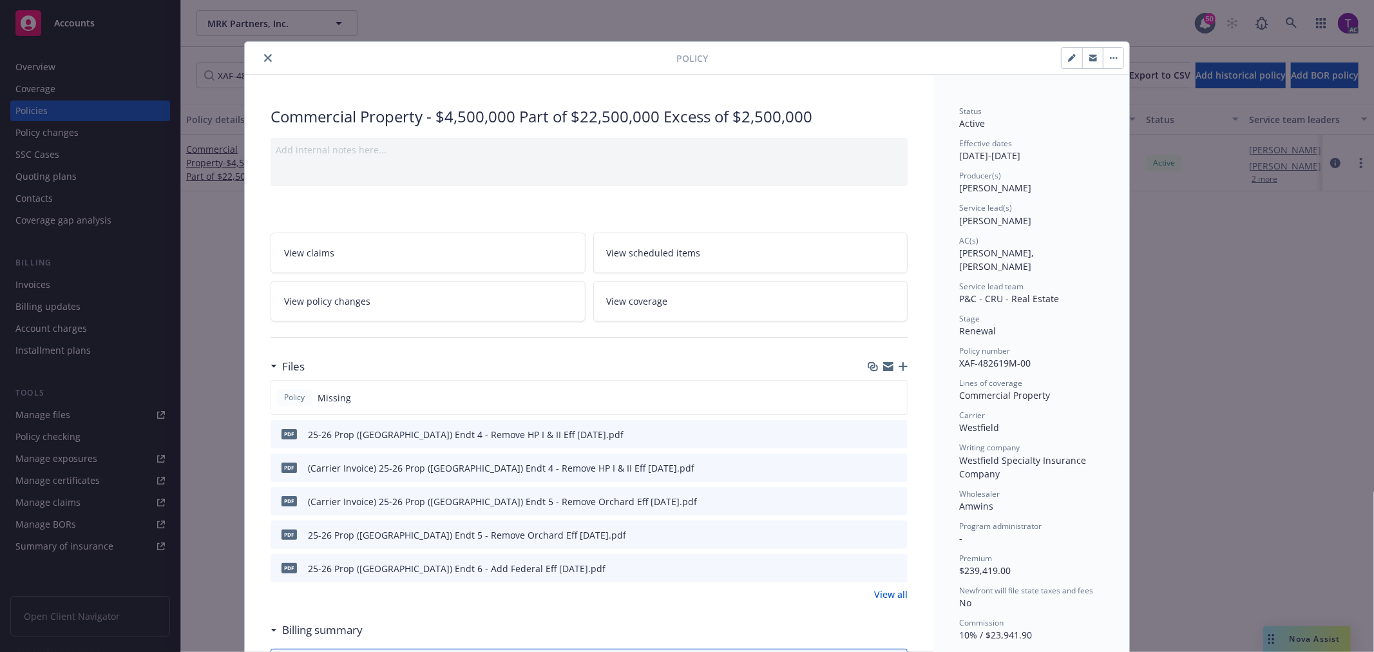
click at [266, 60] on icon "close" at bounding box center [268, 58] width 8 height 8
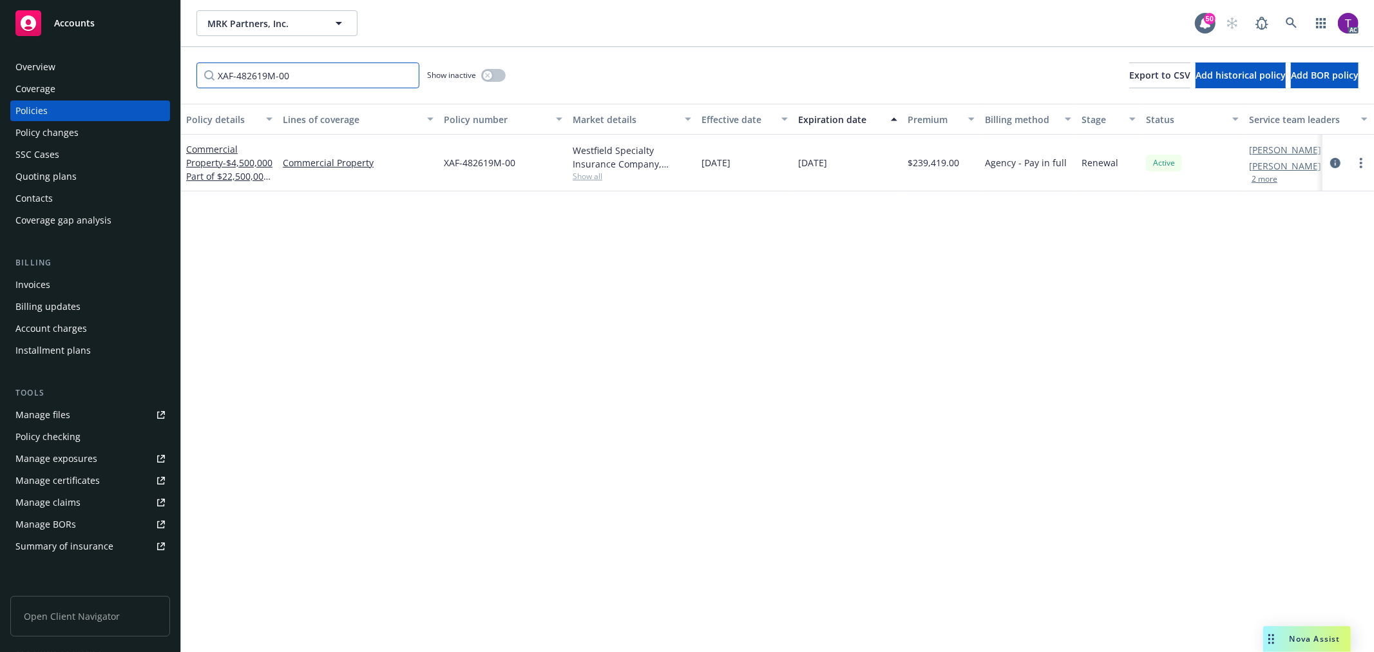
drag, startPoint x: 193, startPoint y: 79, endPoint x: 176, endPoint y: 77, distance: 17.4
click at [176, 77] on div "Accounts Overview Coverage Policies Policy changes SSC Cases Quoting plans Cont…" at bounding box center [687, 326] width 1374 height 652
paste input "PX010X825"
click at [223, 182] on div "Commercial Property - $2,375,000 Part of $15,000,000 Excess of $10,000,000" at bounding box center [229, 162] width 86 height 41
click at [220, 172] on span "- $2,375,000 Part of $15,000,000 Excess of $10,000,000" at bounding box center [229, 182] width 86 height 53
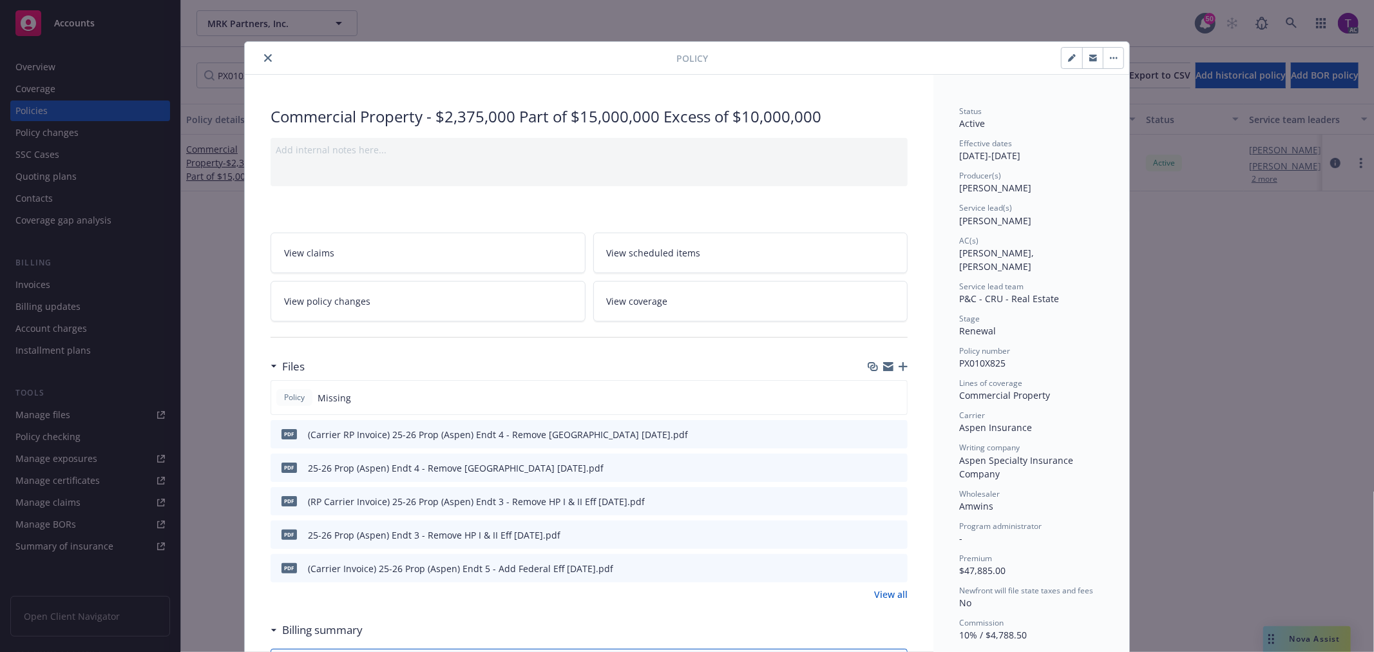
click at [264, 58] on icon "close" at bounding box center [268, 58] width 8 height 8
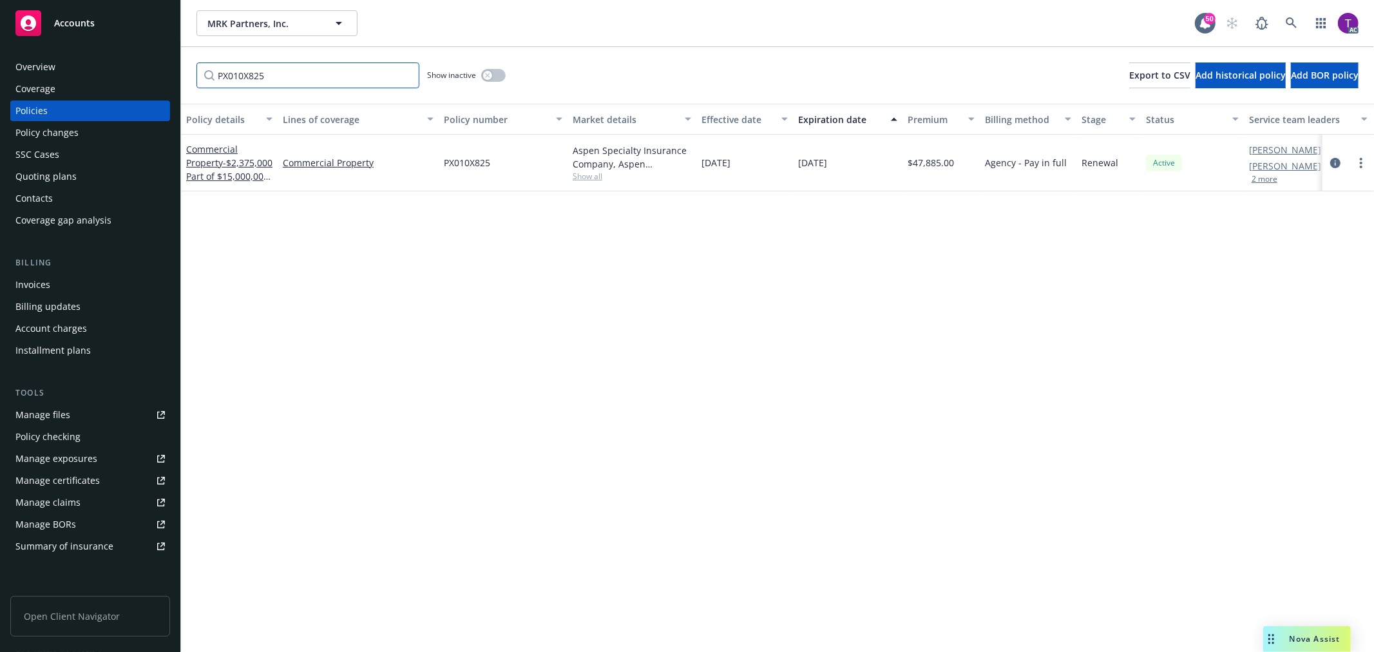
drag, startPoint x: 269, startPoint y: 81, endPoint x: 146, endPoint y: 60, distance: 124.2
click at [146, 60] on div "Accounts Overview Coverage Policies Policy changes SSC Cases Quoting plans Cont…" at bounding box center [687, 326] width 1374 height 652
paste input "GA25HABZ0GSB6IC"
drag, startPoint x: 187, startPoint y: 160, endPoint x: 193, endPoint y: 165, distance: 7.8
click at [193, 165] on link "Commercial Property - $2,375,000 p/o $15,000,000 x $10,000,000" at bounding box center [229, 169] width 86 height 53
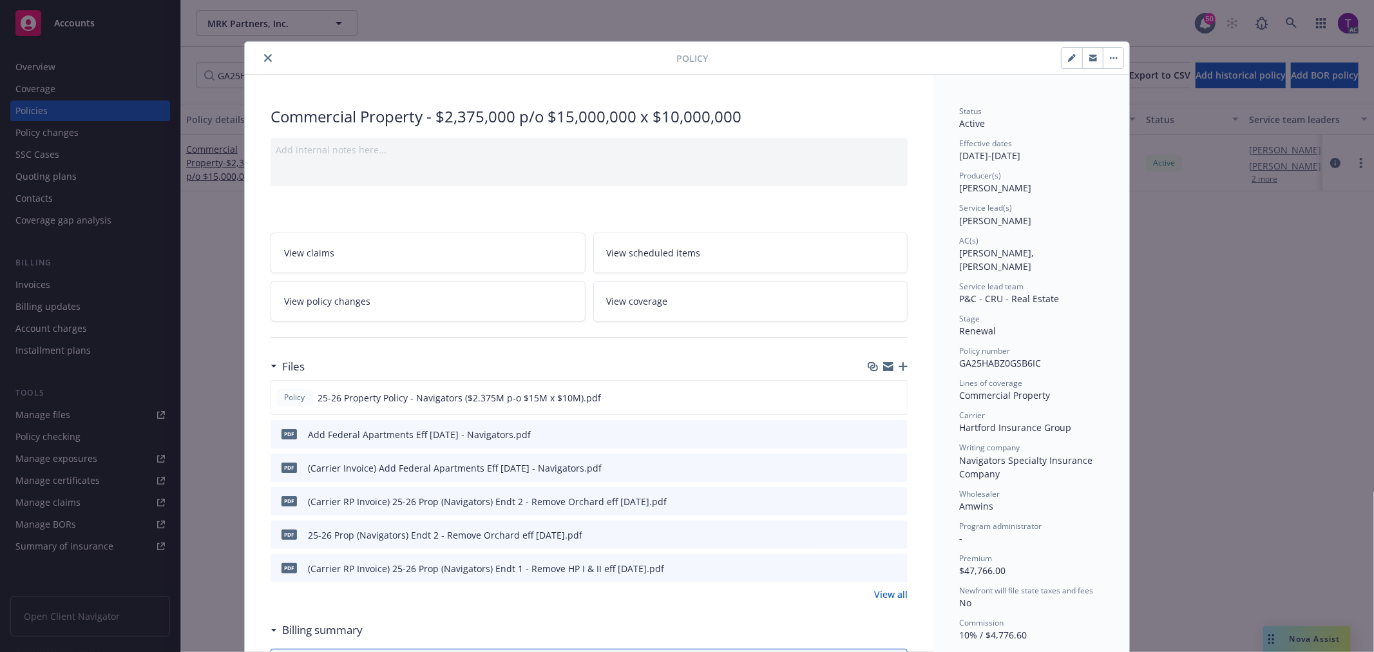
click at [260, 57] on button "close" at bounding box center [267, 57] width 15 height 15
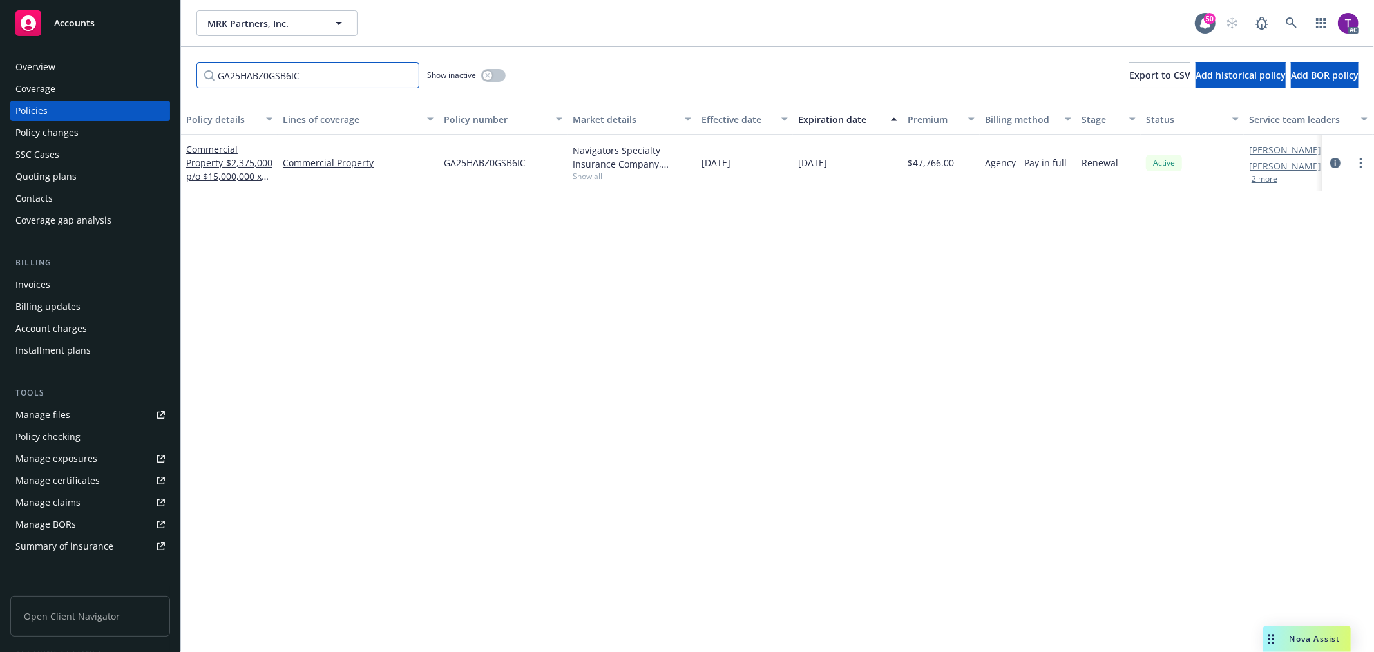
drag, startPoint x: 316, startPoint y: 71, endPoint x: -92, endPoint y: 4, distance: 413.8
click at [0, 4] on html "Accounts Overview Coverage Policies Policy changes SSC Cases Quoting plans Cont…" at bounding box center [687, 326] width 1374 height 652
paste input "0100300232-1"
click at [203, 176] on span "- $4,750,000 Part of $15,000,000 Excess of $10,000,000" at bounding box center [229, 182] width 86 height 53
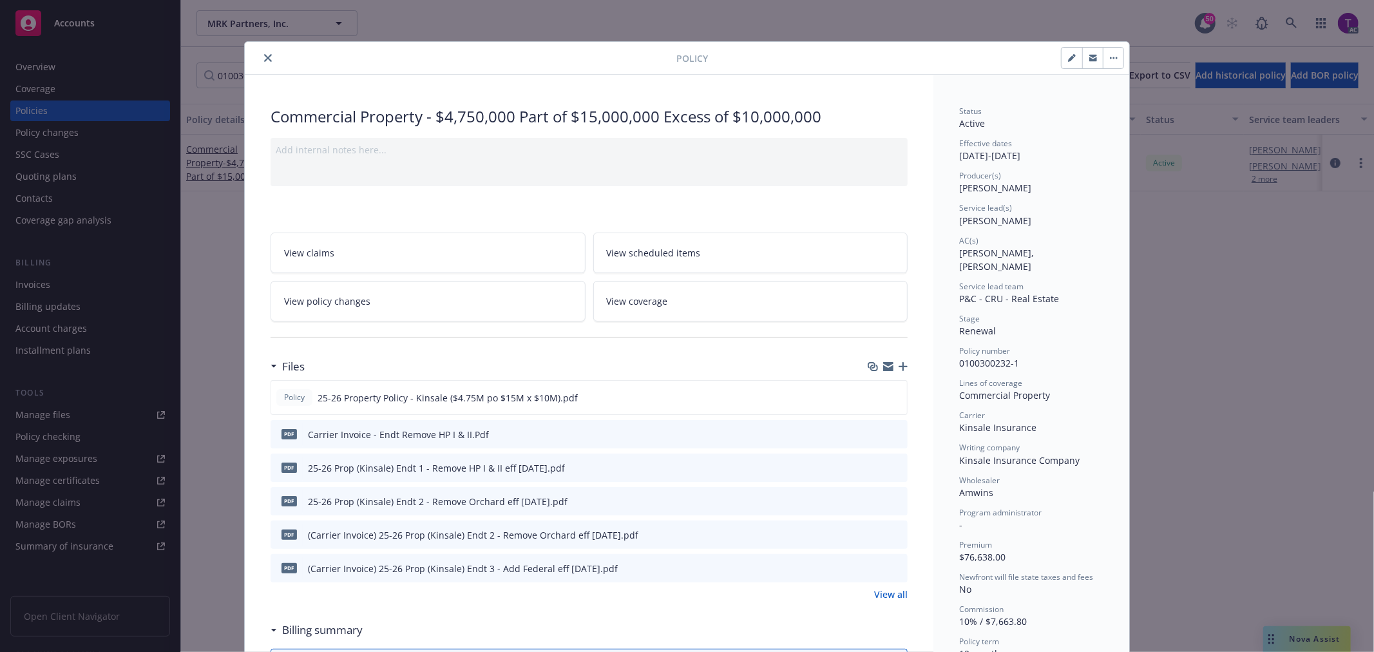
click at [264, 54] on icon "close" at bounding box center [268, 58] width 8 height 8
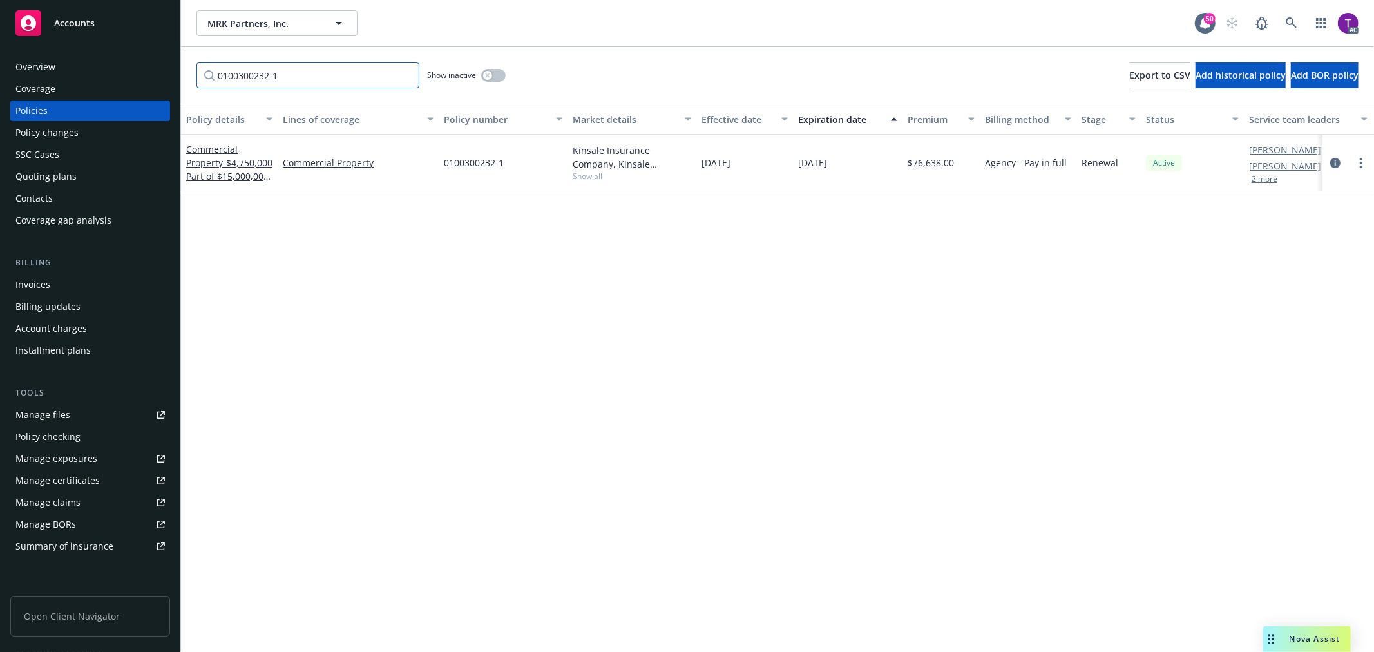
drag, startPoint x: 135, startPoint y: 75, endPoint x: 77, endPoint y: 69, distance: 58.3
click at [77, 69] on div "Accounts Overview Coverage Policies Policy changes SSC Cases Quoting plans Cont…" at bounding box center [687, 326] width 1374 height 652
paste input "D39198976 002"
click at [200, 169] on span "- $1,500,000 Part of $10,000,000 Primary" at bounding box center [229, 175] width 86 height 39
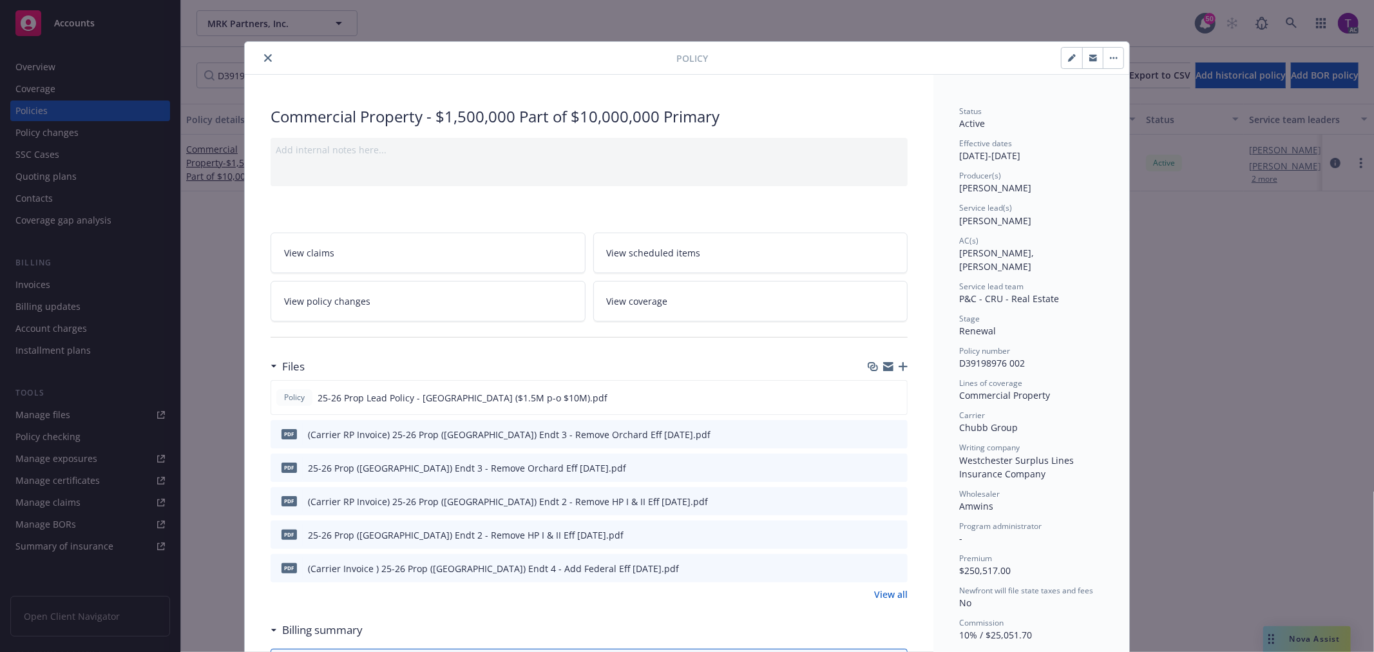
click at [264, 54] on icon "close" at bounding box center [268, 58] width 8 height 8
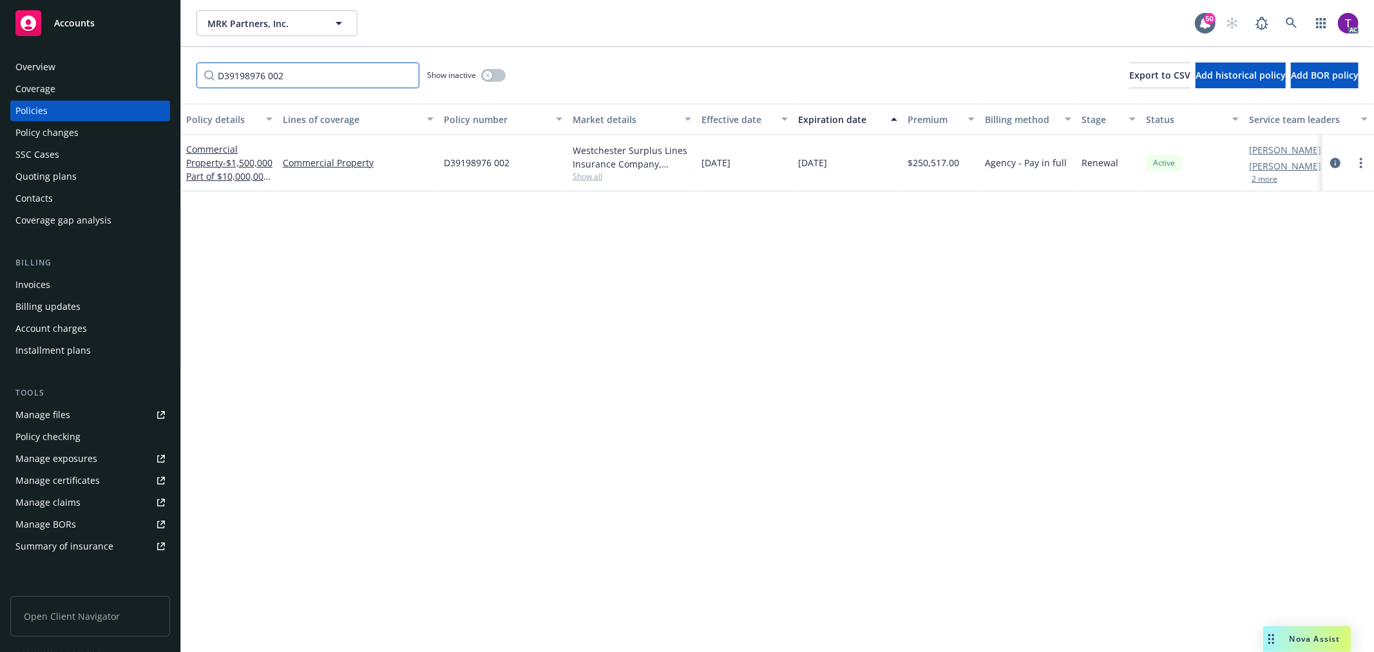
drag, startPoint x: 308, startPoint y: 84, endPoint x: 30, endPoint y: 32, distance: 282.3
click at [33, 33] on div "Accounts Overview Coverage Policies Policy changes SSC Cases Quoting plans Cont…" at bounding box center [687, 326] width 1374 height 652
paste input "1000653287-"
click at [223, 160] on span "- ($625,000 p/o $2,500,000 Primary)" at bounding box center [226, 175] width 81 height 39
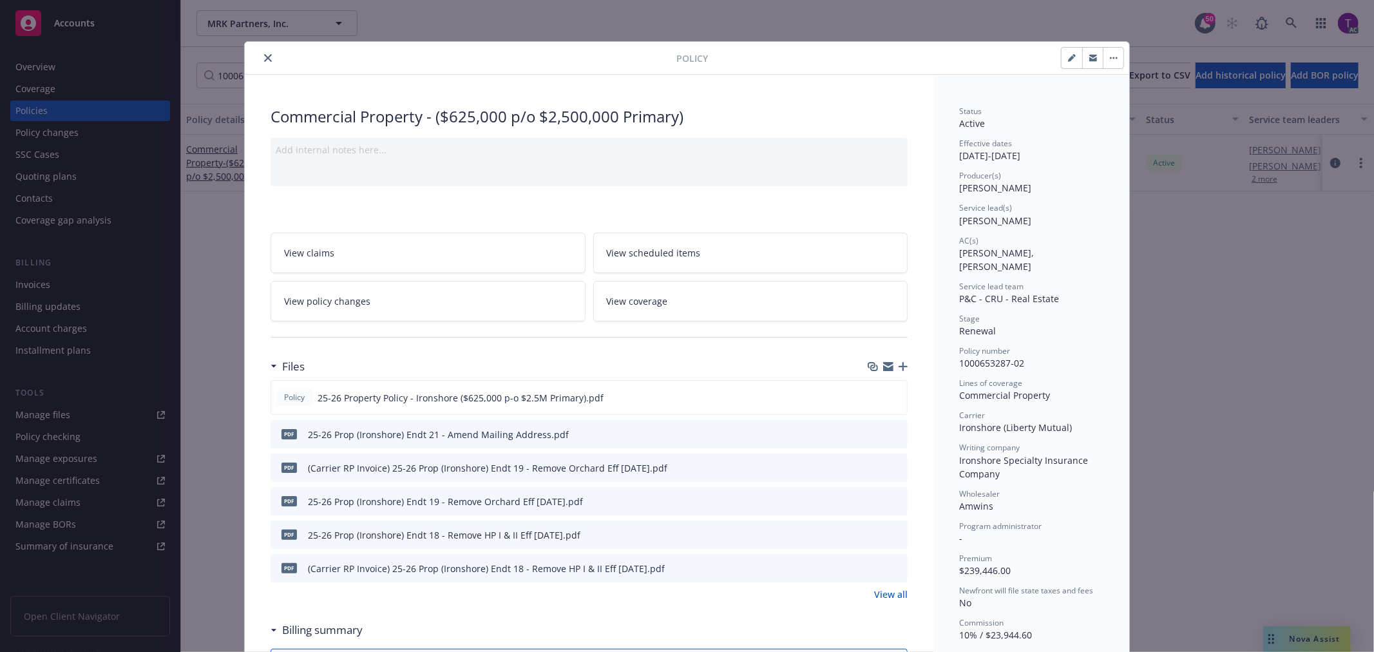
click at [264, 59] on icon "close" at bounding box center [268, 58] width 8 height 8
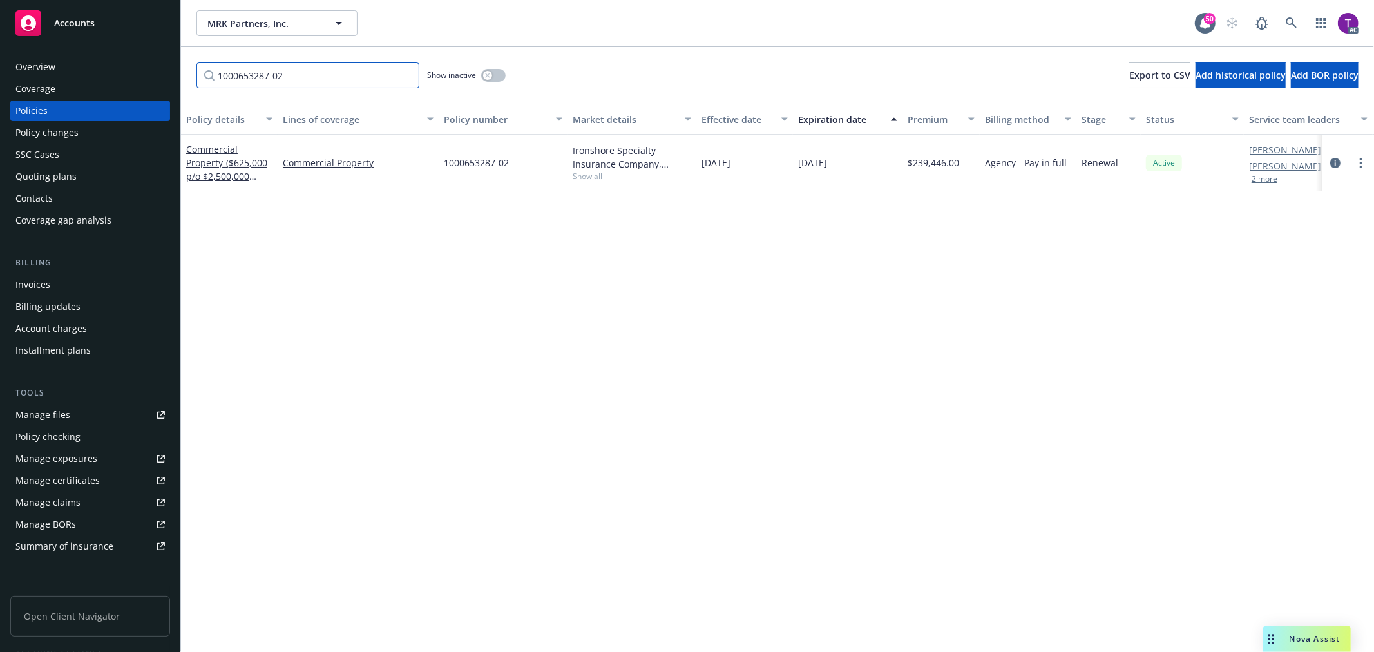
drag, startPoint x: 276, startPoint y: 73, endPoint x: 151, endPoint y: 48, distance: 127.4
click at [155, 50] on div "Accounts Overview Coverage Policies Policy changes SSC Cases Quoting plans Cont…" at bounding box center [687, 326] width 1374 height 652
paste input "BME1-3Y787511- TIL-25"
type input "BME1-3Y787511- TIL-25"
click at [203, 162] on link "Equipment Breakdown - $200,000,000 Equip Bkdwn" at bounding box center [228, 162] width 85 height 39
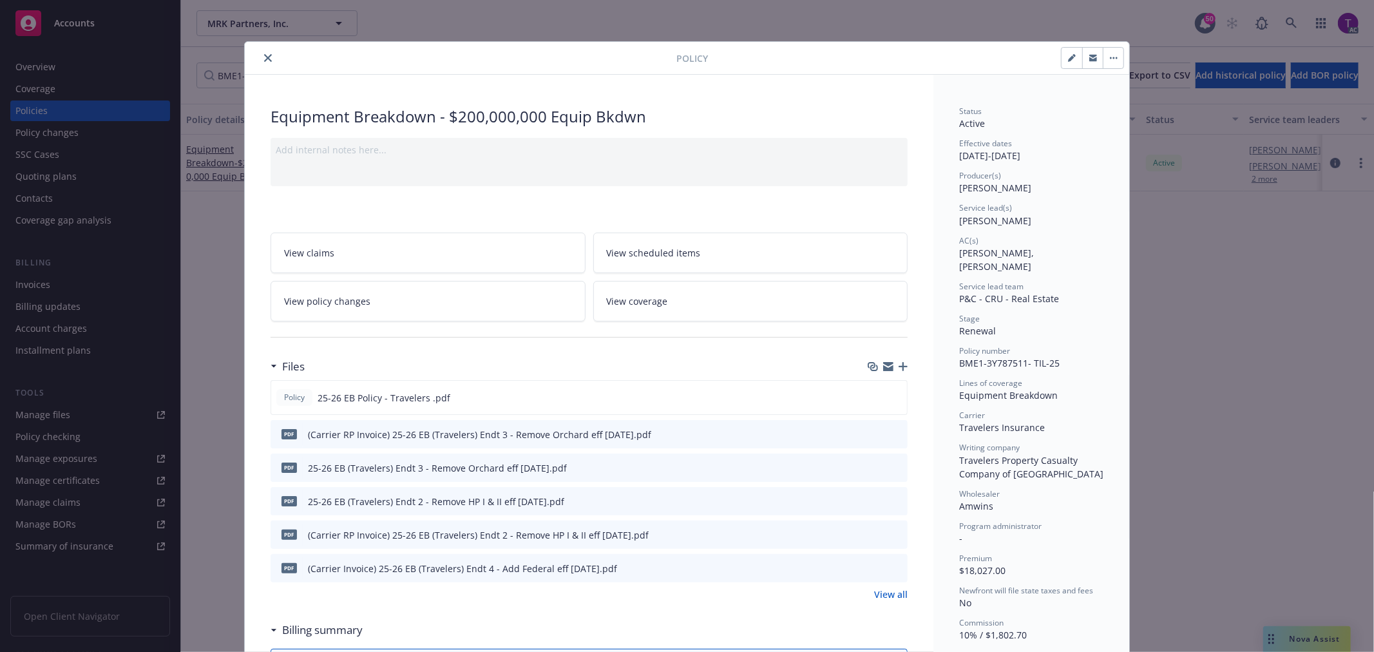
click at [265, 59] on icon "close" at bounding box center [268, 58] width 8 height 8
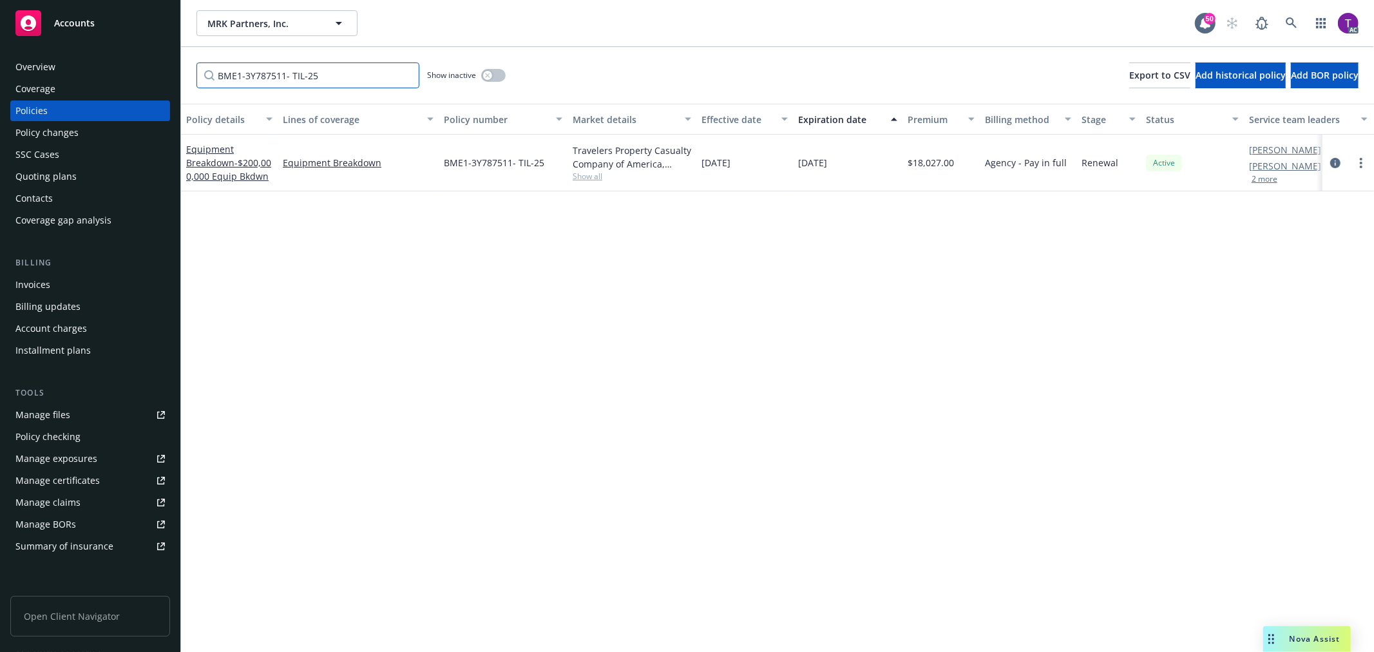
drag, startPoint x: 343, startPoint y: 88, endPoint x: 245, endPoint y: 79, distance: 98.3
click at [251, 79] on div "BME1-3Y787511- TIL-25 Show inactive Export to CSV Add historical policy Add BOR…" at bounding box center [777, 75] width 1193 height 57
click at [48, 291] on div "Invoices" at bounding box center [32, 284] width 35 height 21
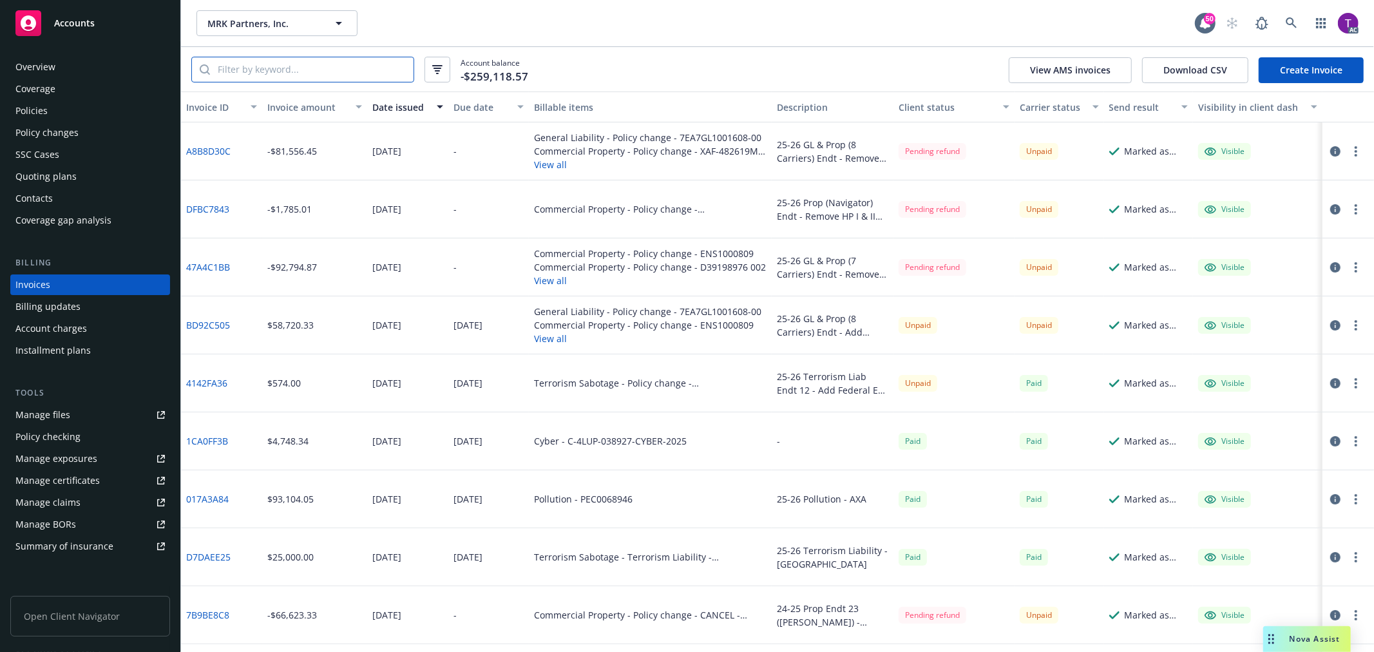
click at [281, 67] on input "search" at bounding box center [311, 69] width 203 height 24
paste input "4142FA36"
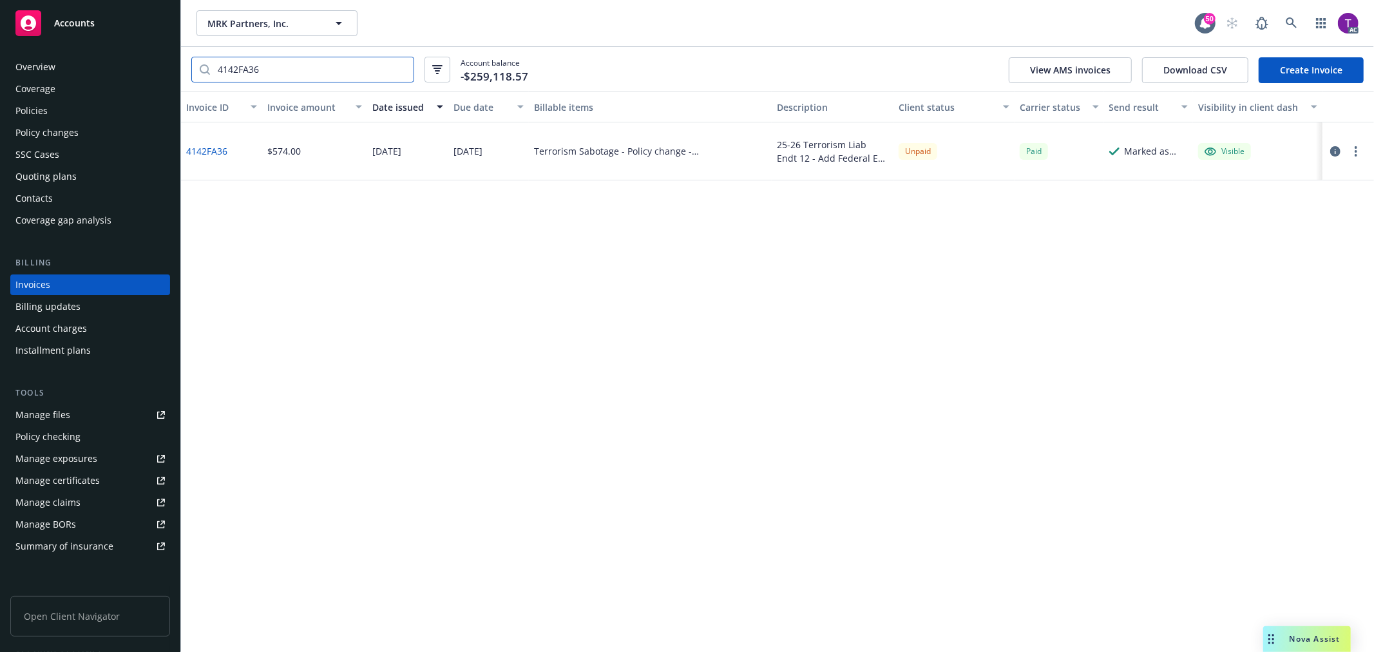
type input "4142FA36"
click at [1334, 153] on icon "button" at bounding box center [1335, 151] width 10 height 10
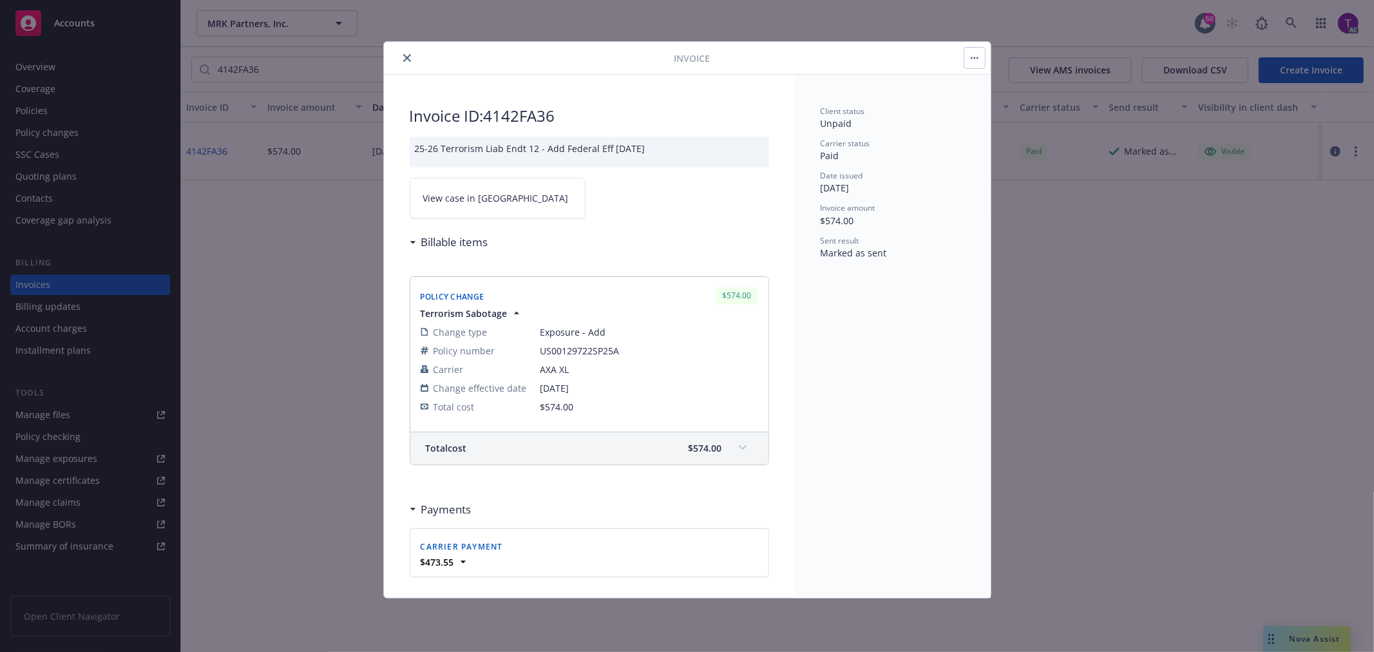
click at [507, 215] on link "View case in [GEOGRAPHIC_DATA]" at bounding box center [498, 198] width 176 height 41
click at [406, 55] on icon "close" at bounding box center [407, 58] width 8 height 8
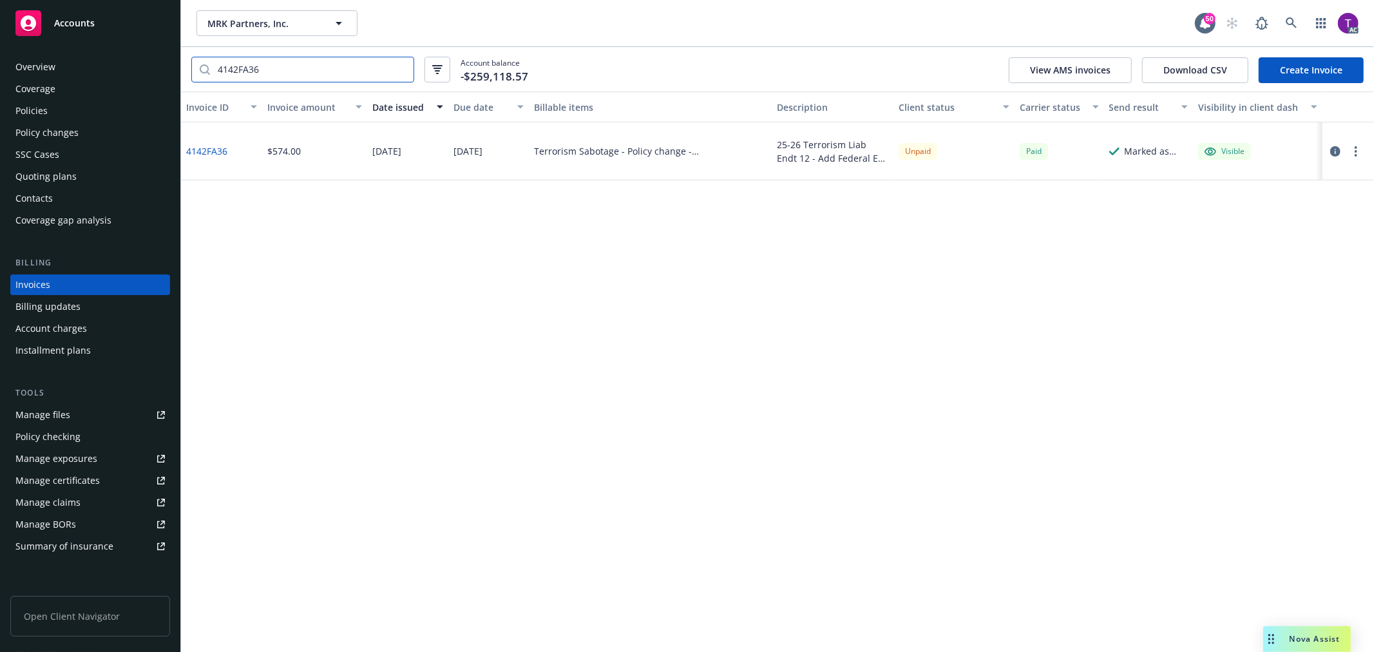
click at [398, 69] on input "4142FA36" at bounding box center [311, 69] width 203 height 24
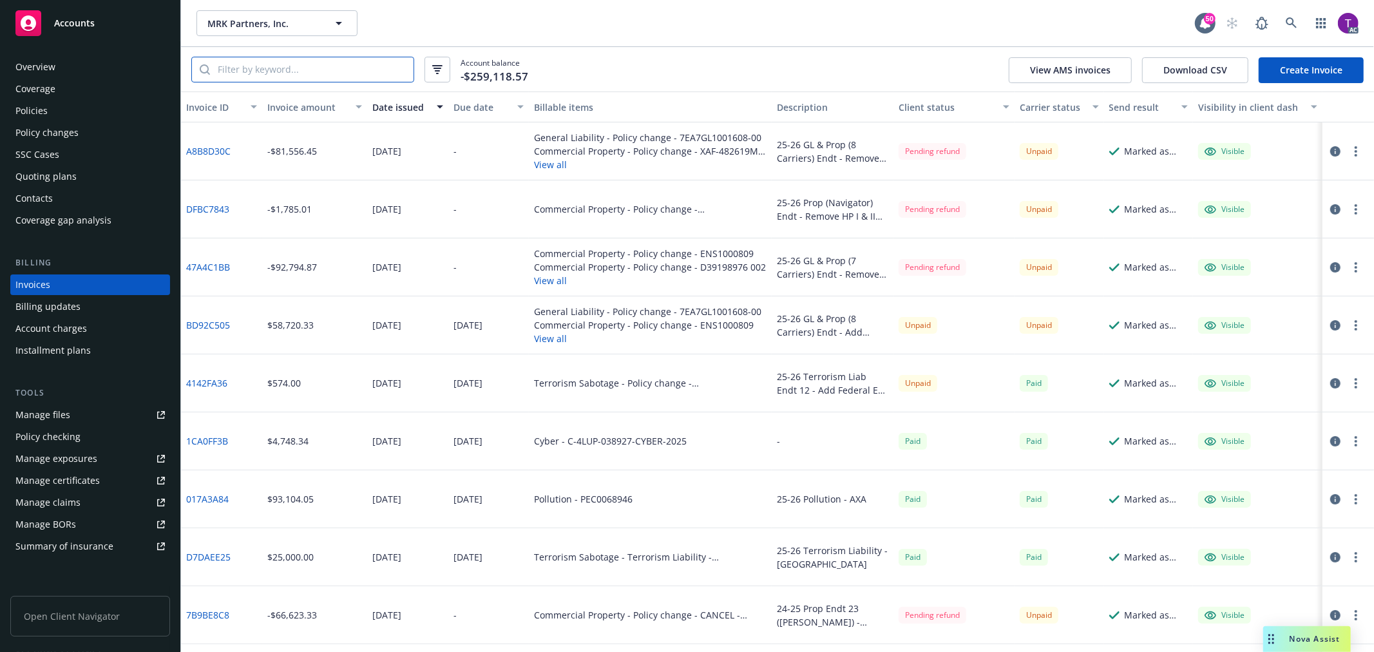
click at [328, 68] on input "search" at bounding box center [311, 69] width 203 height 24
paste input "4142FA36"
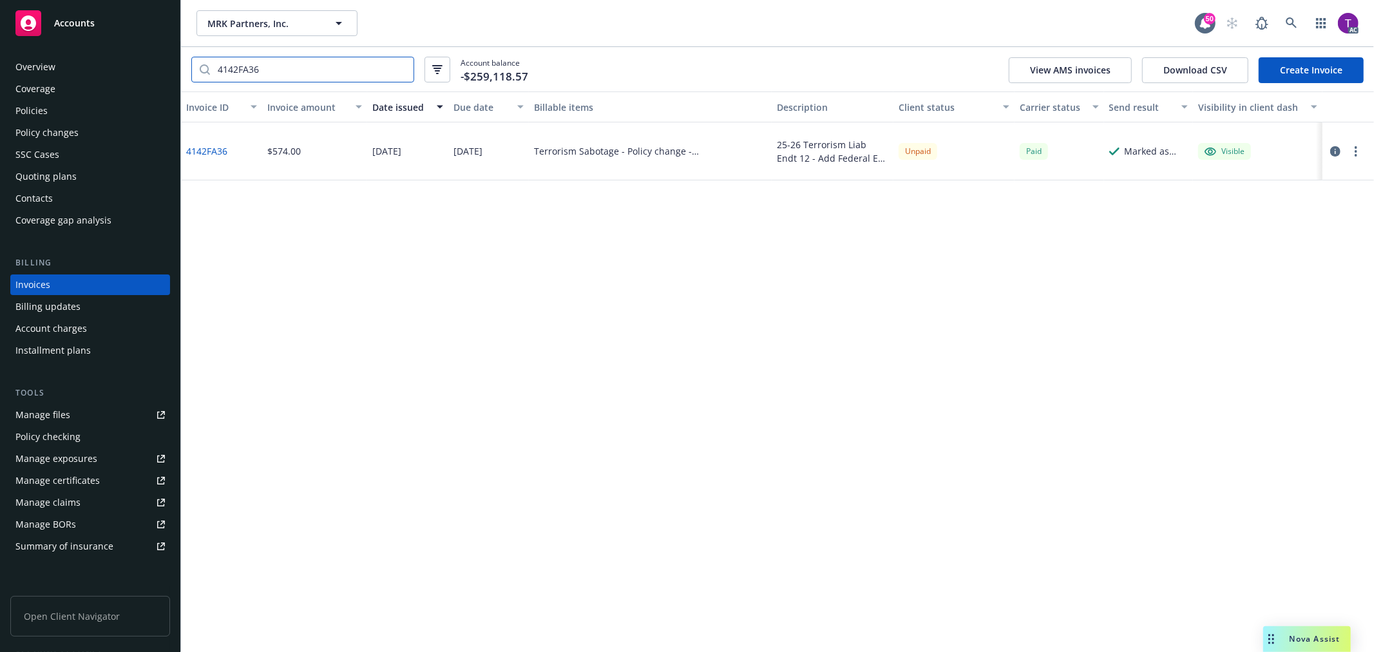
type input "4142FA36"
